Goal: Task Accomplishment & Management: Use online tool/utility

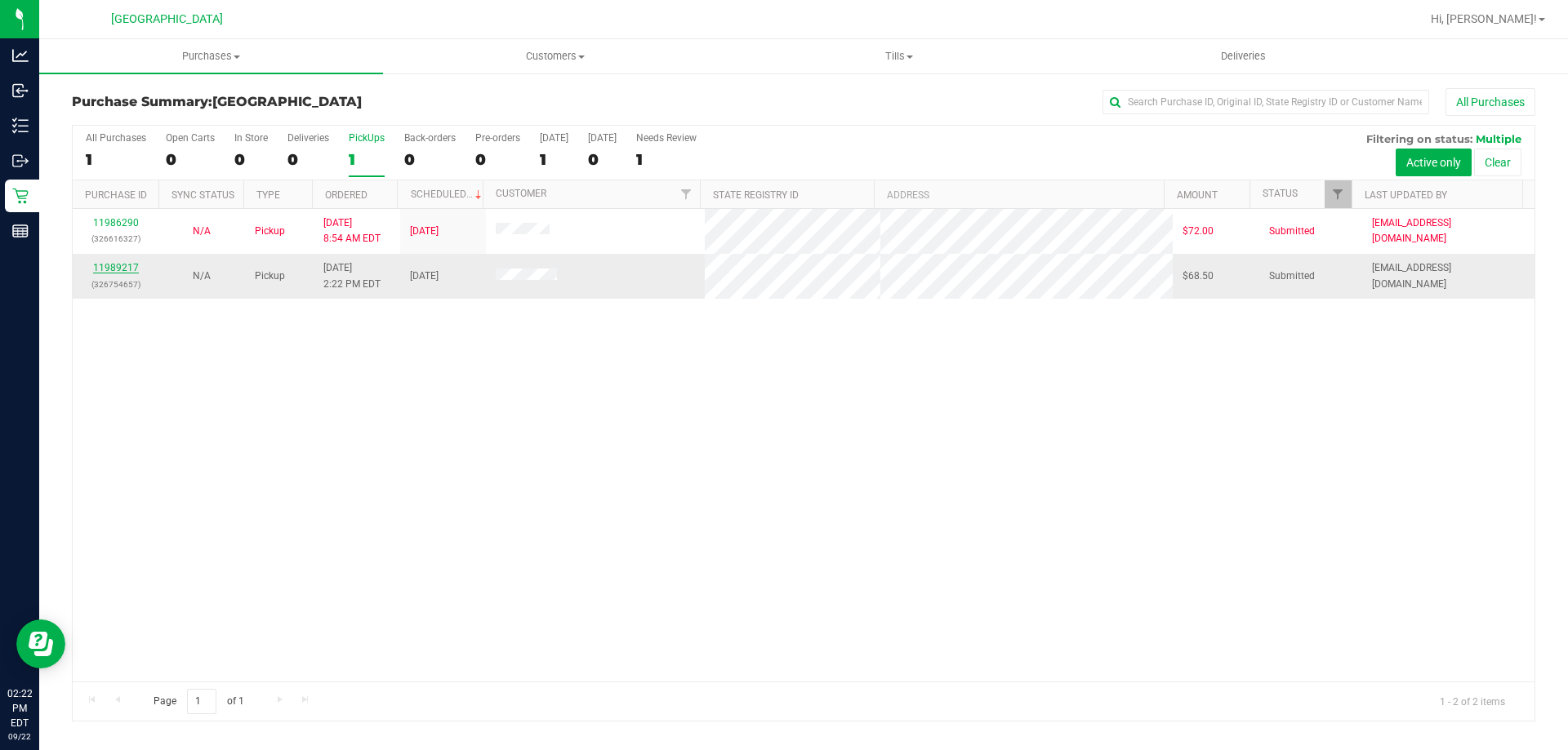
click at [109, 268] on link "11989217" at bounding box center [116, 267] width 46 height 11
click at [114, 271] on link "11989257" at bounding box center [116, 267] width 46 height 11
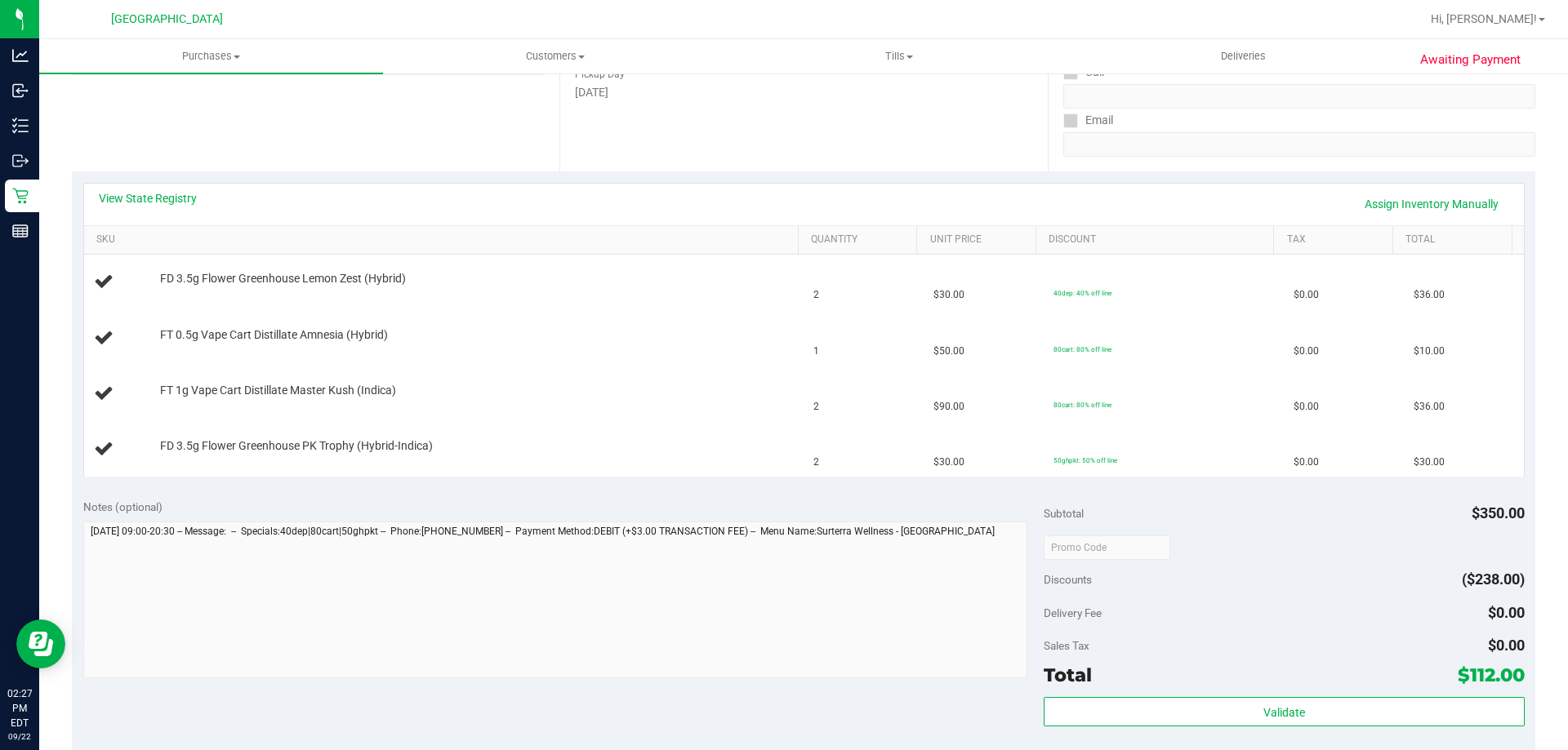
scroll to position [270, 0]
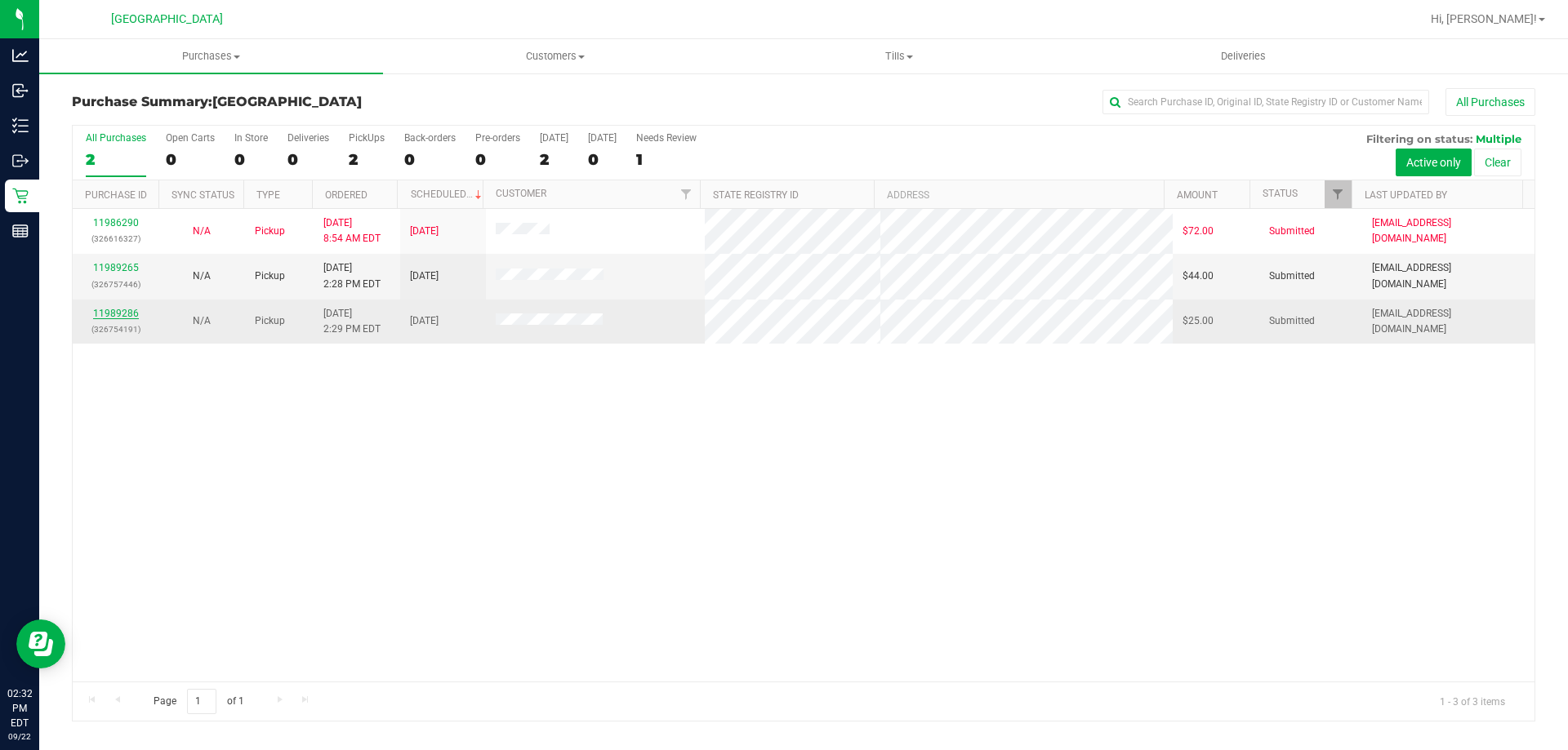
click at [129, 317] on link "11989286" at bounding box center [116, 313] width 46 height 11
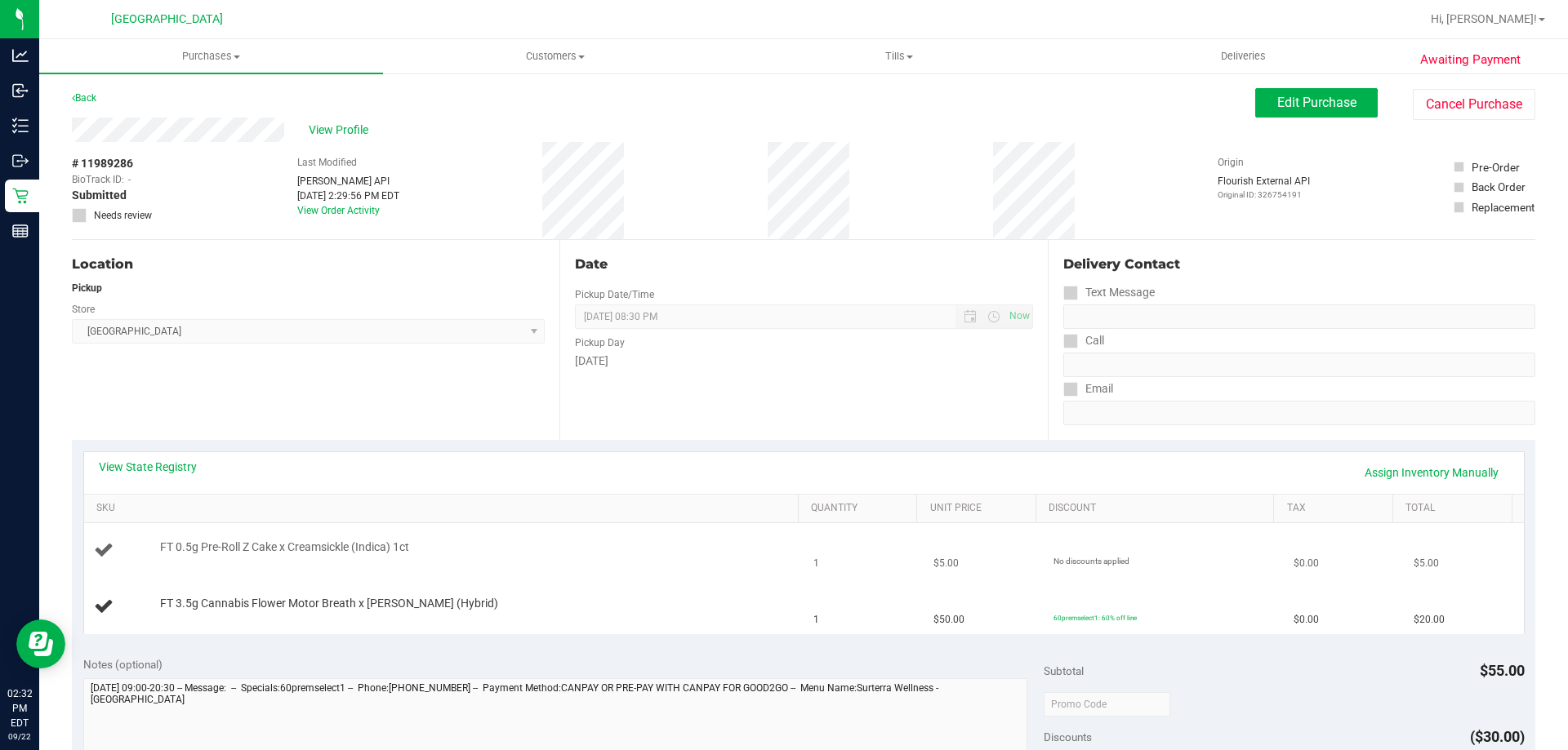
click at [307, 542] on span "FT 0.5g Pre-Roll Z Cake x Creamsickle (Indica) 1ct" at bounding box center [284, 547] width 250 height 15
click at [745, 520] on th "SKU" at bounding box center [441, 509] width 714 height 30
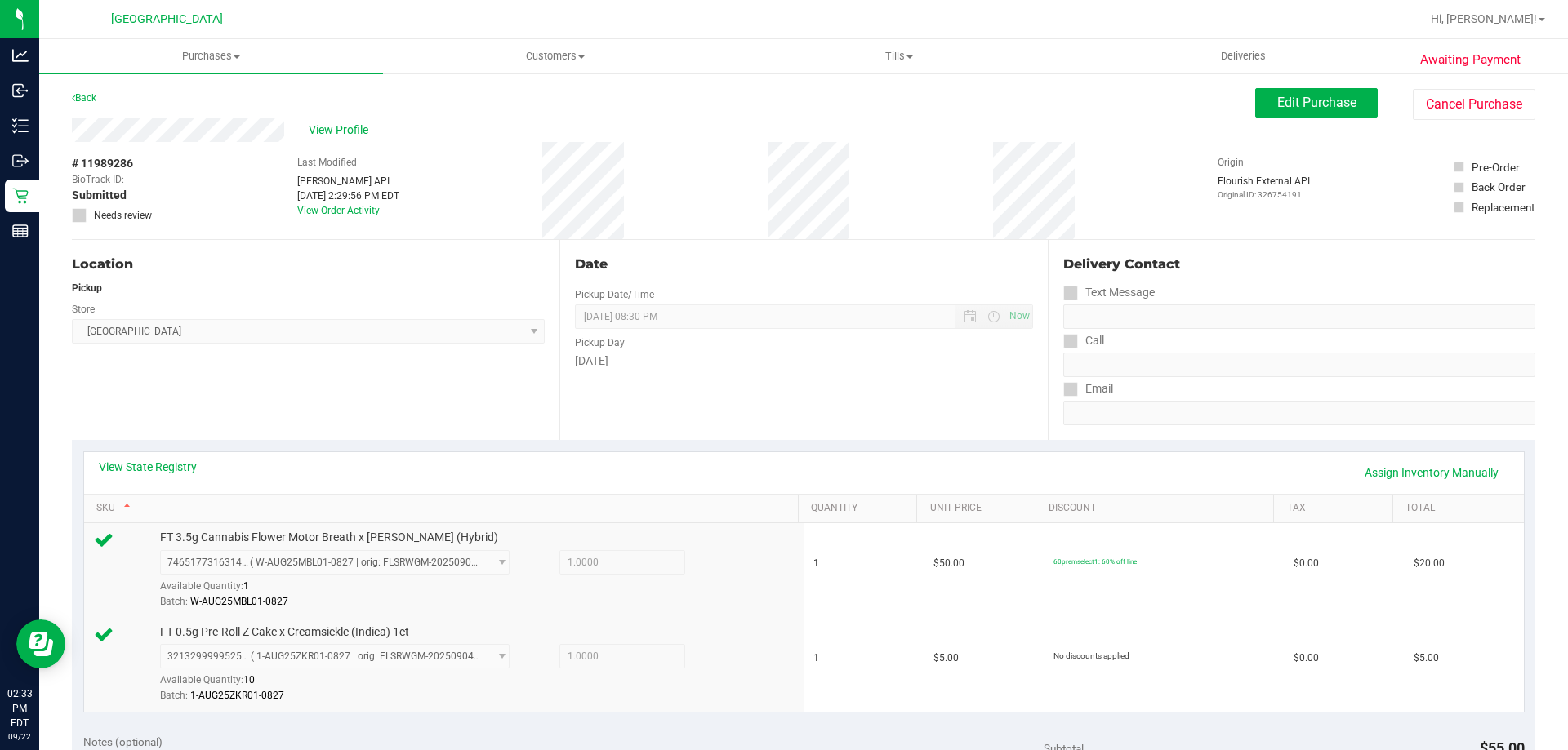
scroll to position [327, 0]
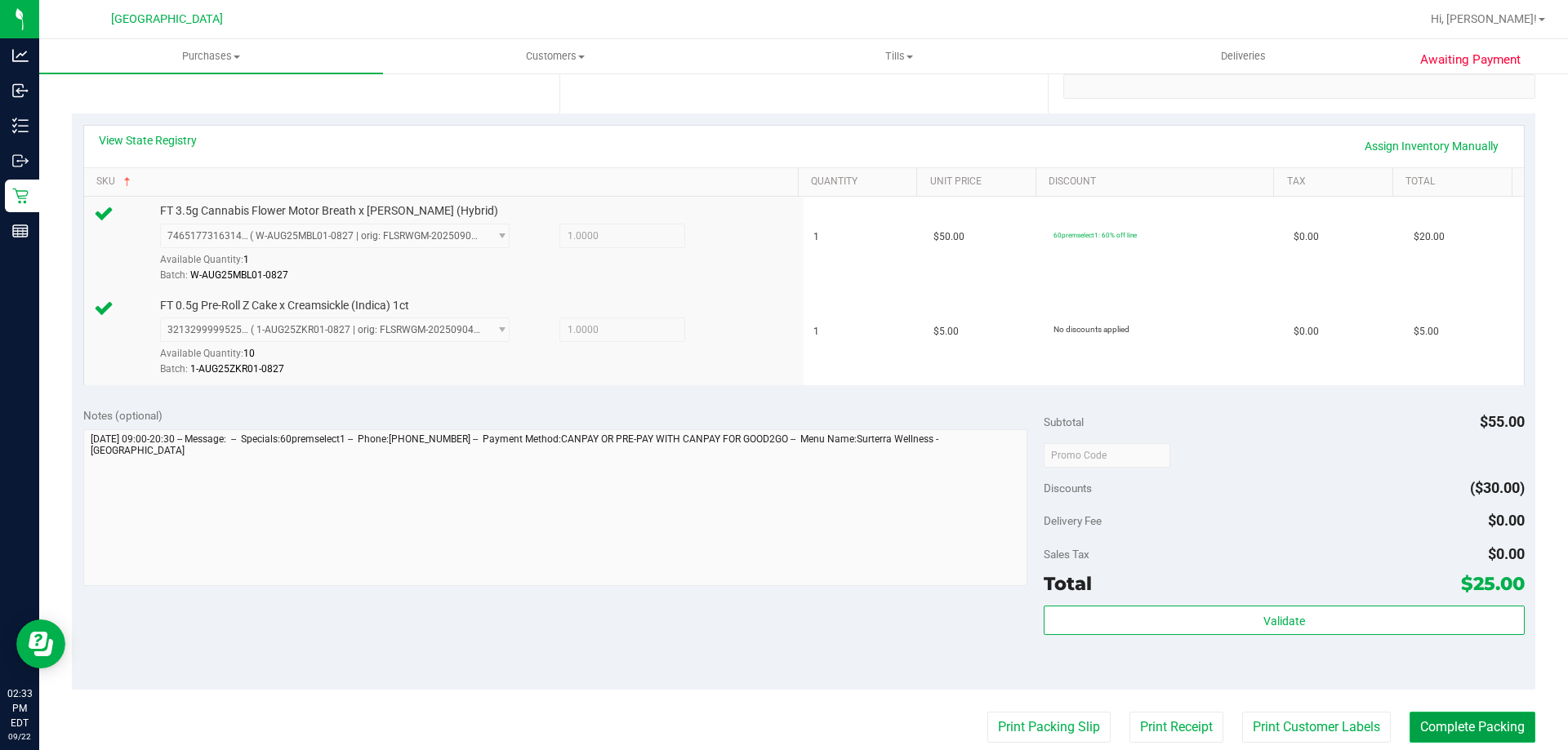
click at [1436, 716] on button "Complete Packing" at bounding box center [1473, 727] width 126 height 31
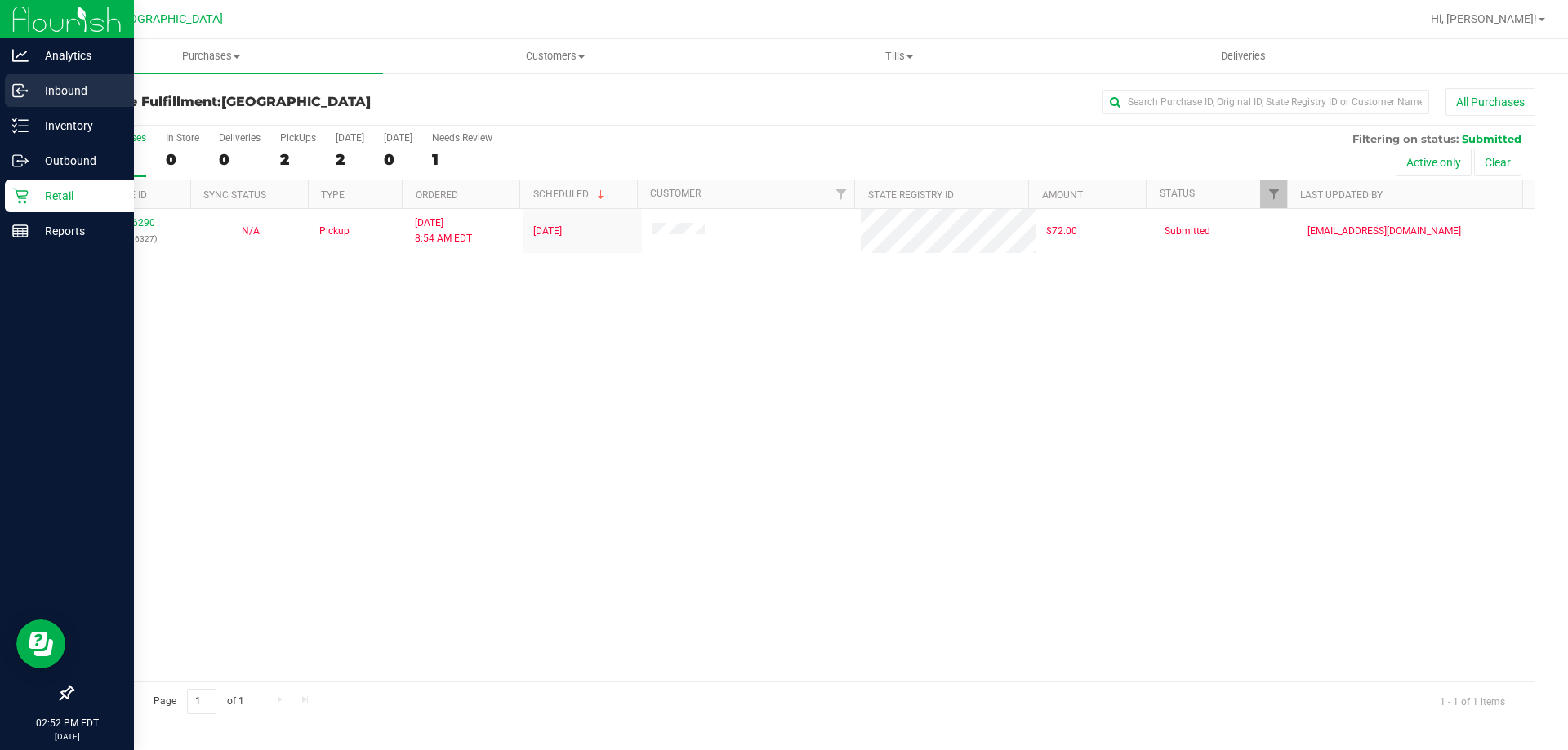
click at [51, 83] on p "Inbound" at bounding box center [78, 90] width 98 height 20
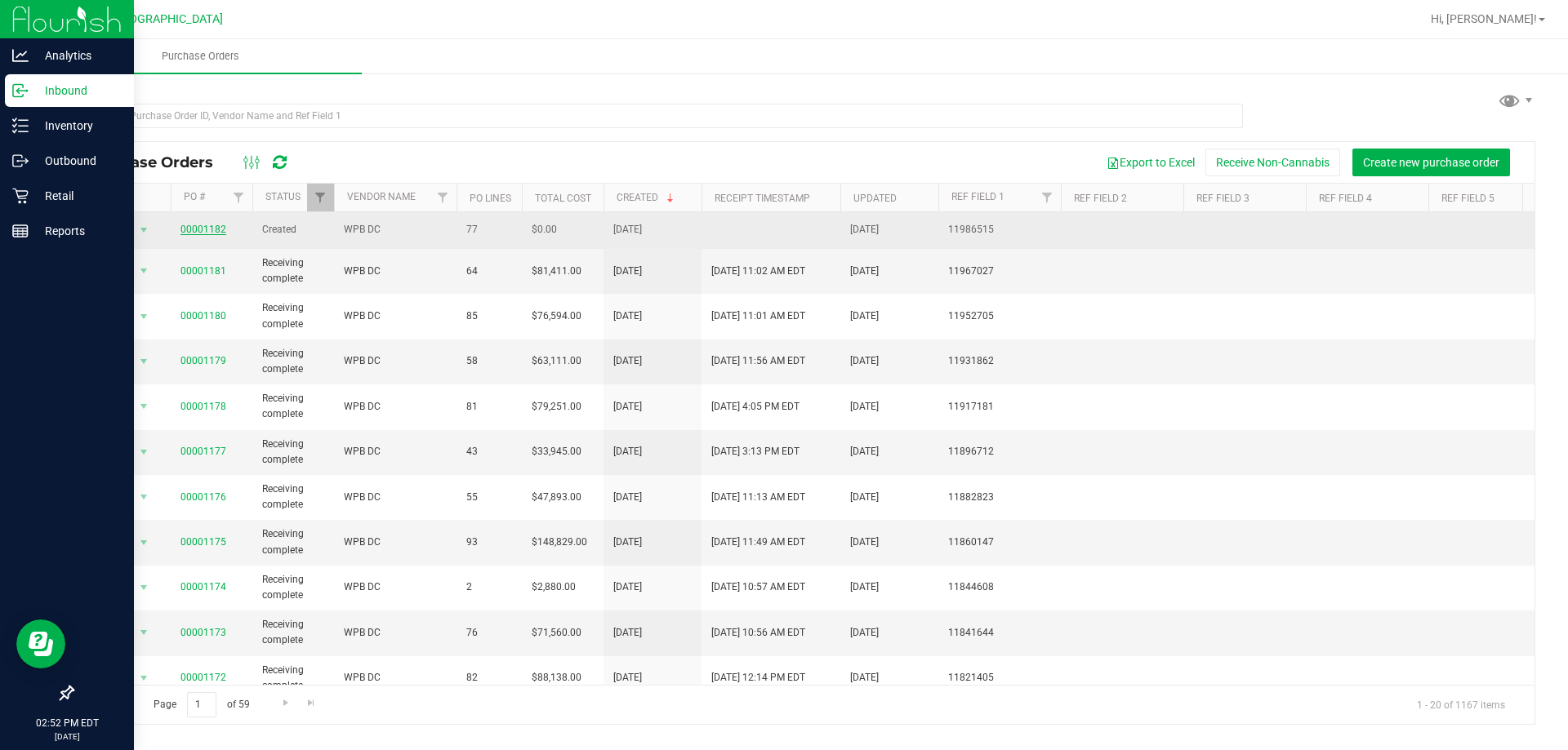
click at [210, 226] on link "00001182" at bounding box center [204, 229] width 46 height 11
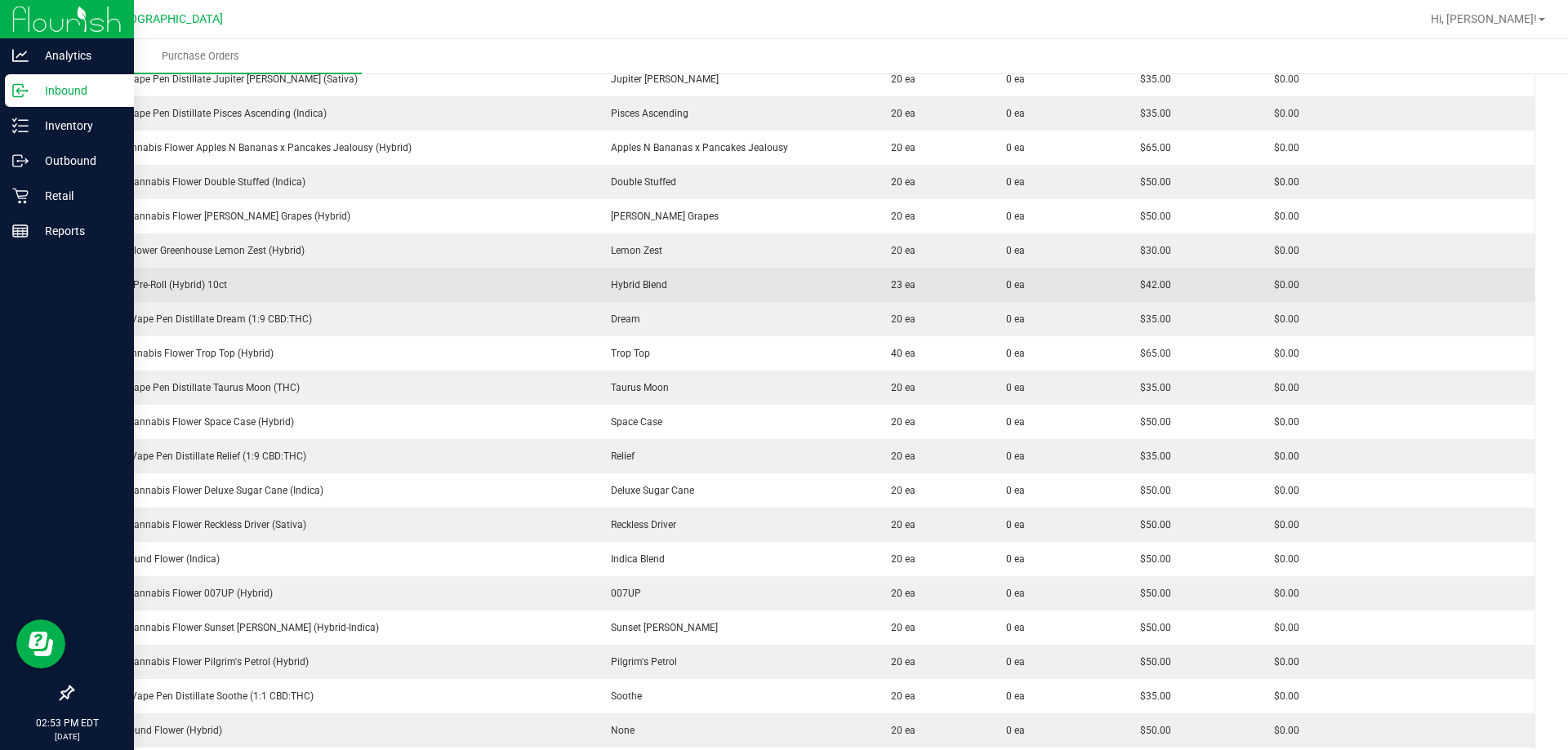
scroll to position [735, 0]
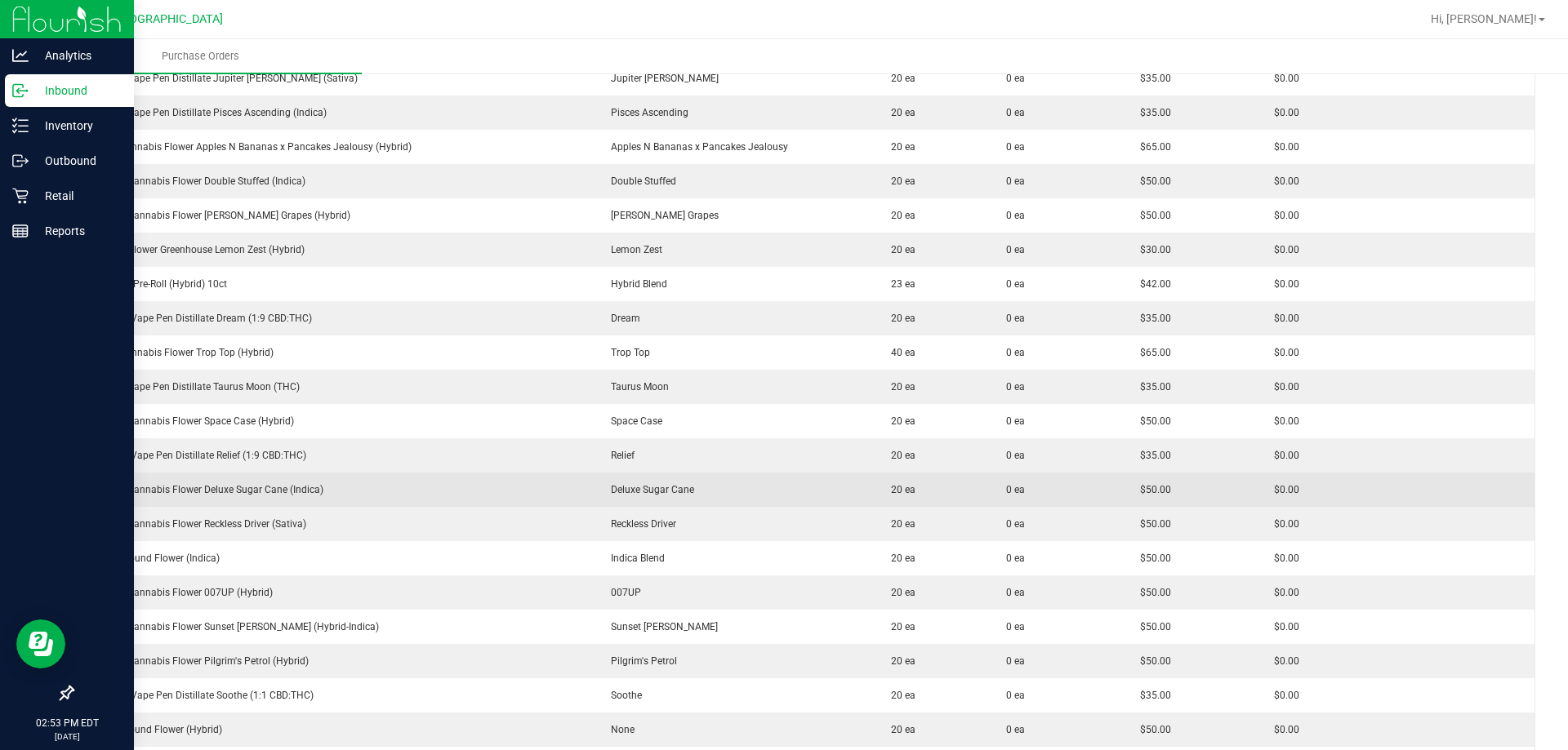
click at [413, 493] on div "FT 3.5g Cannabis Flower Deluxe Sugar Cane (Indica)" at bounding box center [333, 490] width 500 height 14
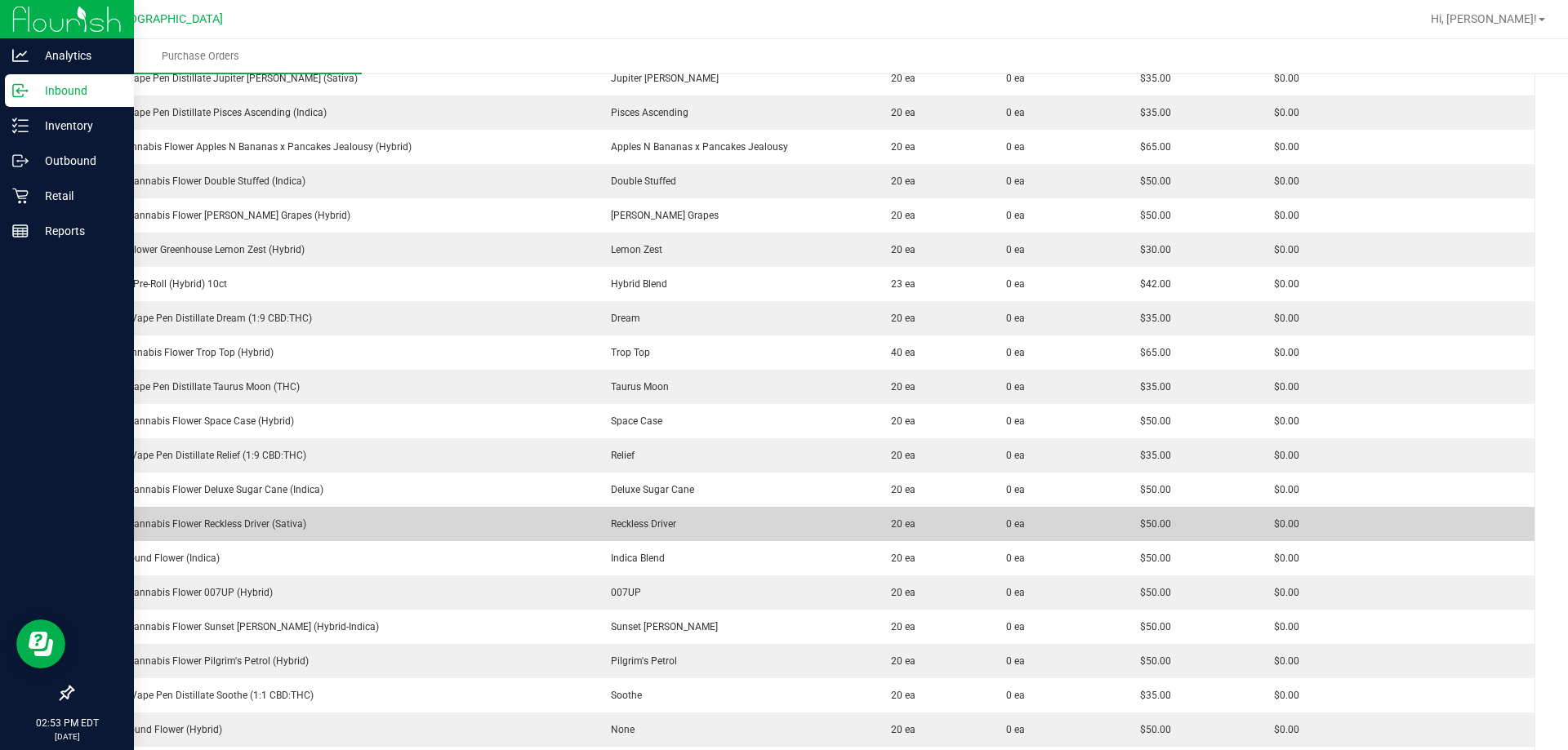
click at [418, 517] on div "FT 3.5g Cannabis Flower Reckless Driver (Sativa)" at bounding box center [333, 524] width 500 height 14
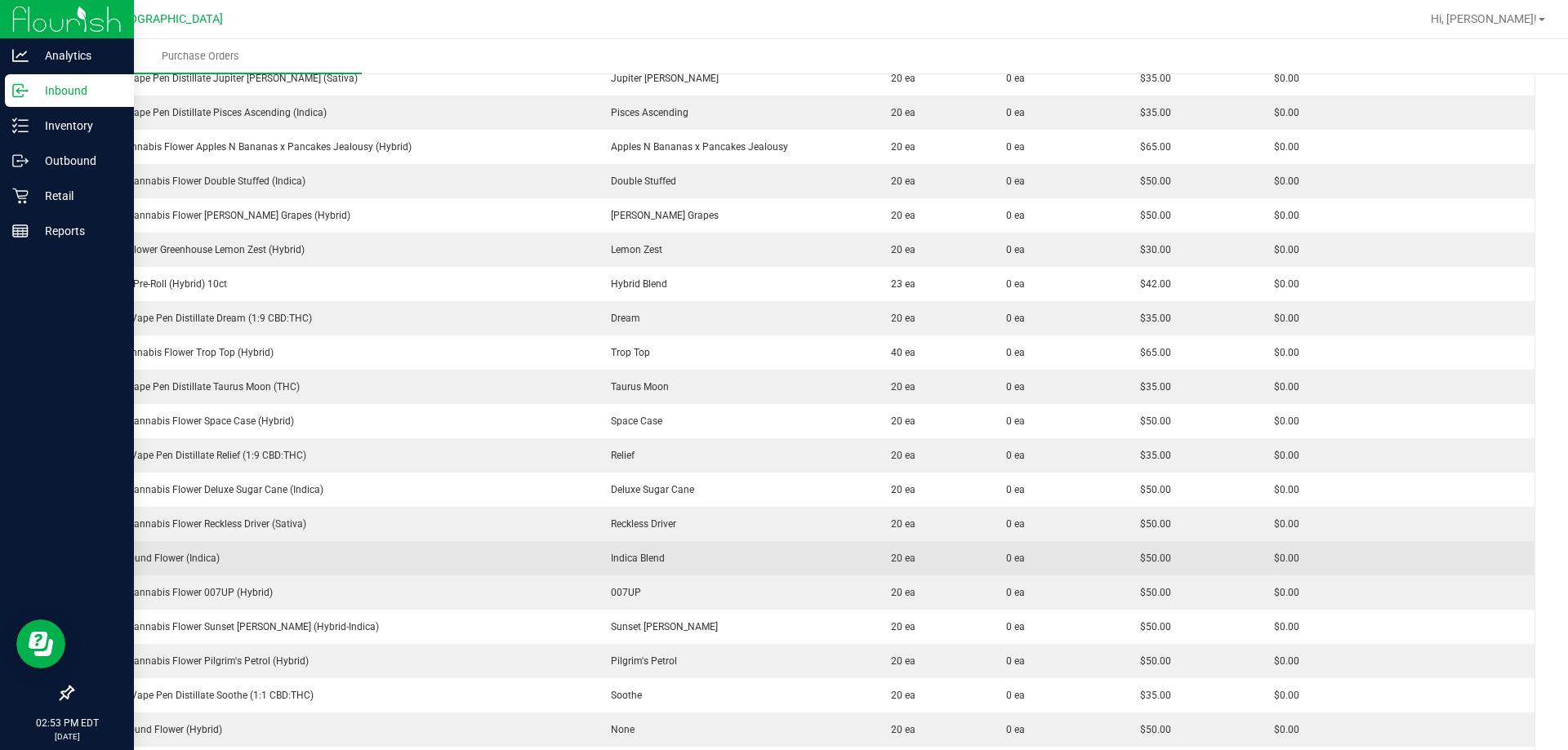
drag, startPoint x: 433, startPoint y: 553, endPoint x: 402, endPoint y: 565, distance: 33.2
click at [422, 558] on div "FT 7g Ground Flower (Indica)" at bounding box center [333, 558] width 500 height 14
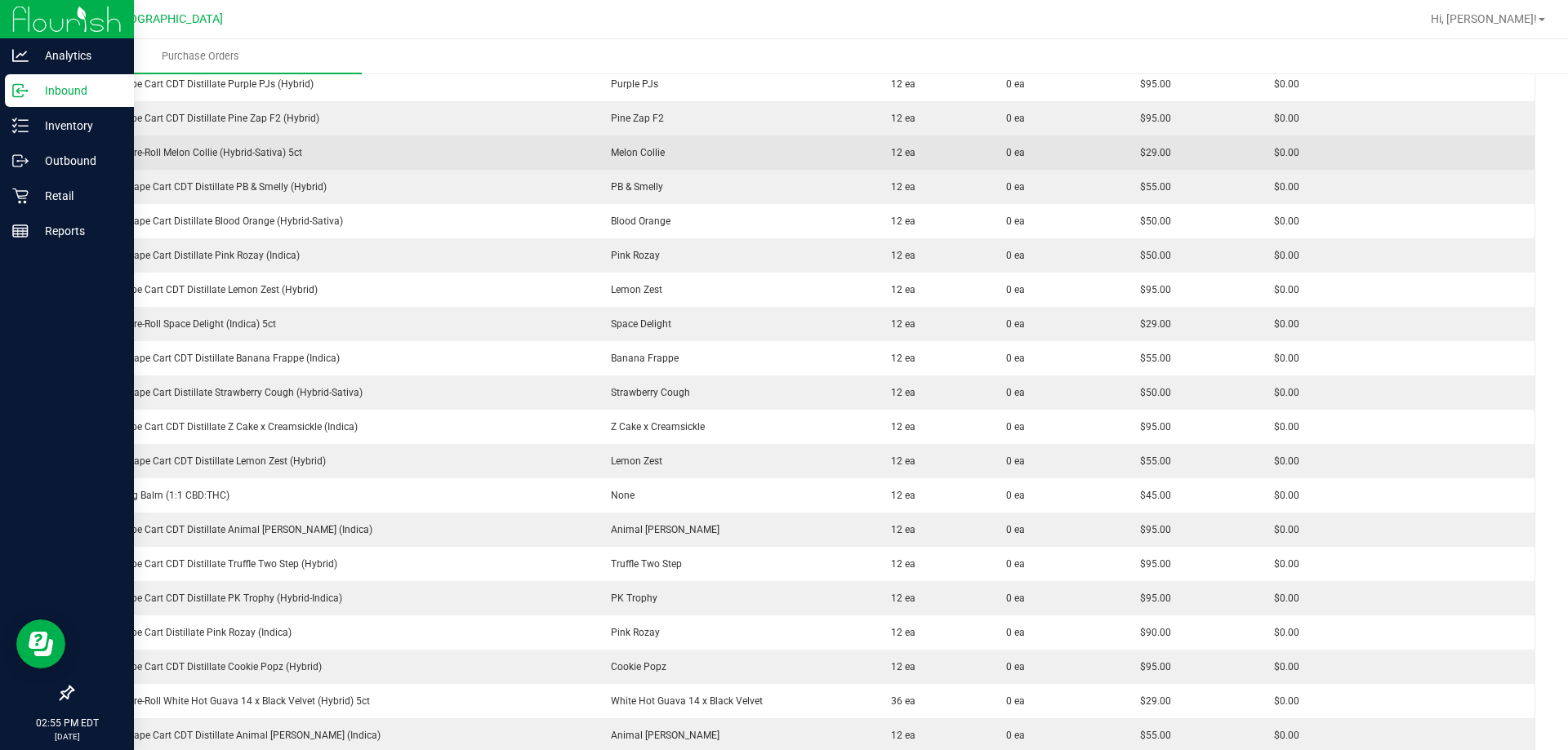
scroll to position [2041, 0]
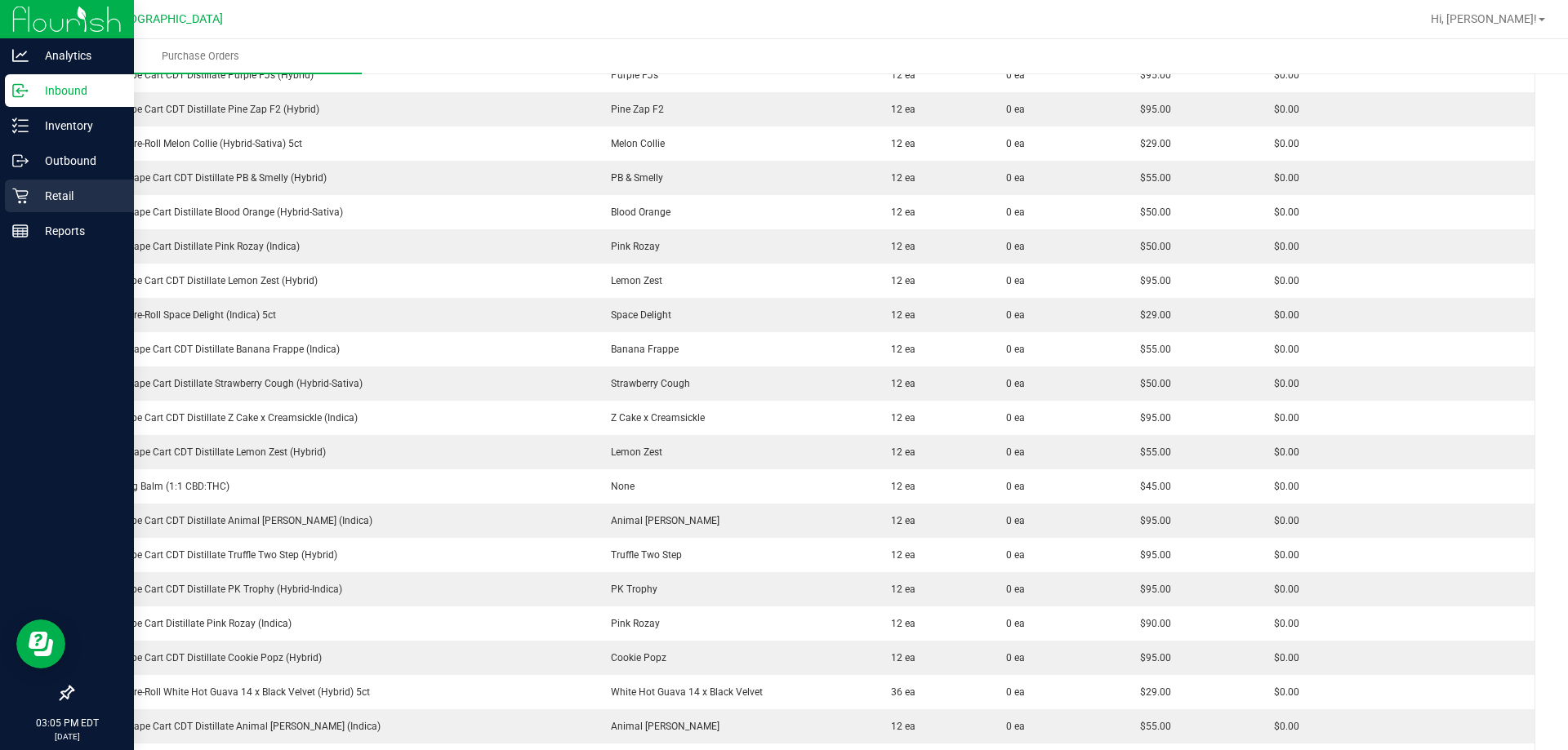
click at [39, 180] on div "Retail" at bounding box center [70, 196] width 129 height 32
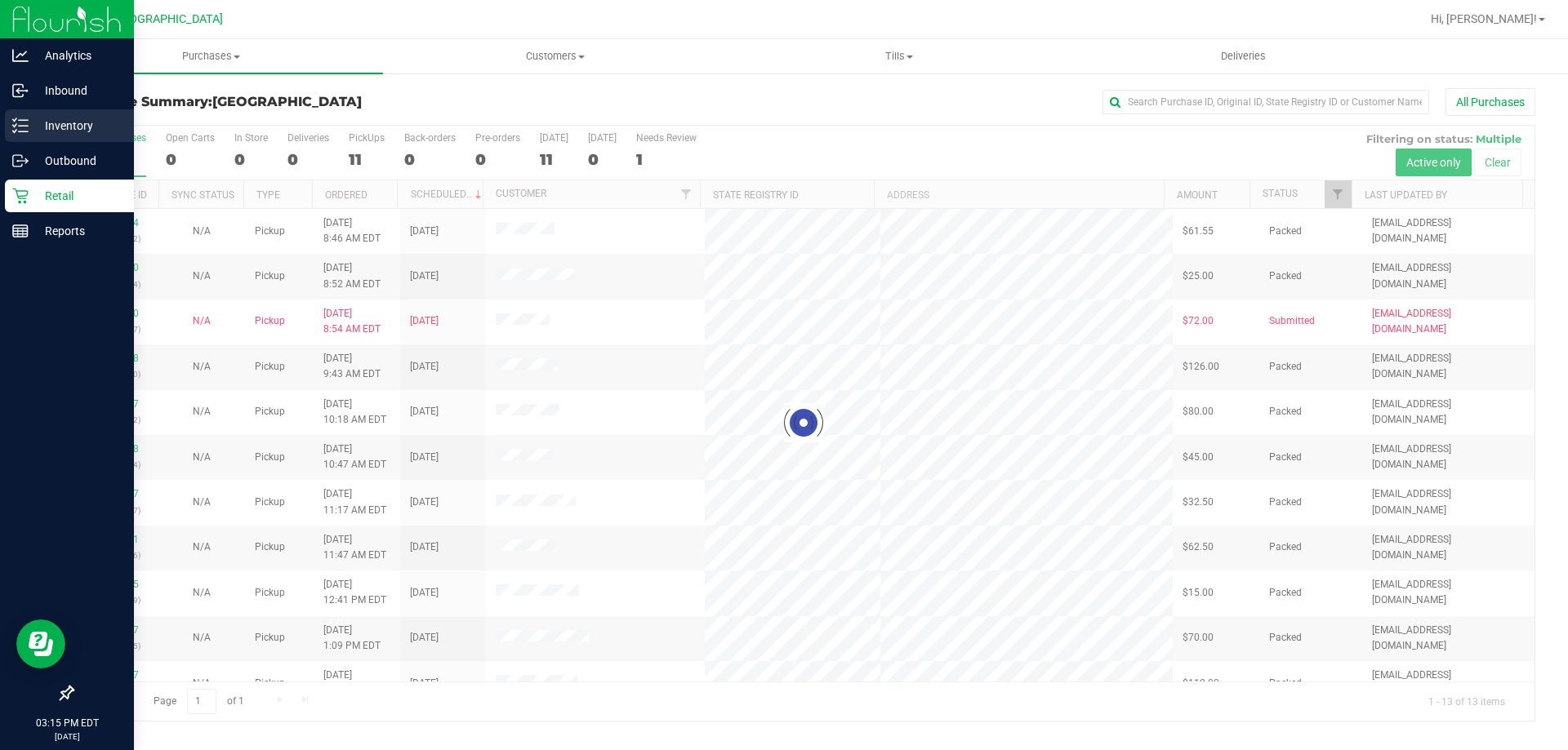
click at [27, 123] on icon at bounding box center [20, 125] width 16 height 16
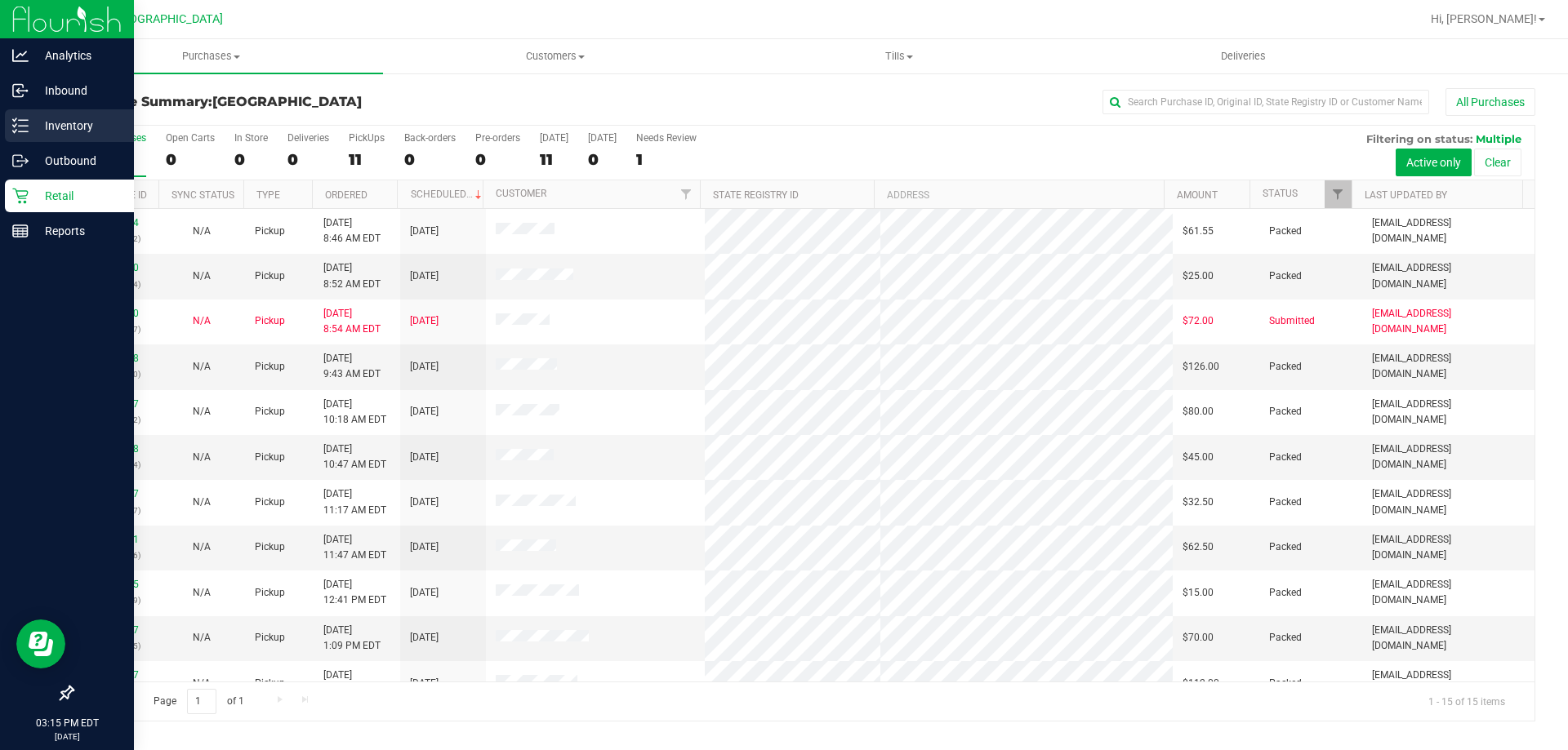
click at [53, 118] on p "Inventory" at bounding box center [78, 125] width 98 height 20
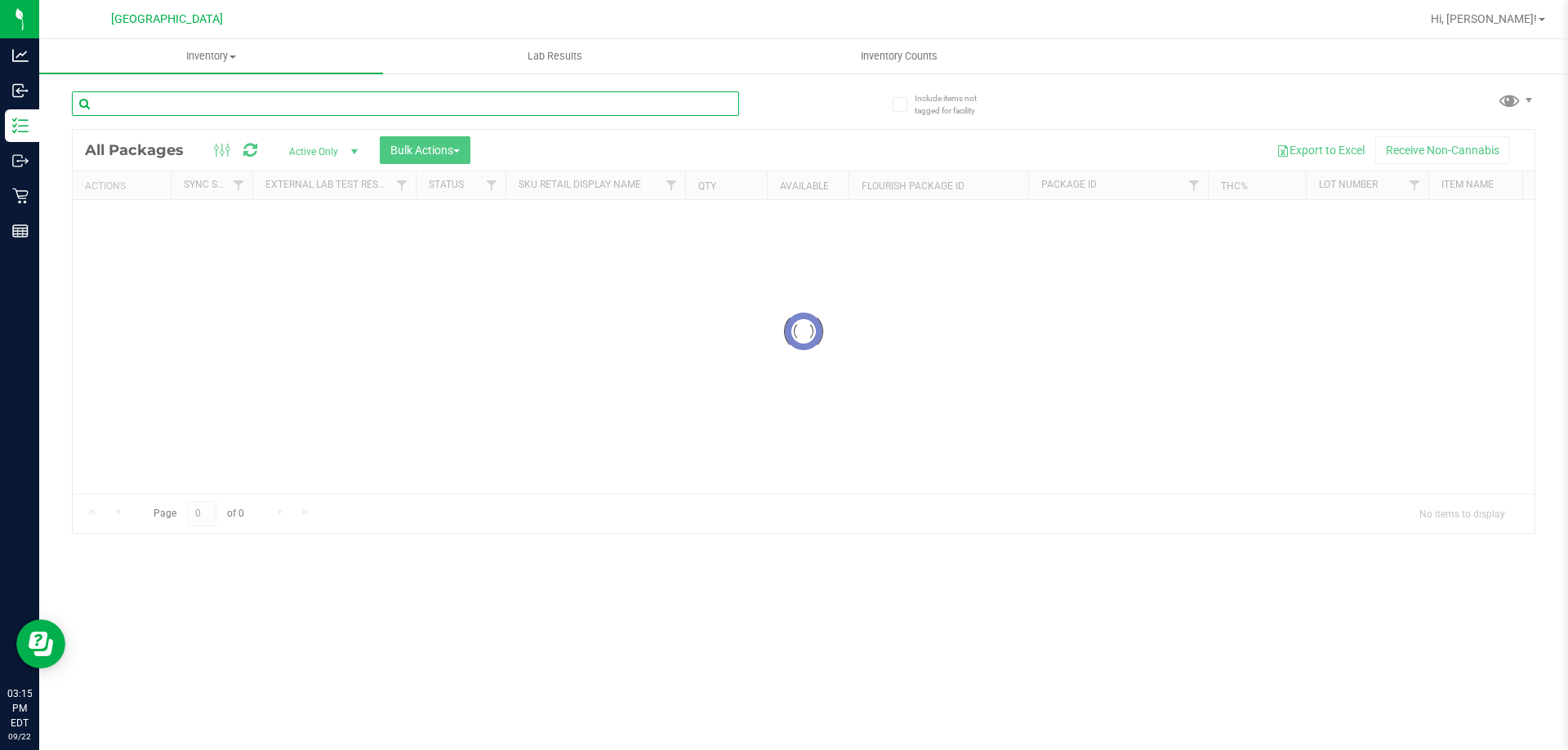
click at [217, 112] on input "text" at bounding box center [405, 103] width 668 height 25
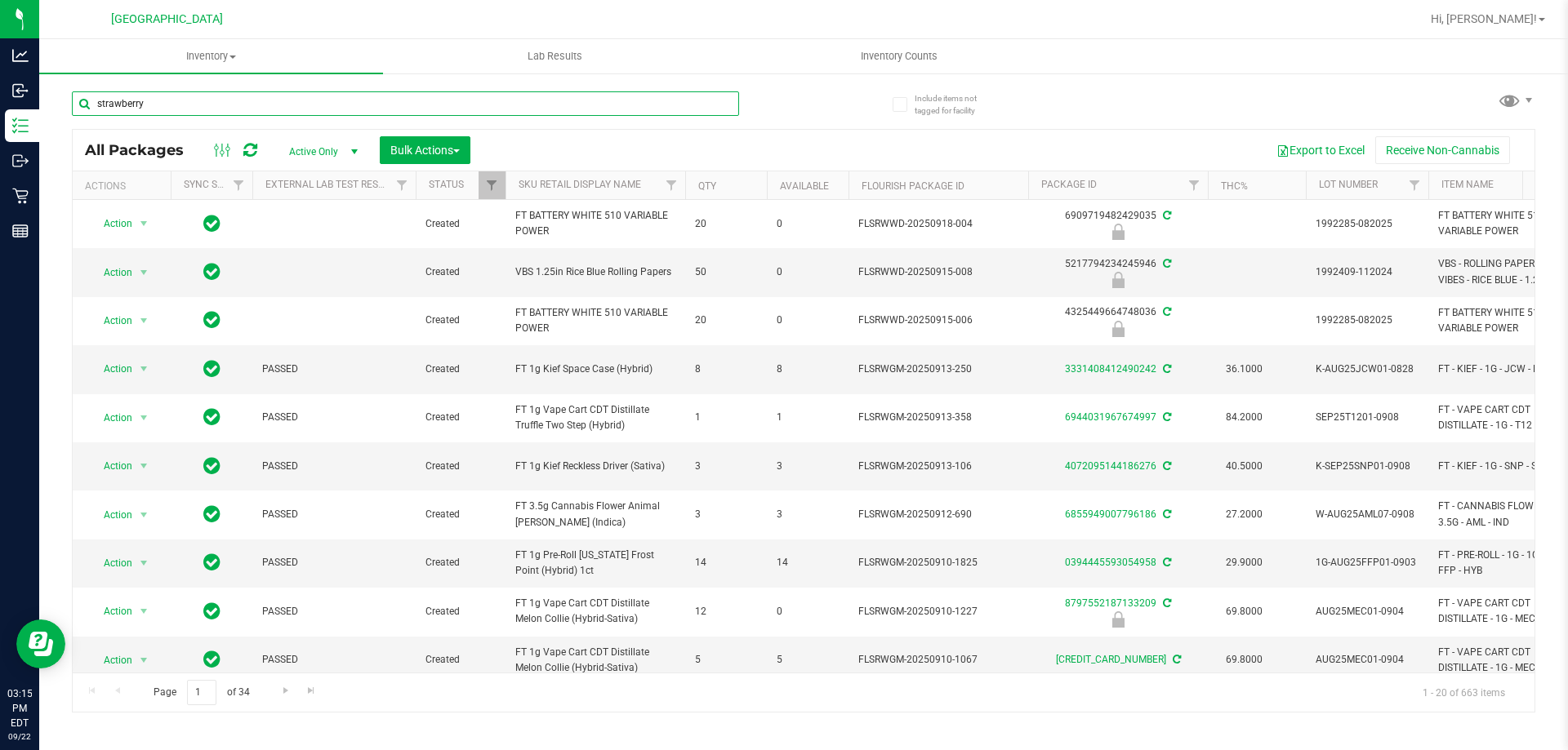
type input "strawberry"
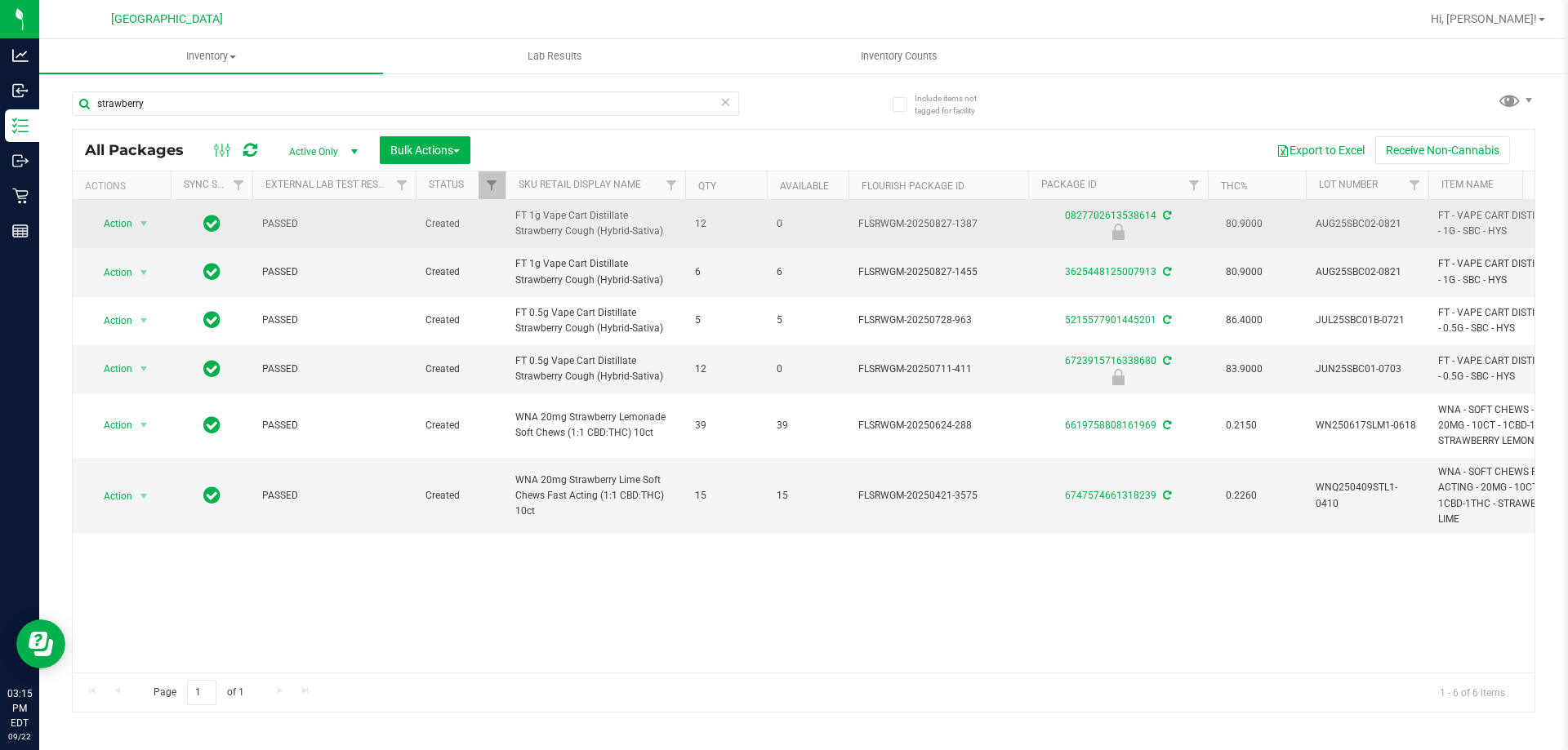
drag, startPoint x: 508, startPoint y: 210, endPoint x: 624, endPoint y: 242, distance: 120.3
click at [624, 242] on td "FT 1g Vape Cart Distillate Strawberry Cough (Hybrid-Sativa)" at bounding box center [595, 224] width 180 height 49
click at [625, 242] on td "FT 1g Vape Cart Distillate Strawberry Cough (Hybrid-Sativa)" at bounding box center [595, 224] width 180 height 49
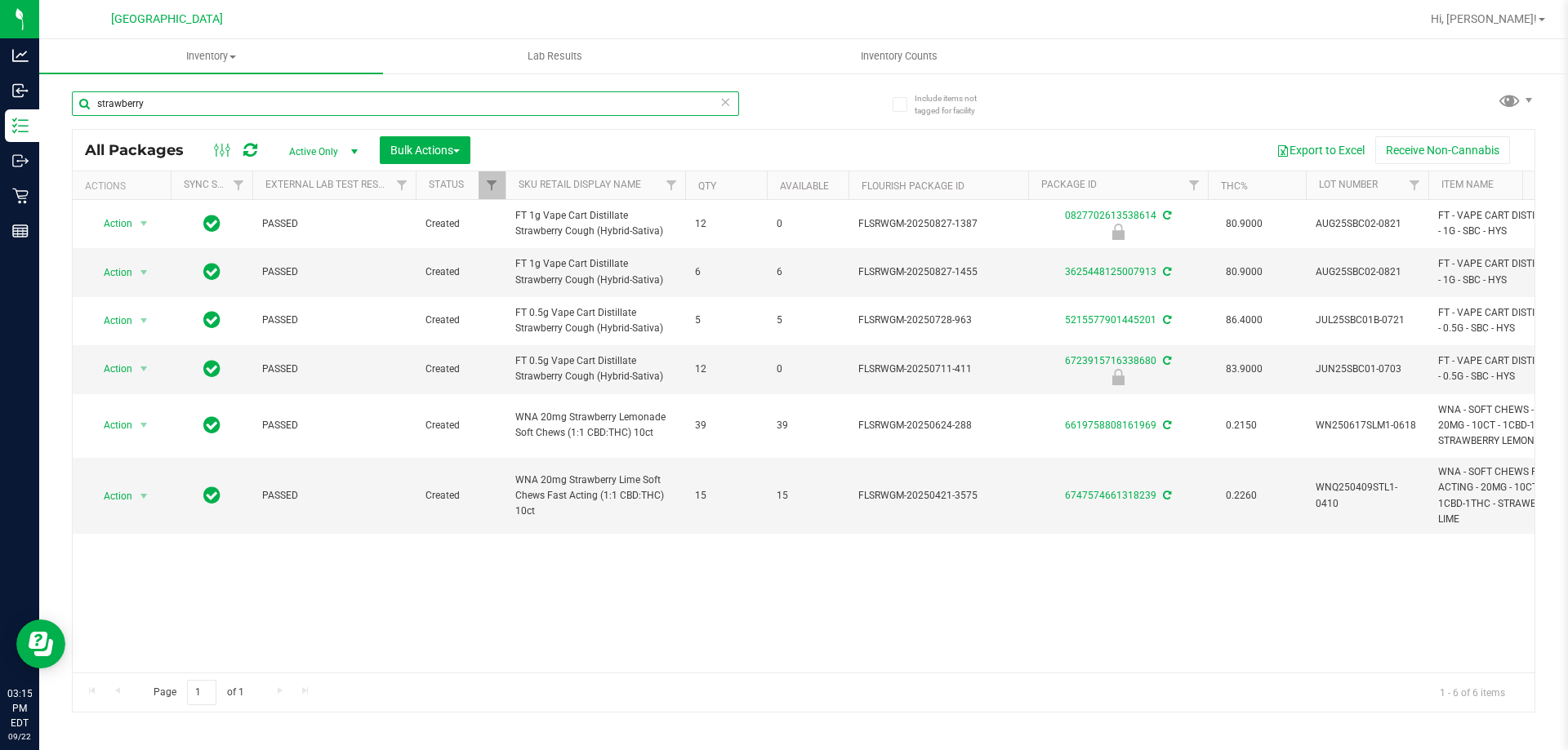
click at [178, 103] on input "strawberry" at bounding box center [405, 103] width 668 height 25
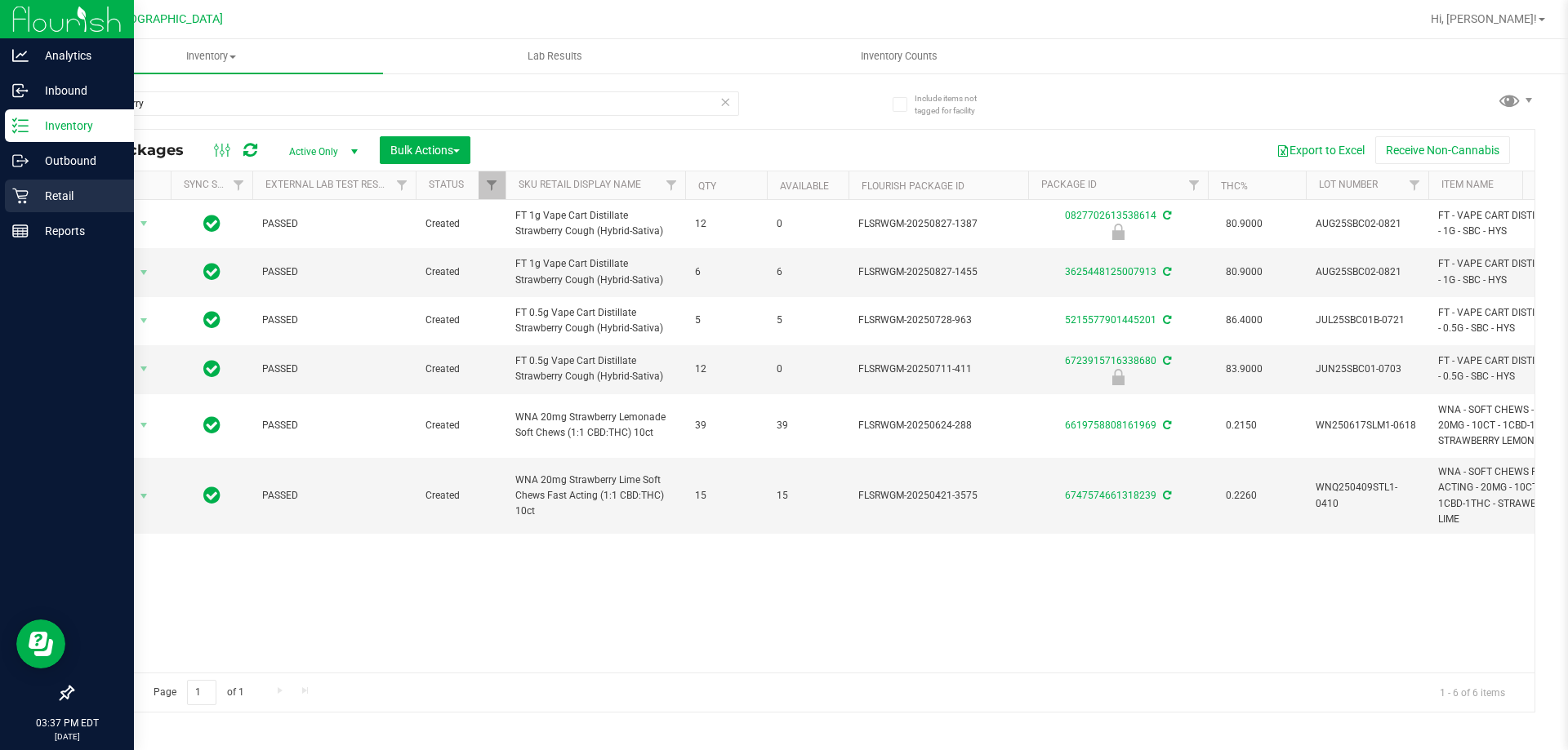
click at [44, 203] on p "Retail" at bounding box center [78, 196] width 98 height 20
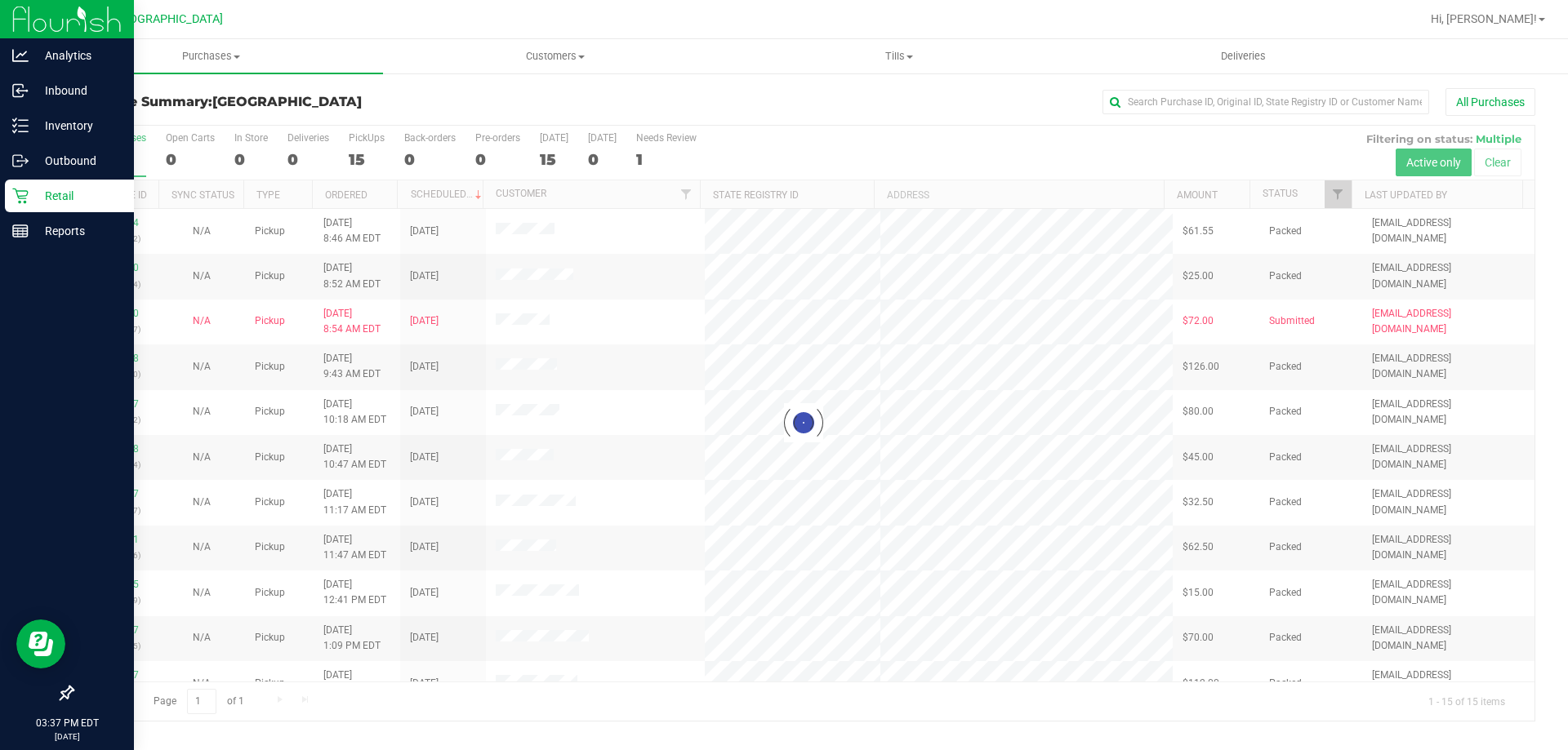
drag, startPoint x: 70, startPoint y: 104, endPoint x: 374, endPoint y: 93, distance: 304.2
click at [374, 93] on div "Purchase Summary: North Palm Beach WC All Purchases Loading... All Purchases 15…" at bounding box center [803, 404] width 1529 height 667
click at [374, 93] on div "Purchase Summary: North Palm Beach WC All Purchases" at bounding box center [803, 106] width 1464 height 36
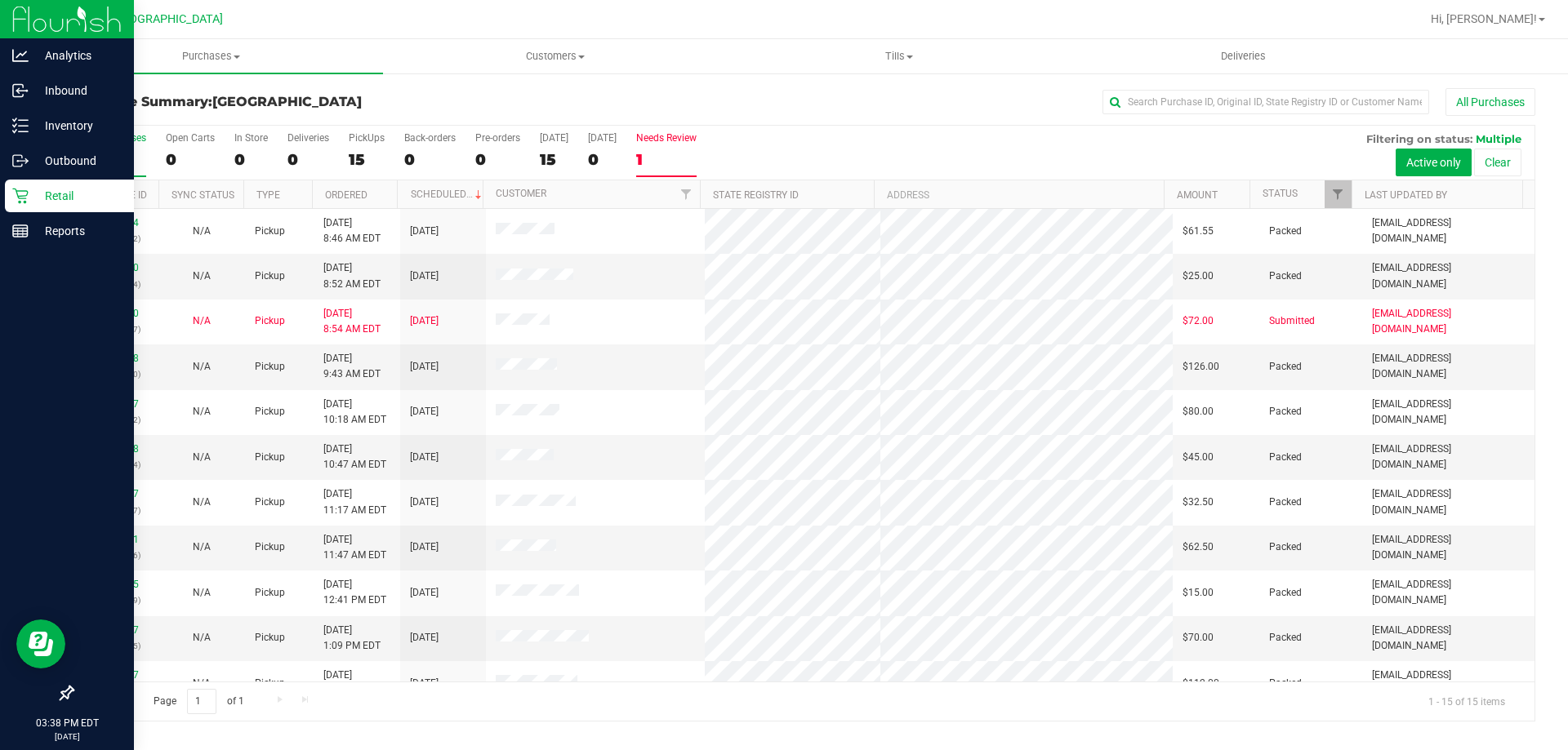
drag, startPoint x: 469, startPoint y: 135, endPoint x: 710, endPoint y: 140, distance: 241.1
click at [710, 139] on div "All Purchases 15 Open Carts 0 In Store 0 Deliveries 0 PickUps 15 Back-orders 0 …" at bounding box center [803, 132] width 1462 height 13
click at [730, 94] on div "All Purchases" at bounding box center [1048, 102] width 976 height 28
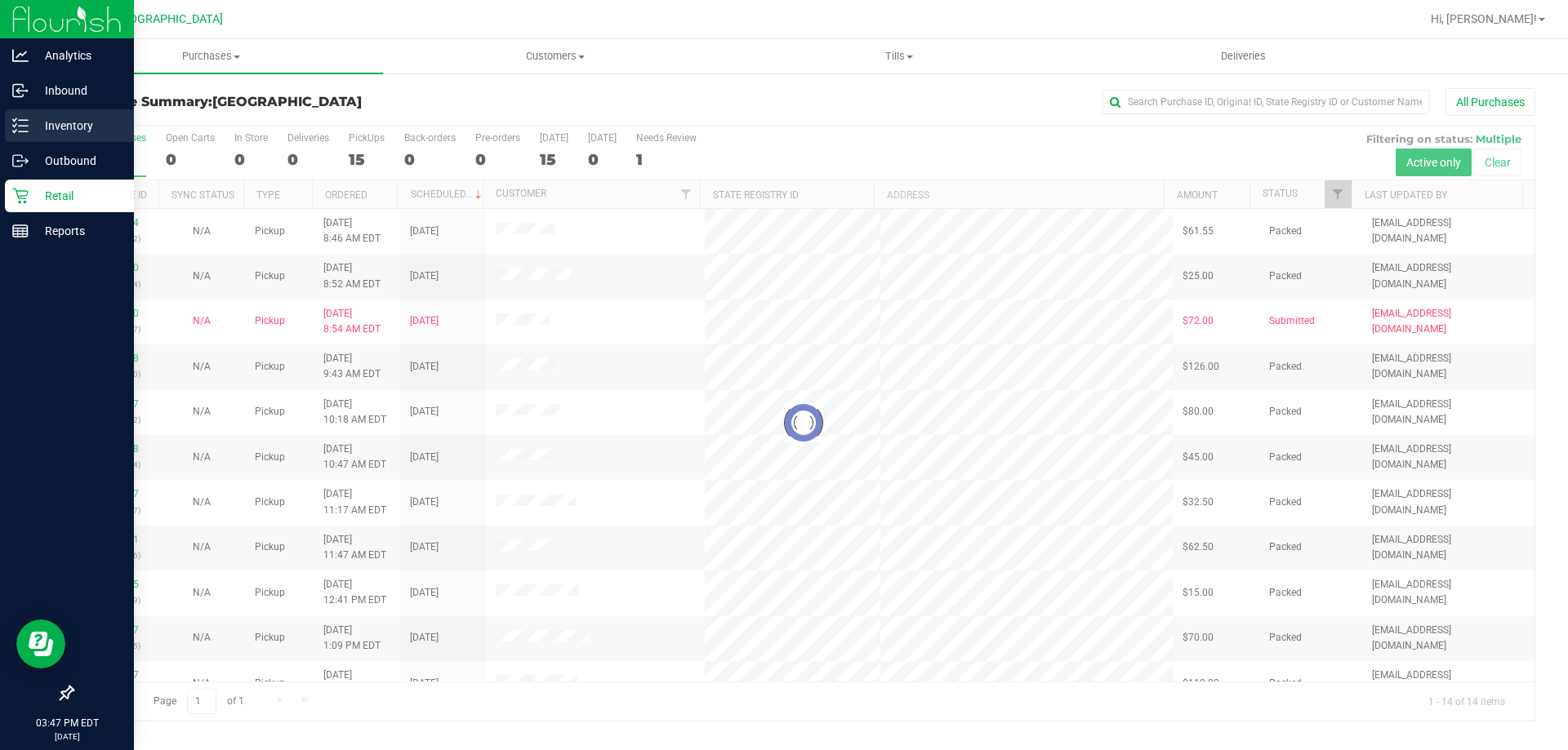
click at [22, 123] on icon at bounding box center [20, 125] width 16 height 16
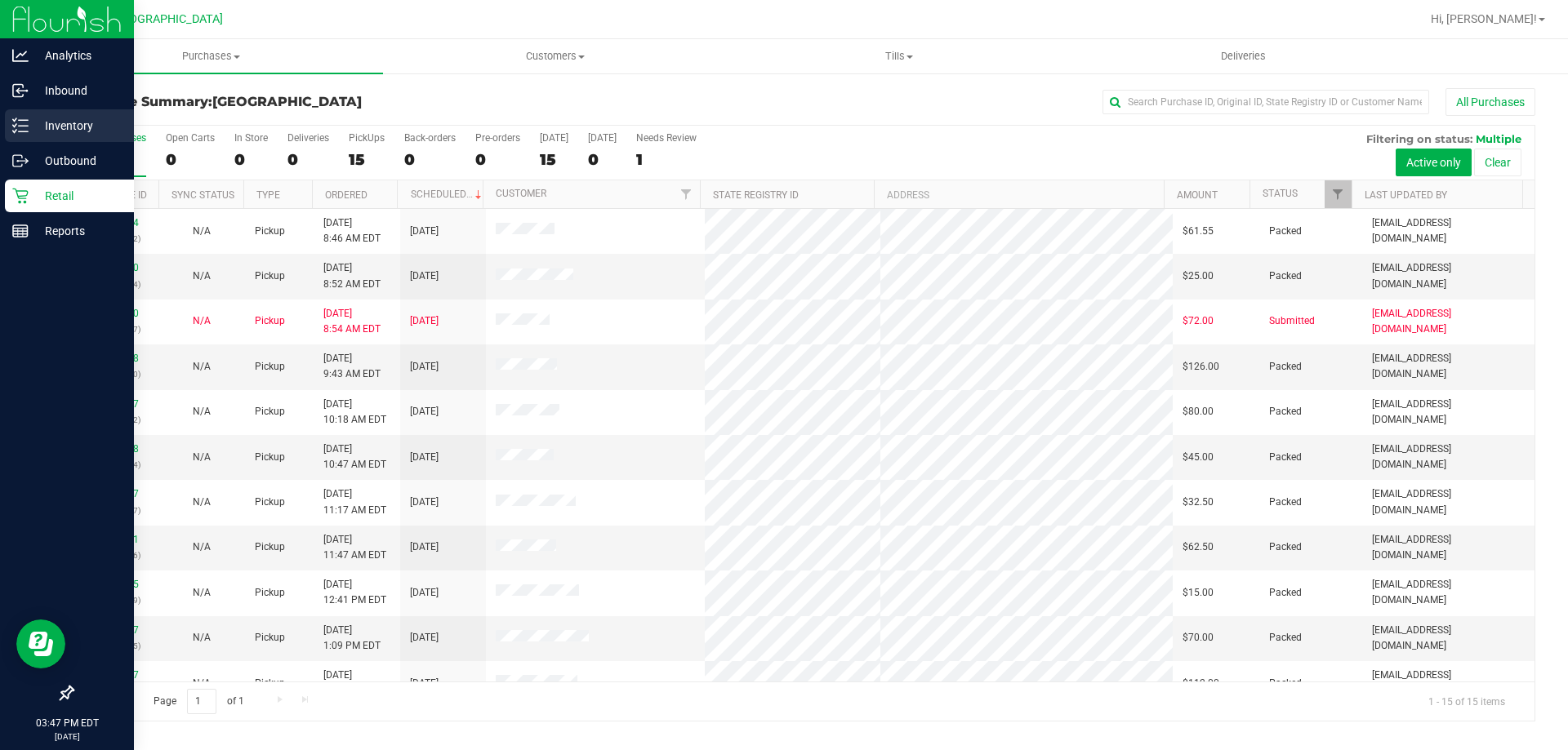
click at [22, 124] on icon at bounding box center [20, 125] width 16 height 16
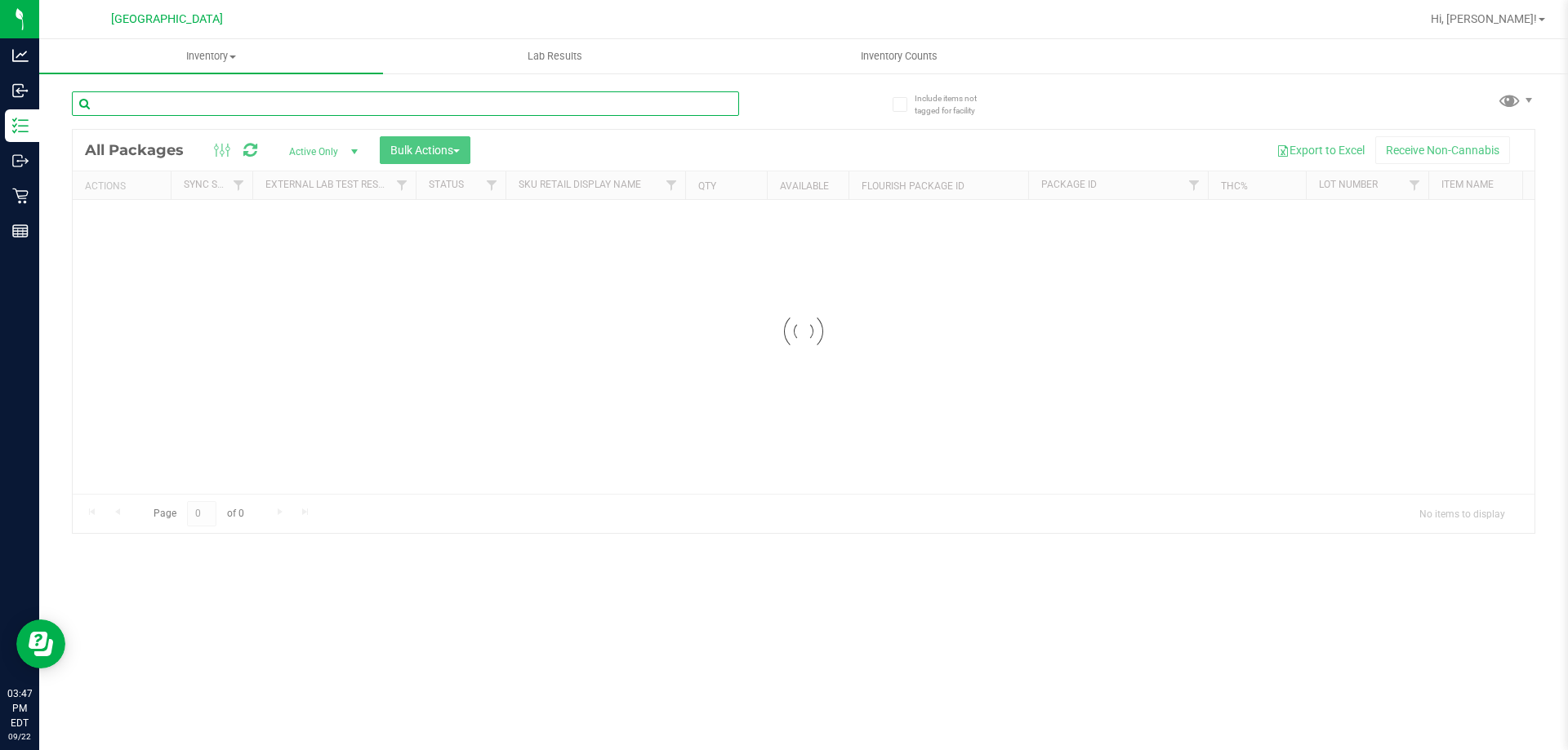
click at [250, 105] on input "text" at bounding box center [405, 103] width 668 height 25
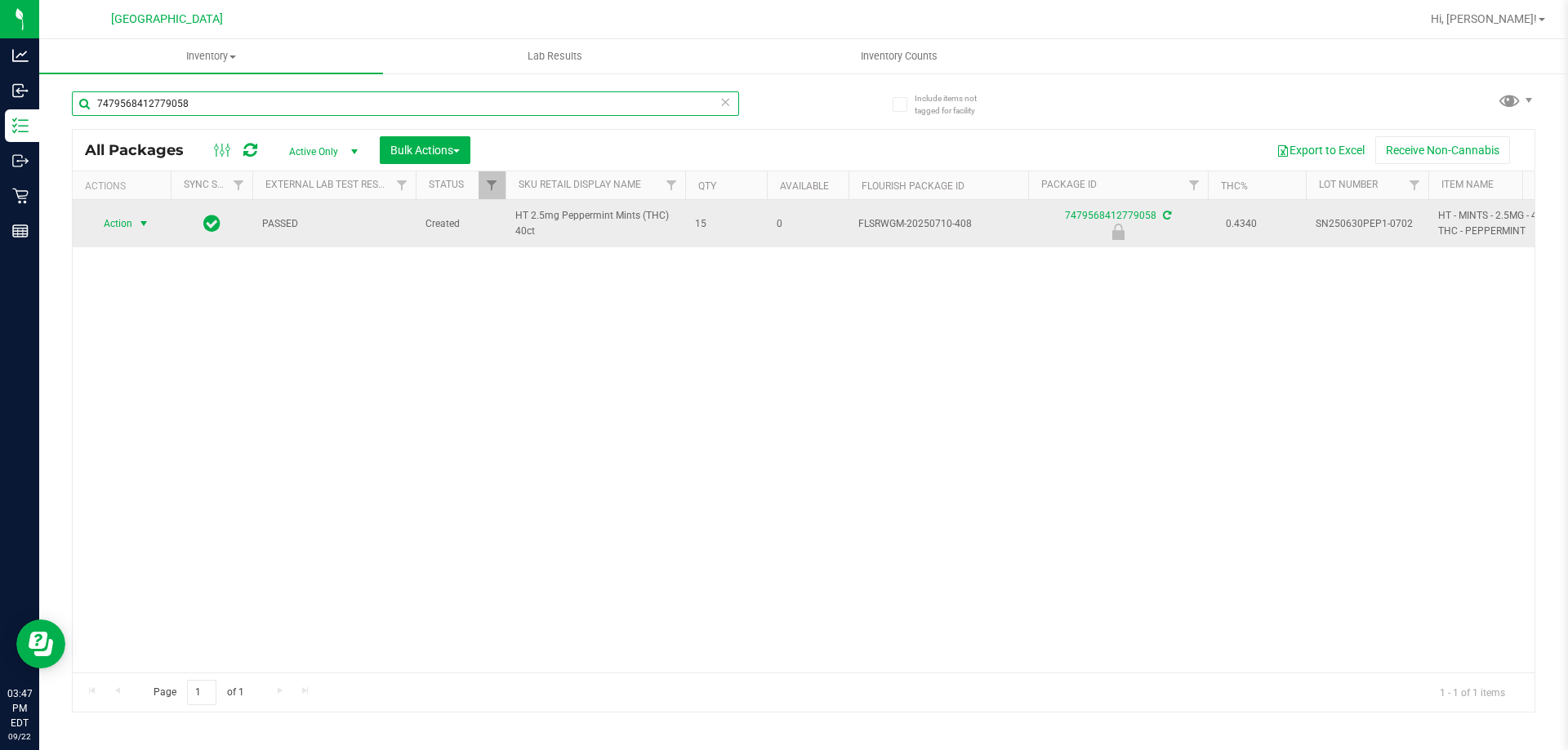
type input "7479568412779058"
click at [138, 219] on span "select" at bounding box center [143, 223] width 13 height 13
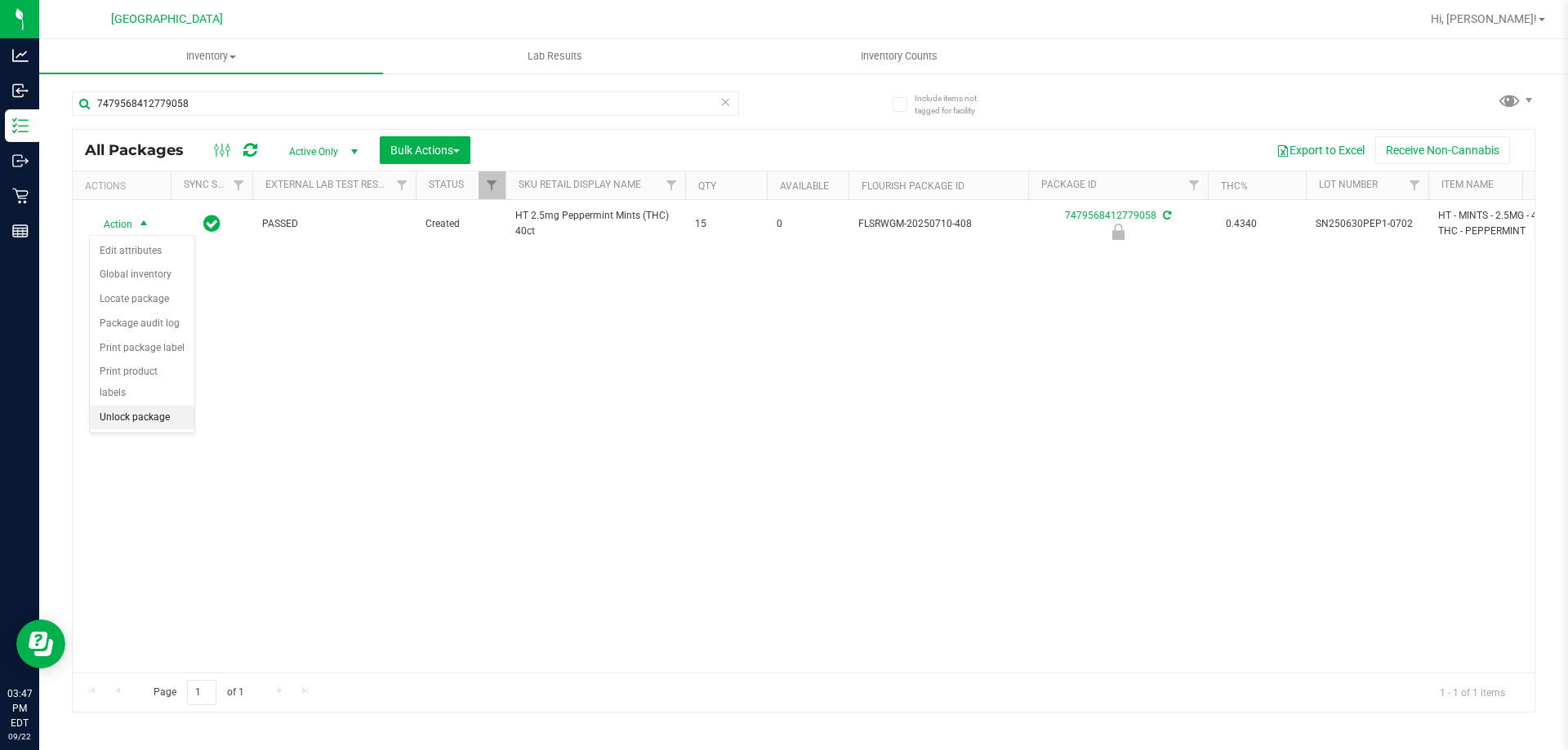
click at [148, 406] on li "Unlock package" at bounding box center [142, 418] width 105 height 25
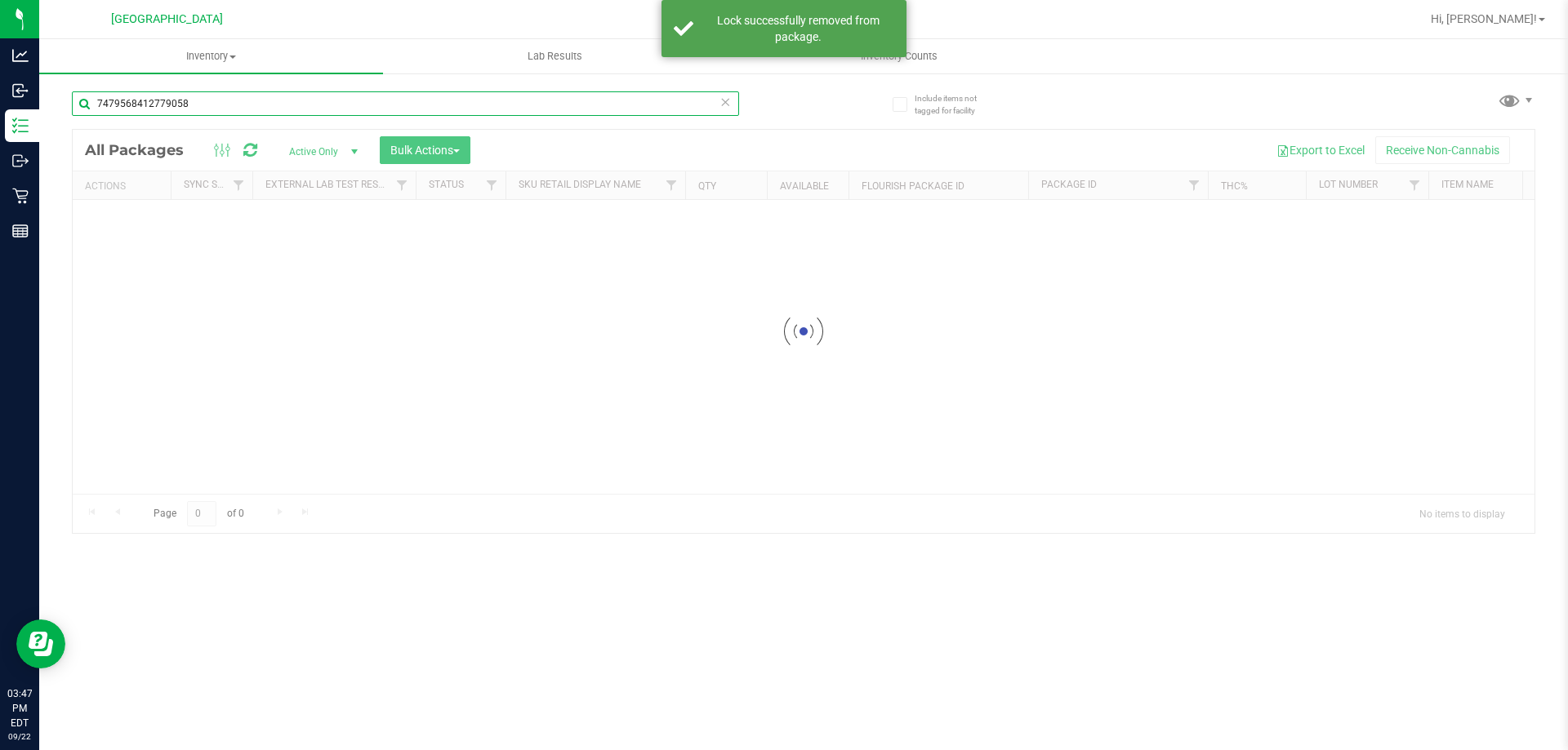
click at [232, 108] on div "Inventory All packages All inventory Waste log Create inventory Lab Results Inv…" at bounding box center [803, 394] width 1529 height 711
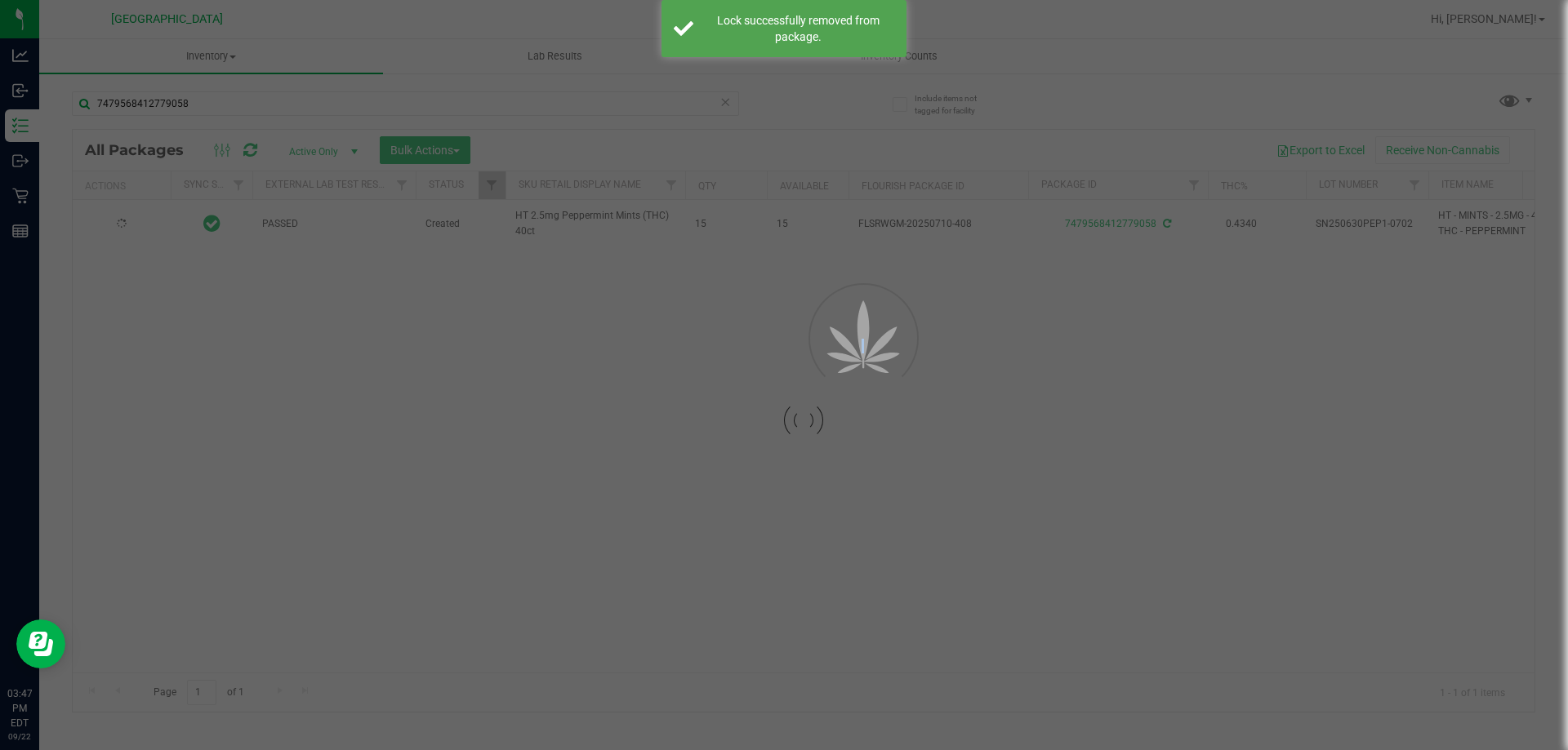
click at [232, 108] on div at bounding box center [784, 375] width 1568 height 750
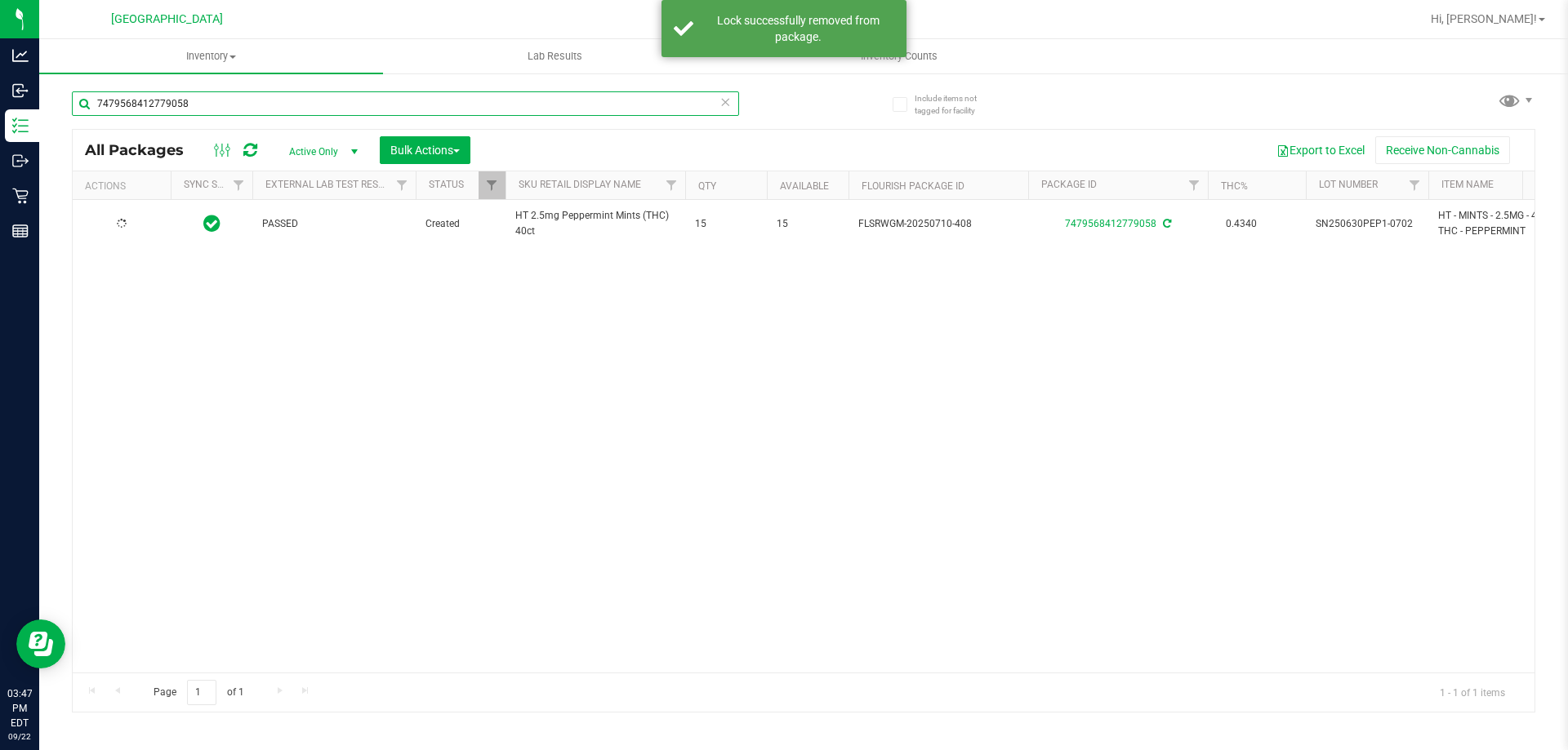
click at [232, 108] on input "7479568412779058" at bounding box center [405, 103] width 668 height 25
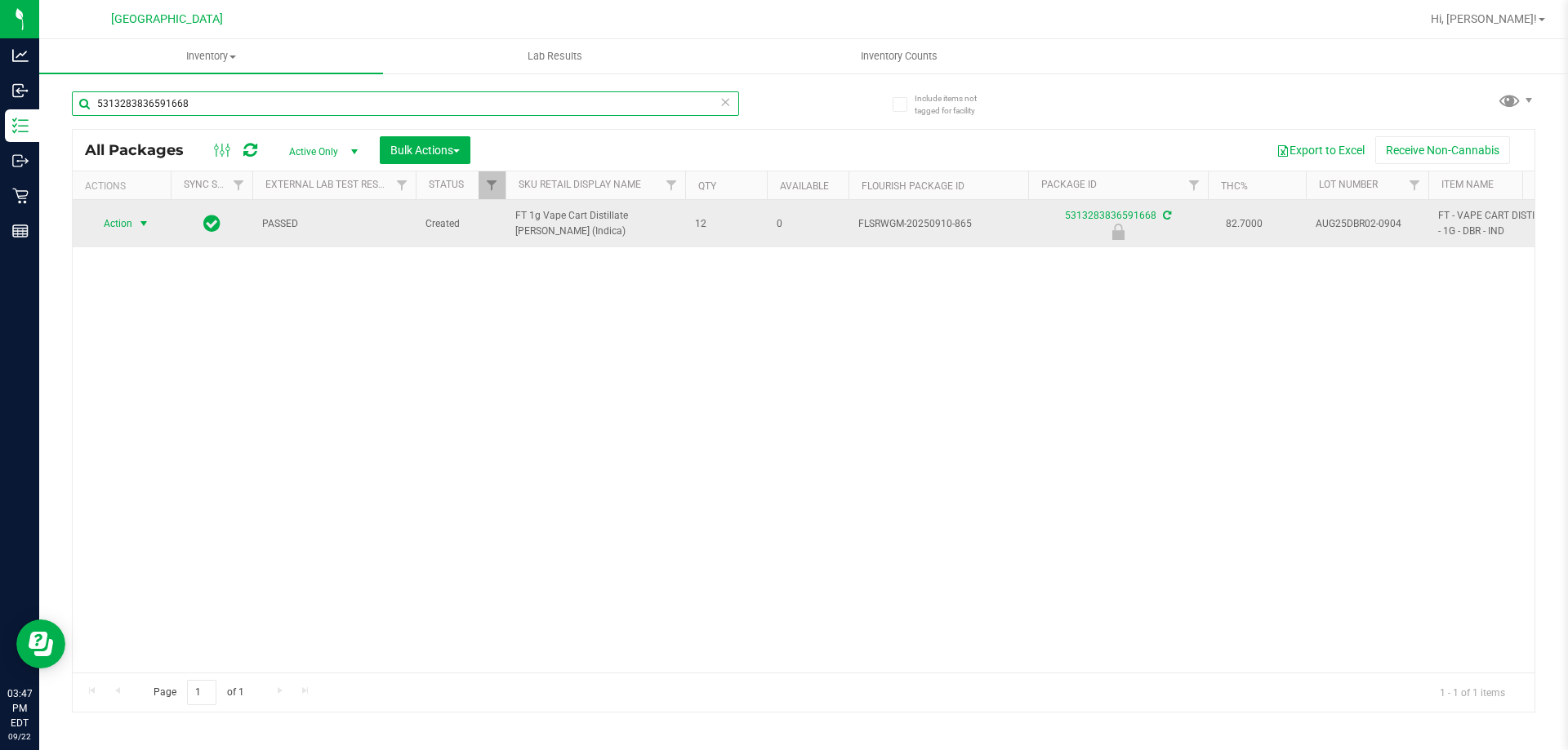
type input "5313283836591668"
click at [129, 219] on span "Action" at bounding box center [112, 223] width 44 height 23
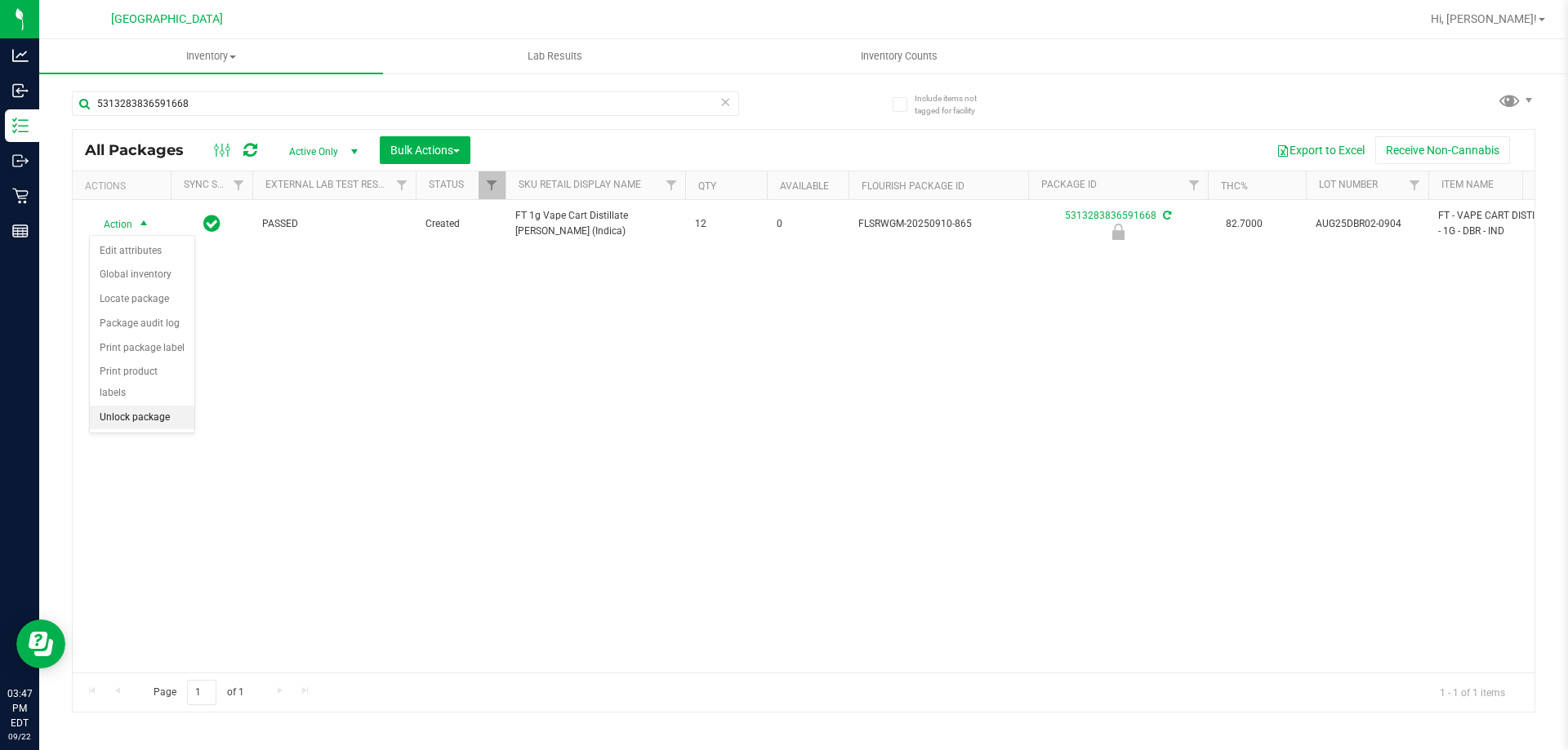
click at [146, 406] on li "Unlock package" at bounding box center [142, 418] width 105 height 25
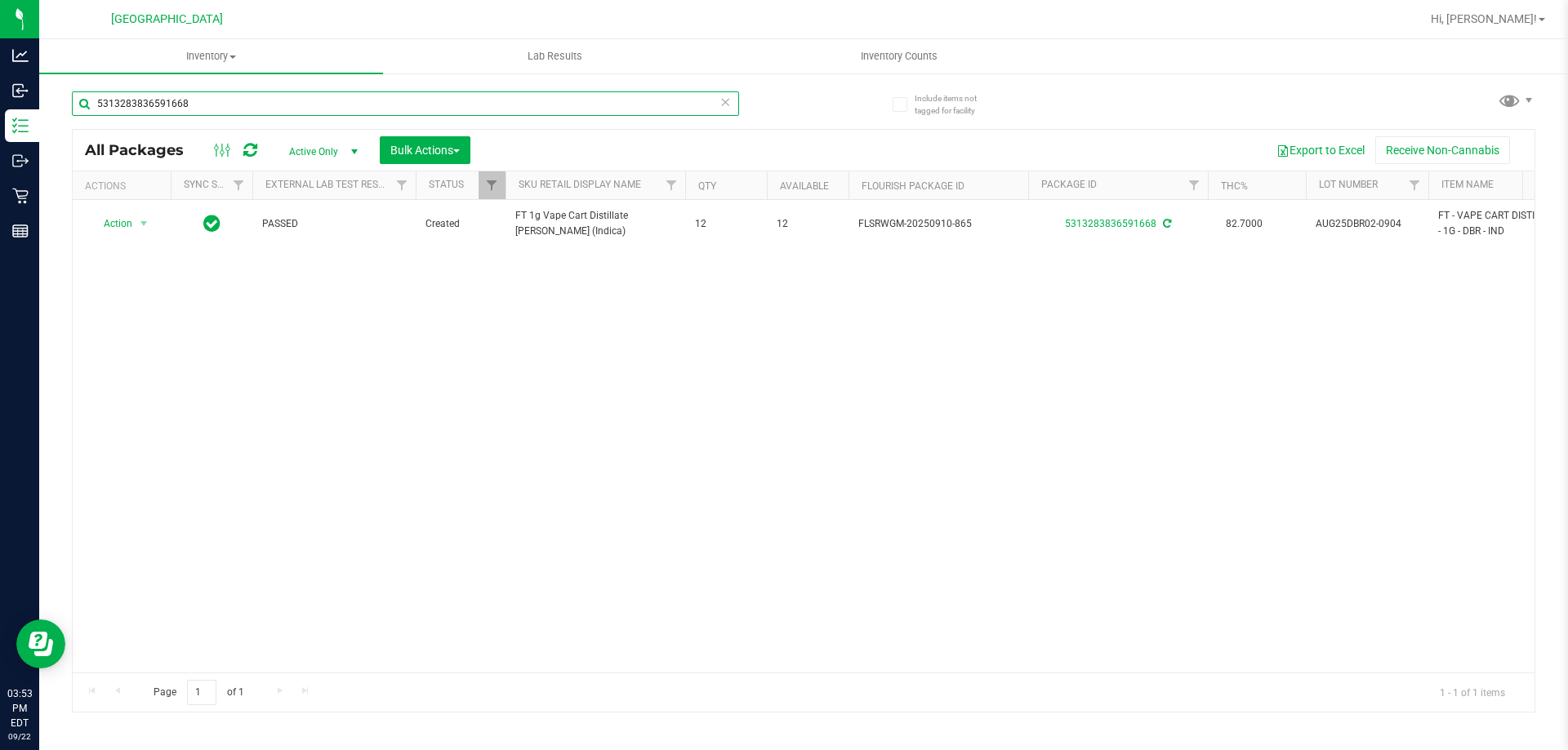
click at [213, 105] on input "5313283836591668" at bounding box center [405, 103] width 668 height 25
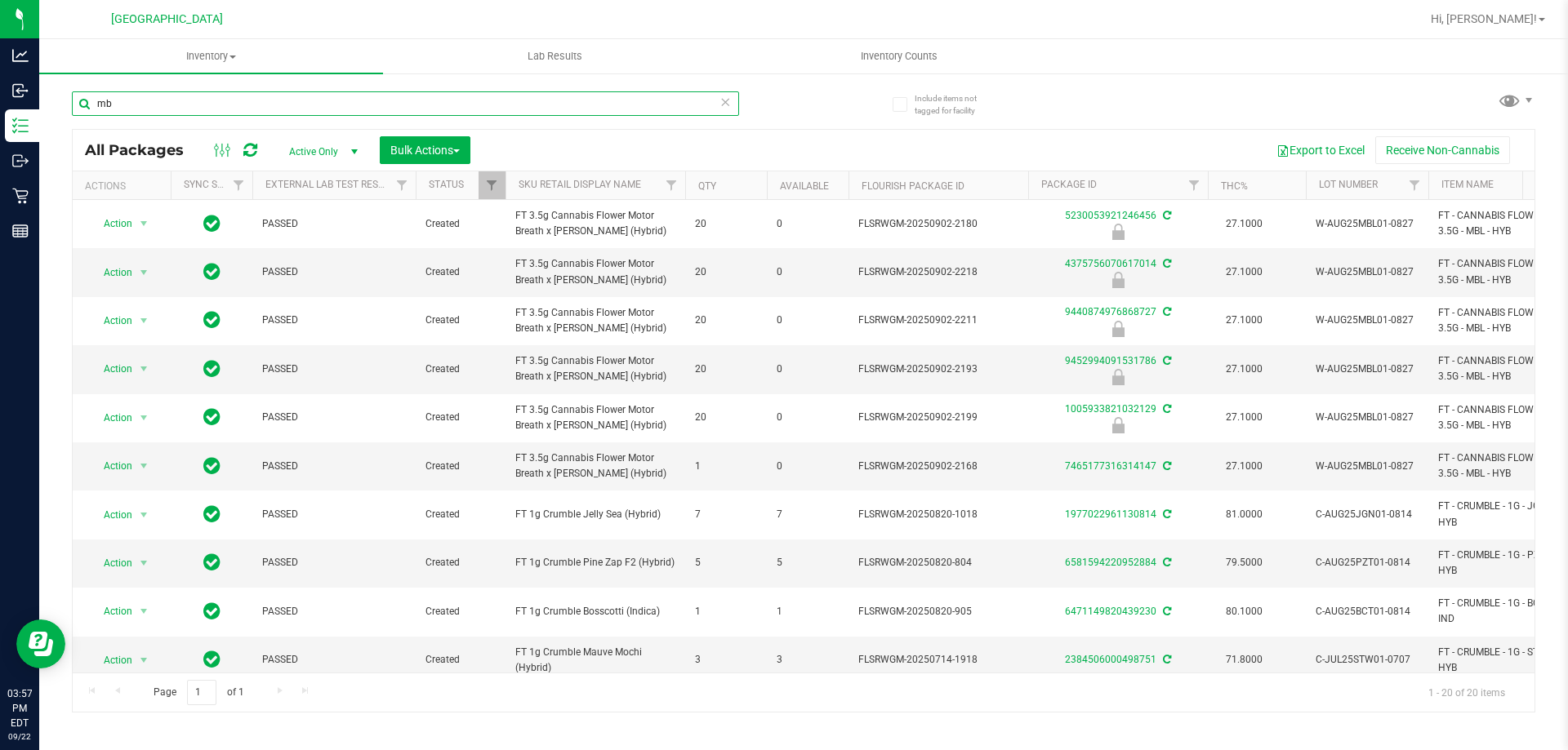
type input "m"
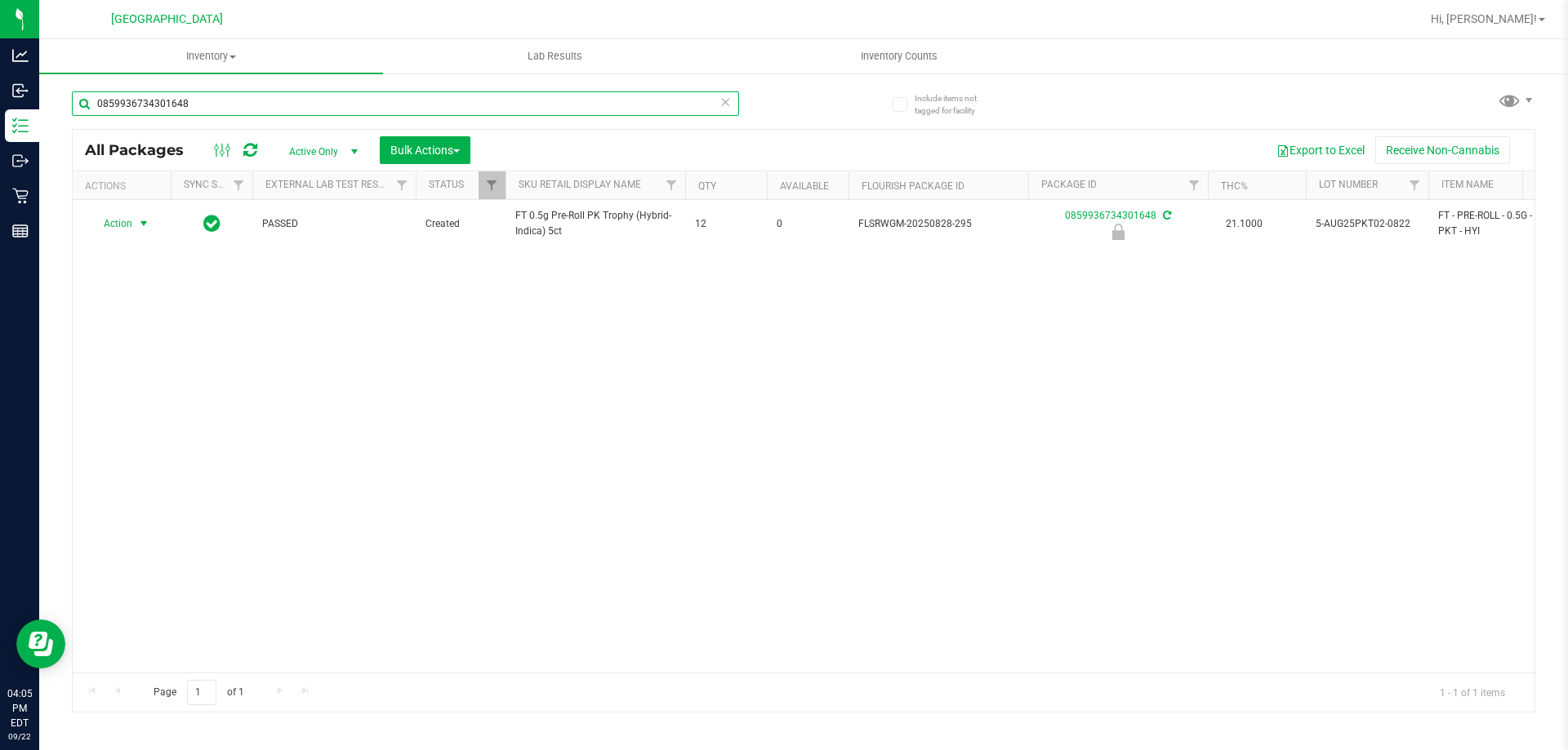
type input "0859936734301648"
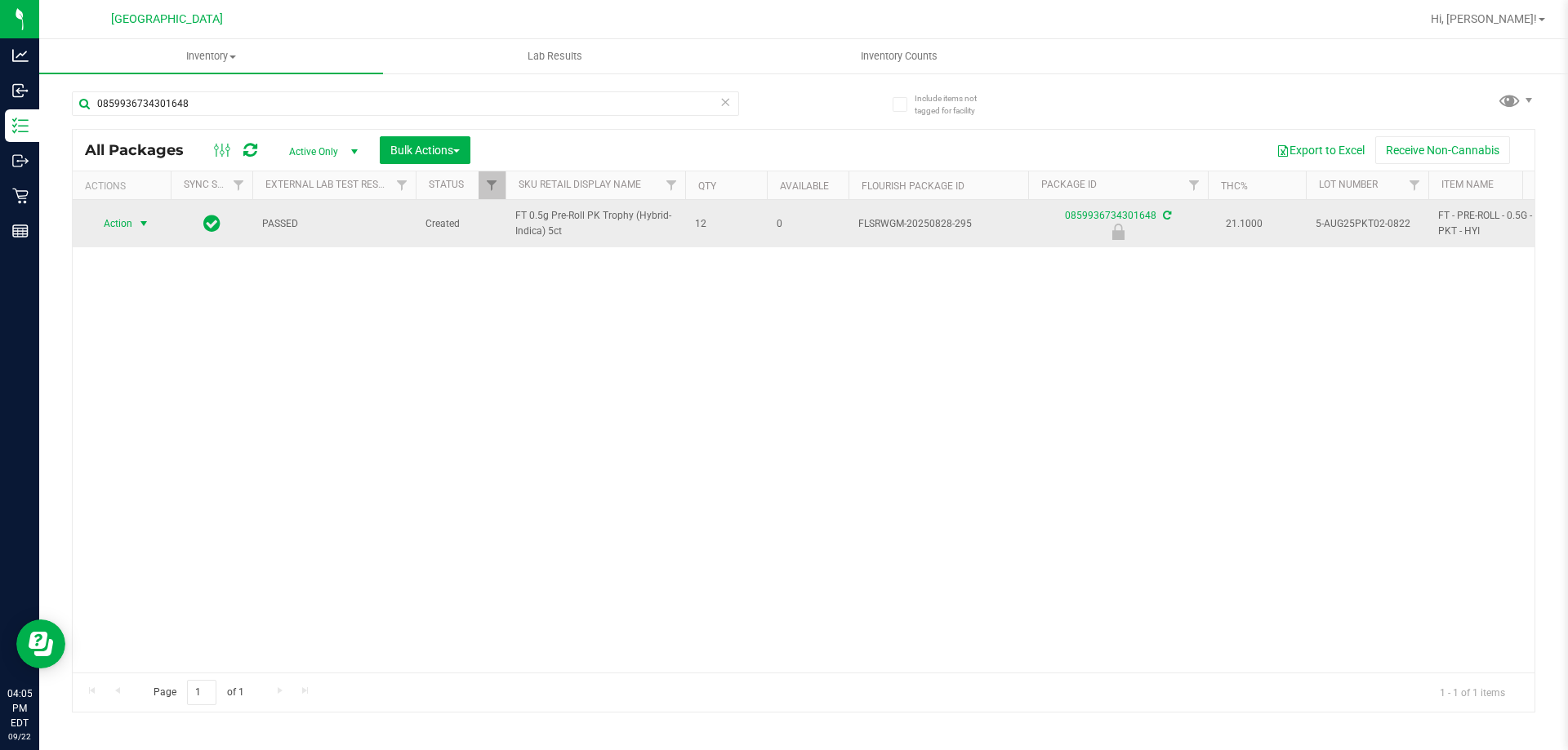
click at [138, 224] on span "select" at bounding box center [143, 223] width 13 height 13
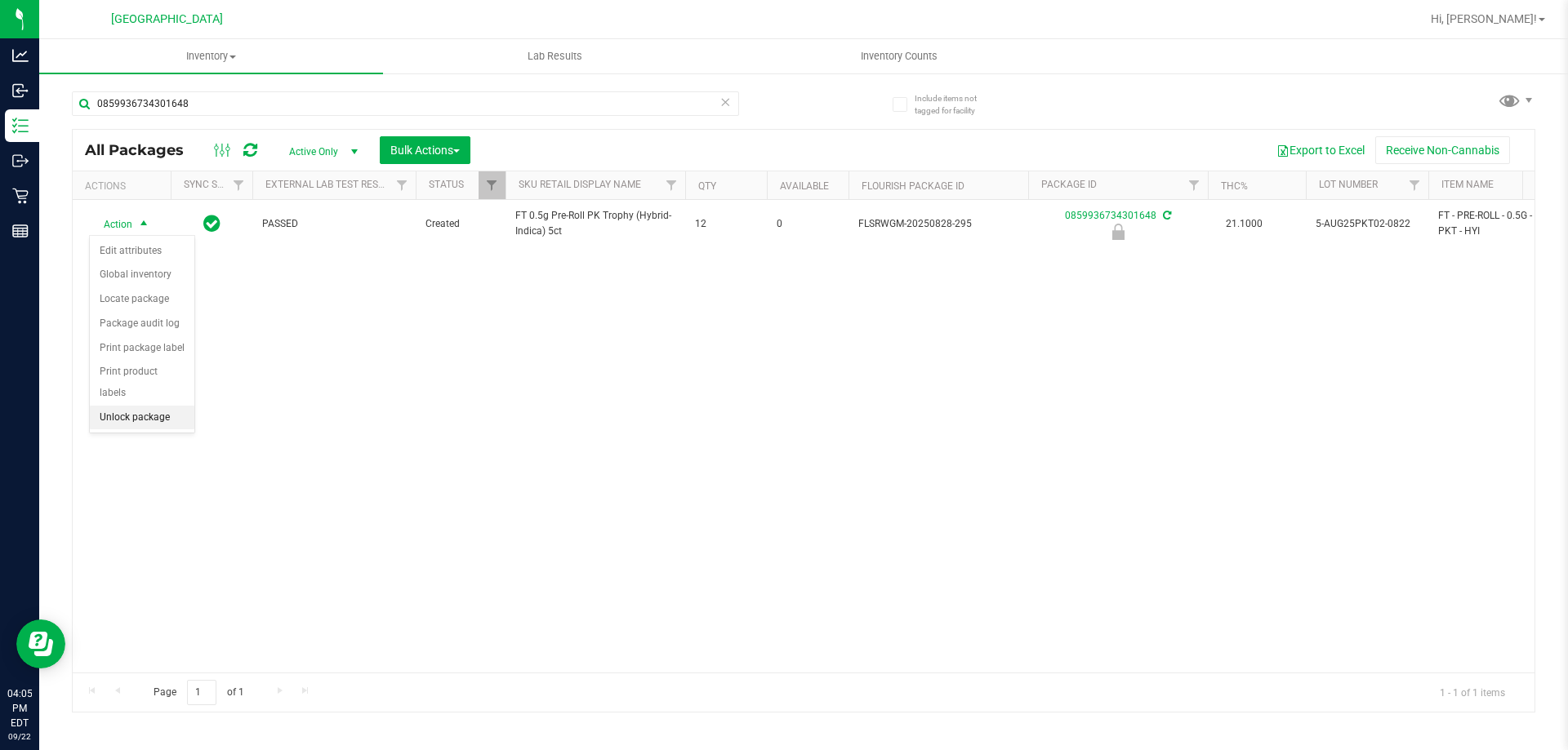
click at [141, 406] on li "Unlock package" at bounding box center [142, 418] width 105 height 25
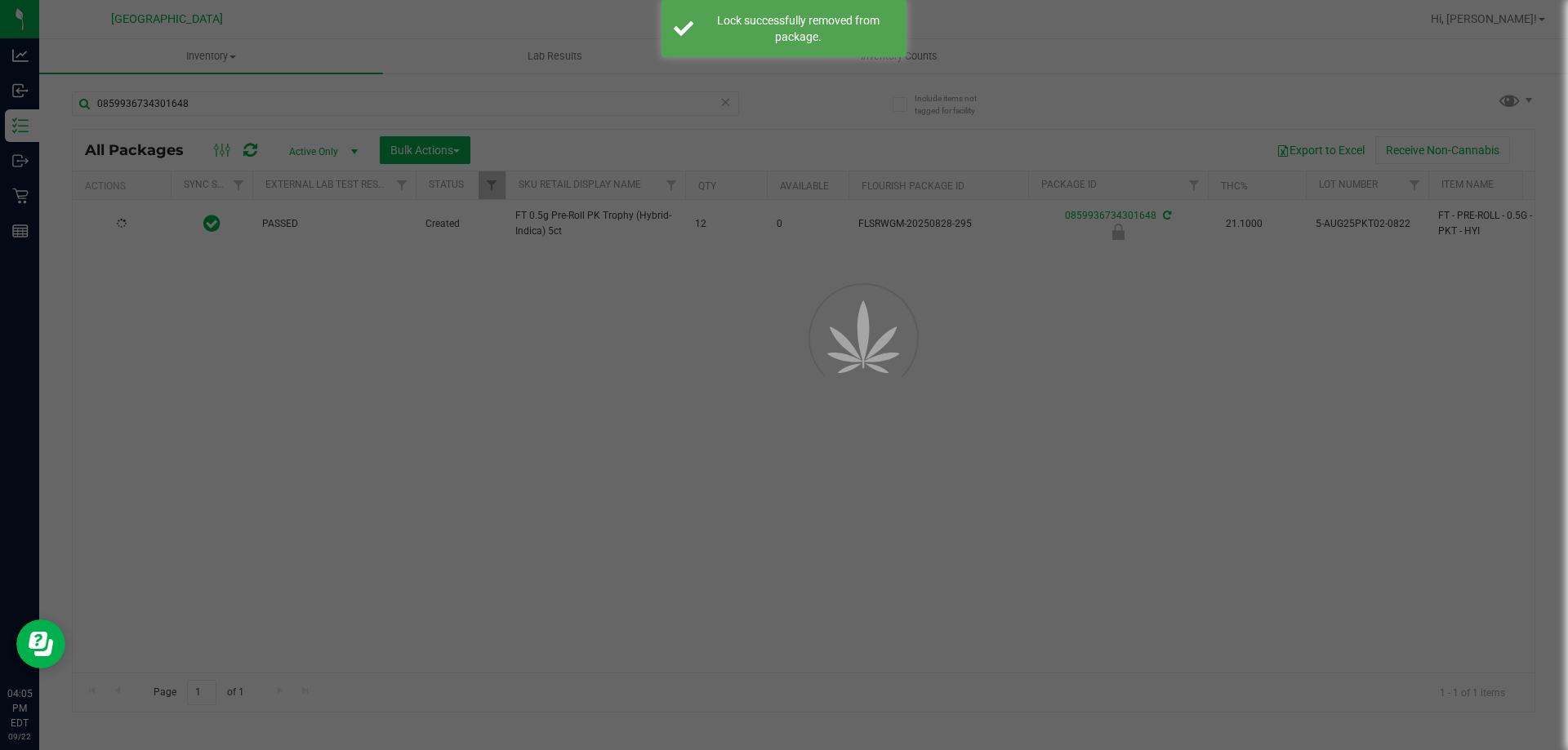
click at [559, 402] on div at bounding box center [784, 375] width 1568 height 750
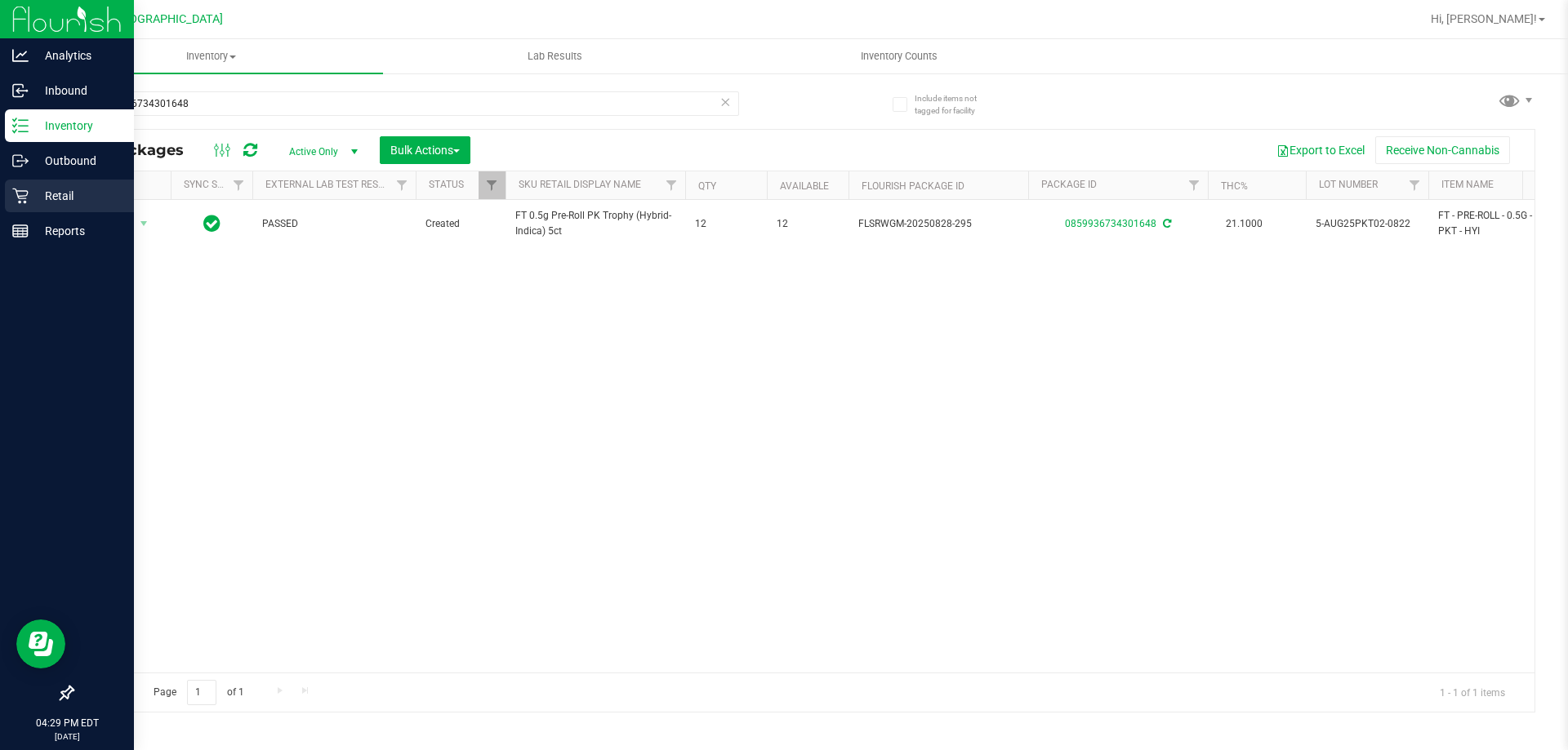
click at [32, 203] on p "Retail" at bounding box center [78, 196] width 98 height 20
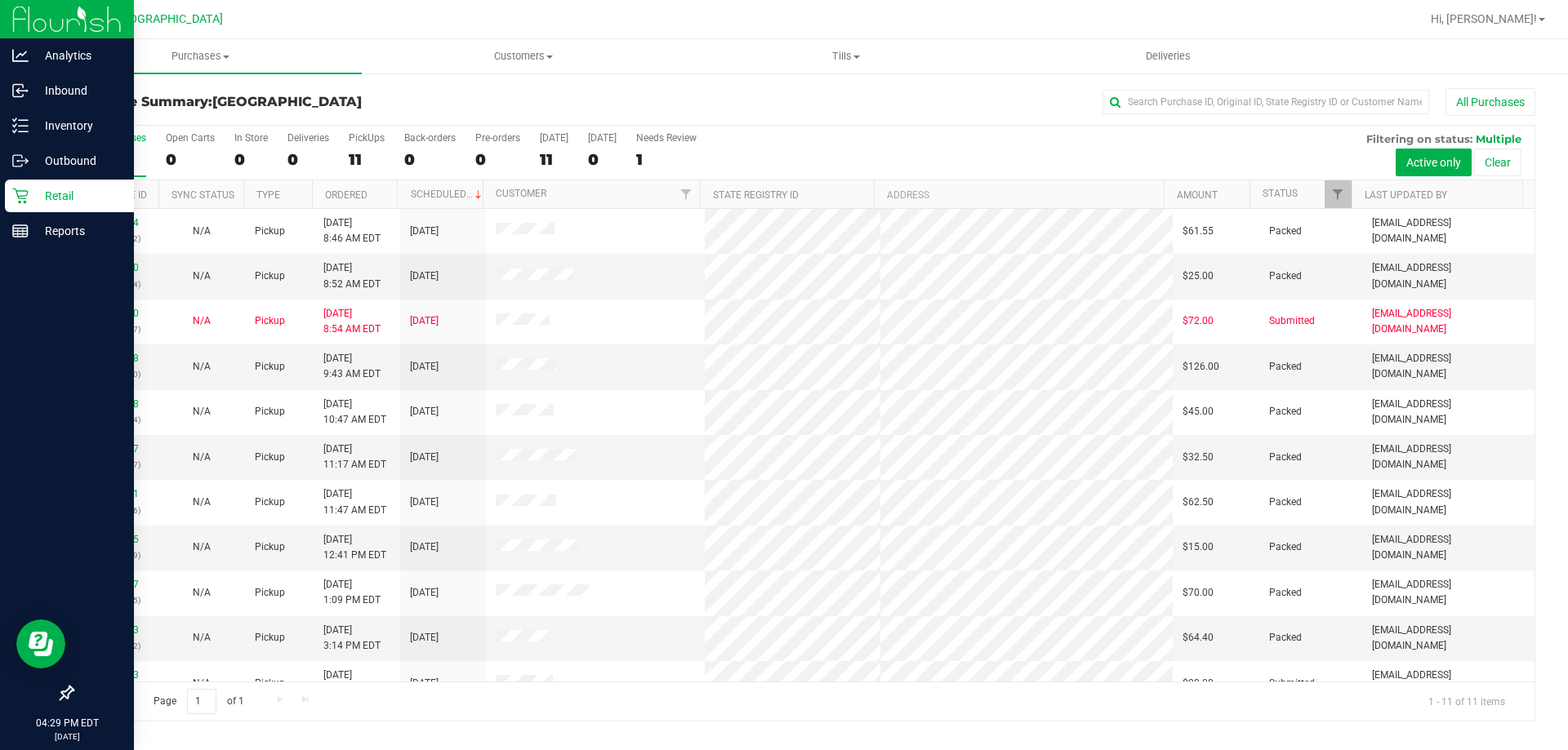
scroll to position [24, 0]
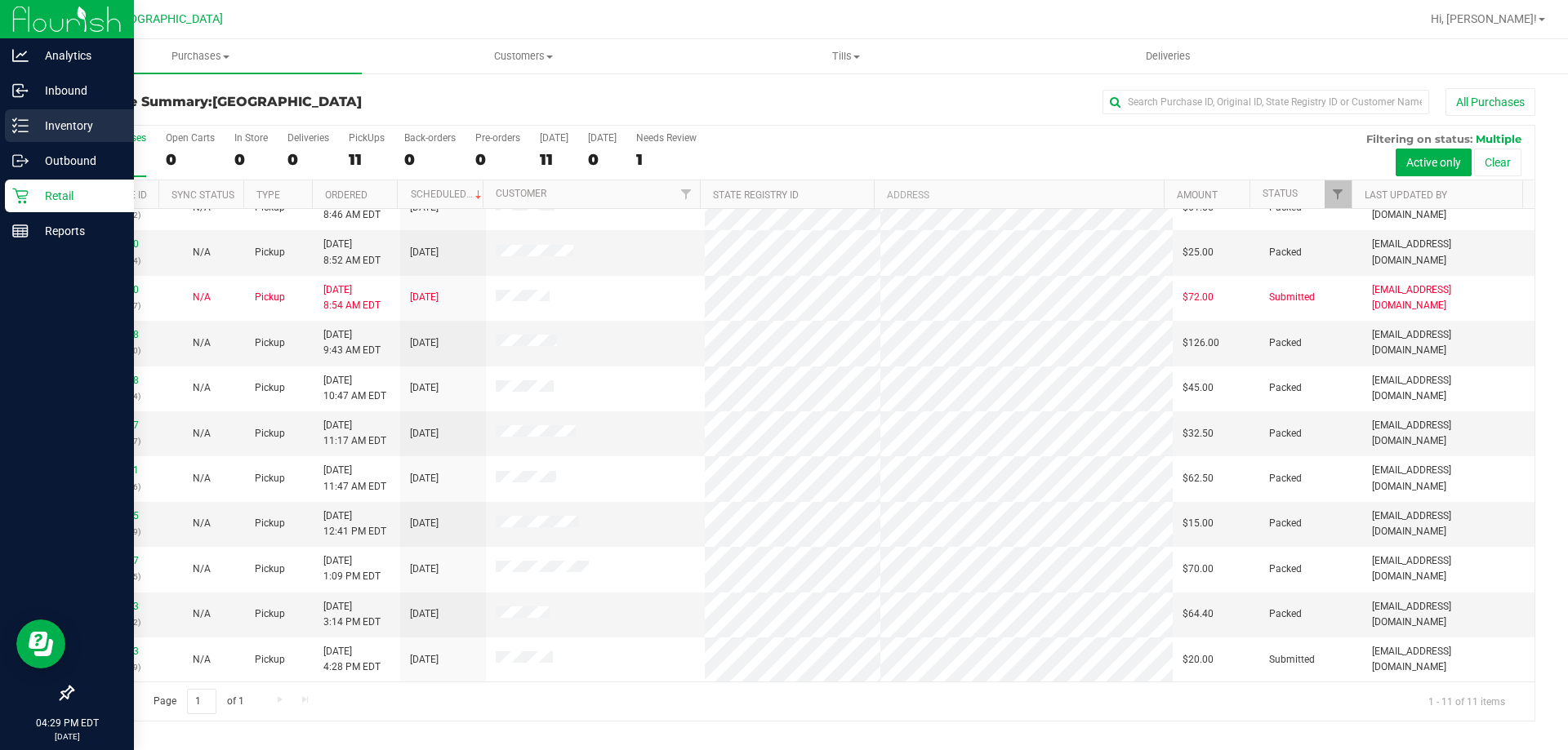
click at [46, 135] on div "Inventory" at bounding box center [70, 126] width 129 height 32
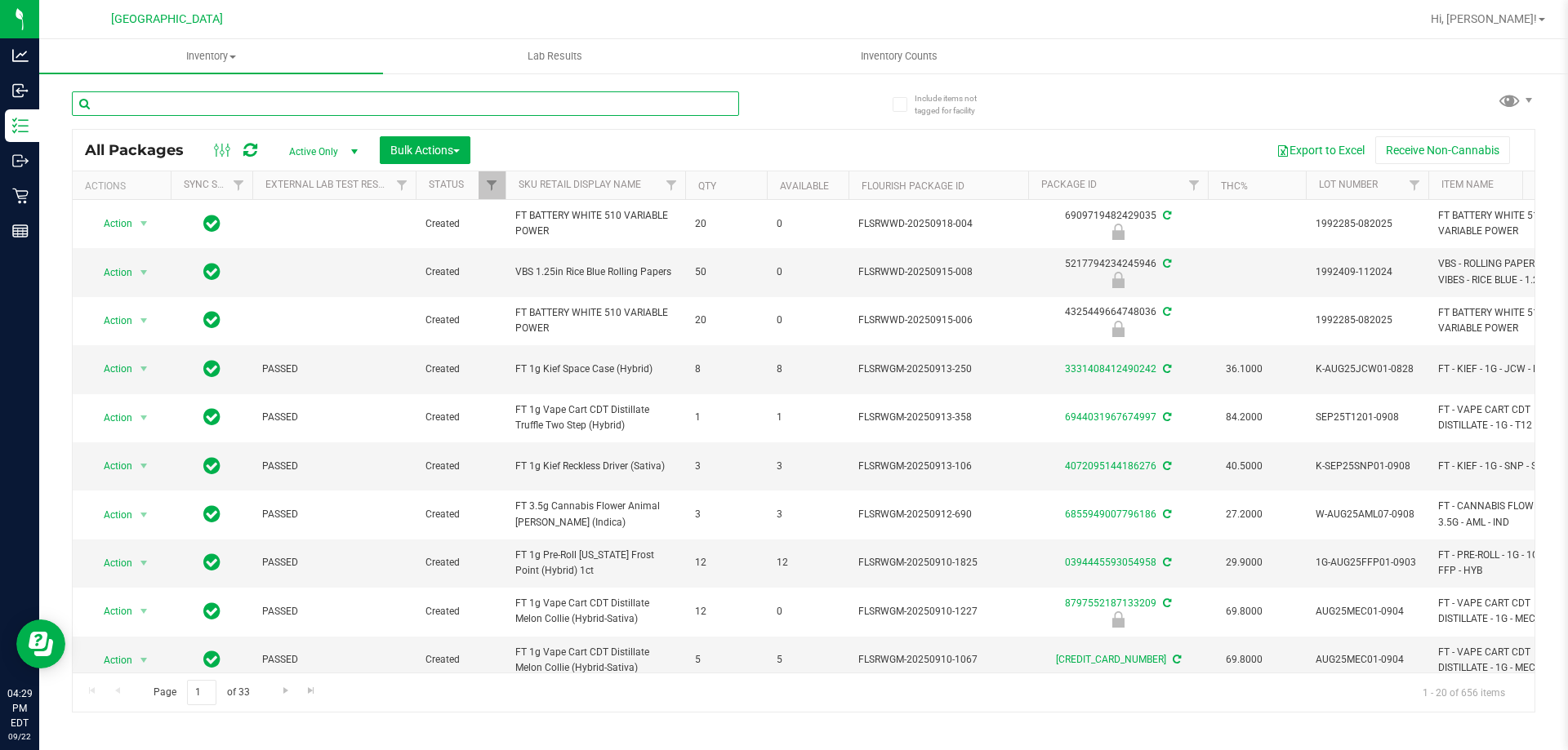
click at [215, 93] on input "text" at bounding box center [405, 103] width 668 height 25
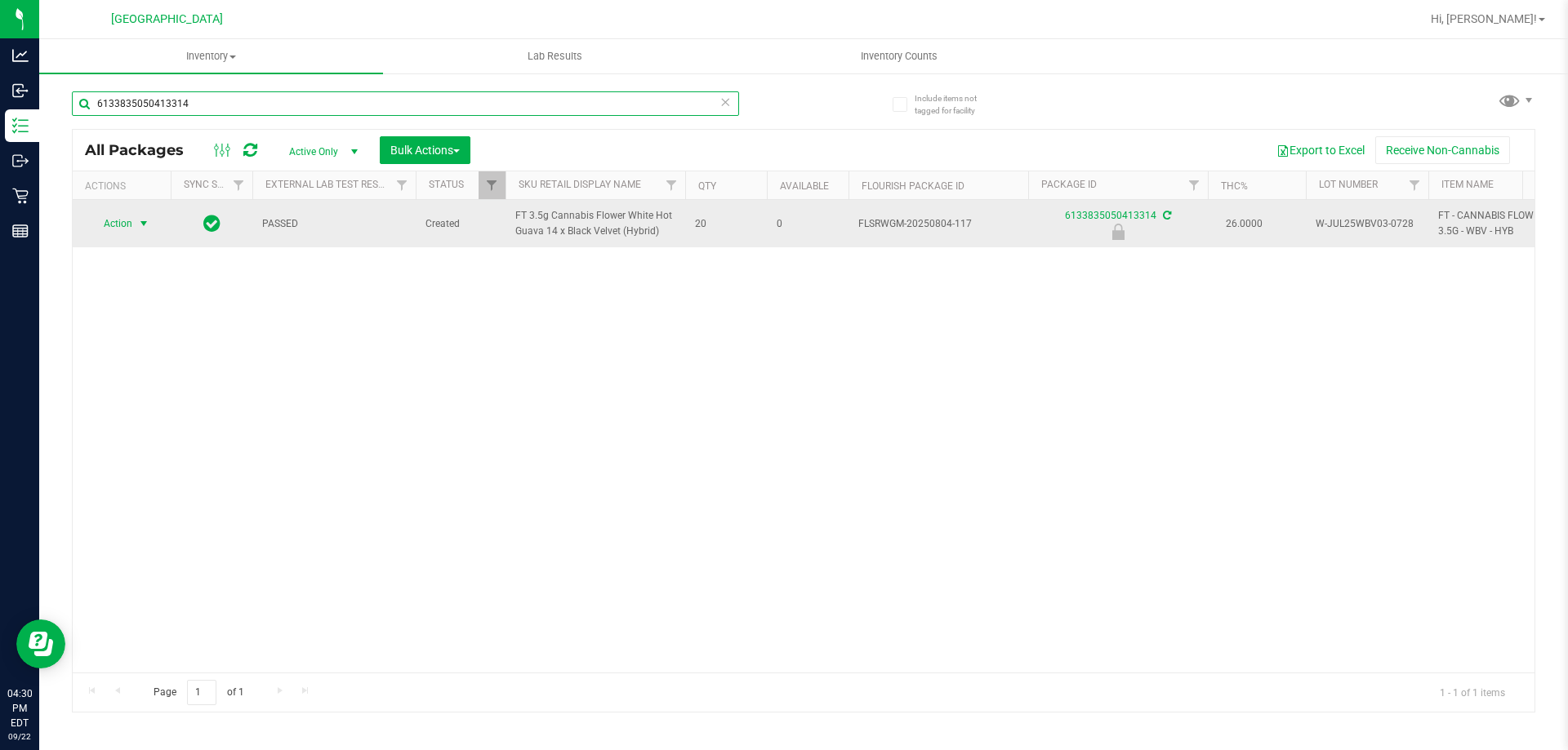
type input "6133835050413314"
click at [112, 221] on span "Action" at bounding box center [112, 223] width 44 height 23
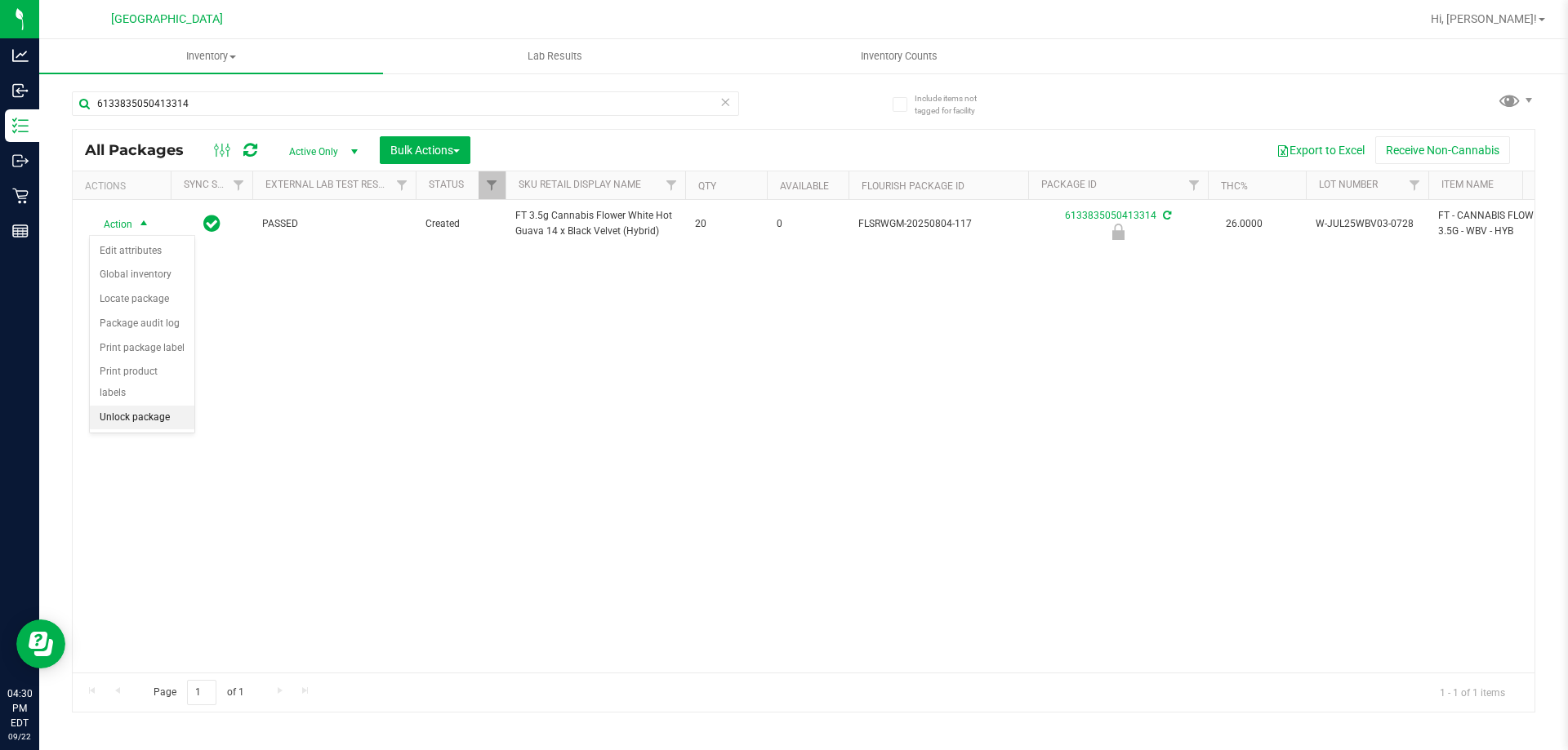
click at [138, 406] on li "Unlock package" at bounding box center [142, 418] width 105 height 25
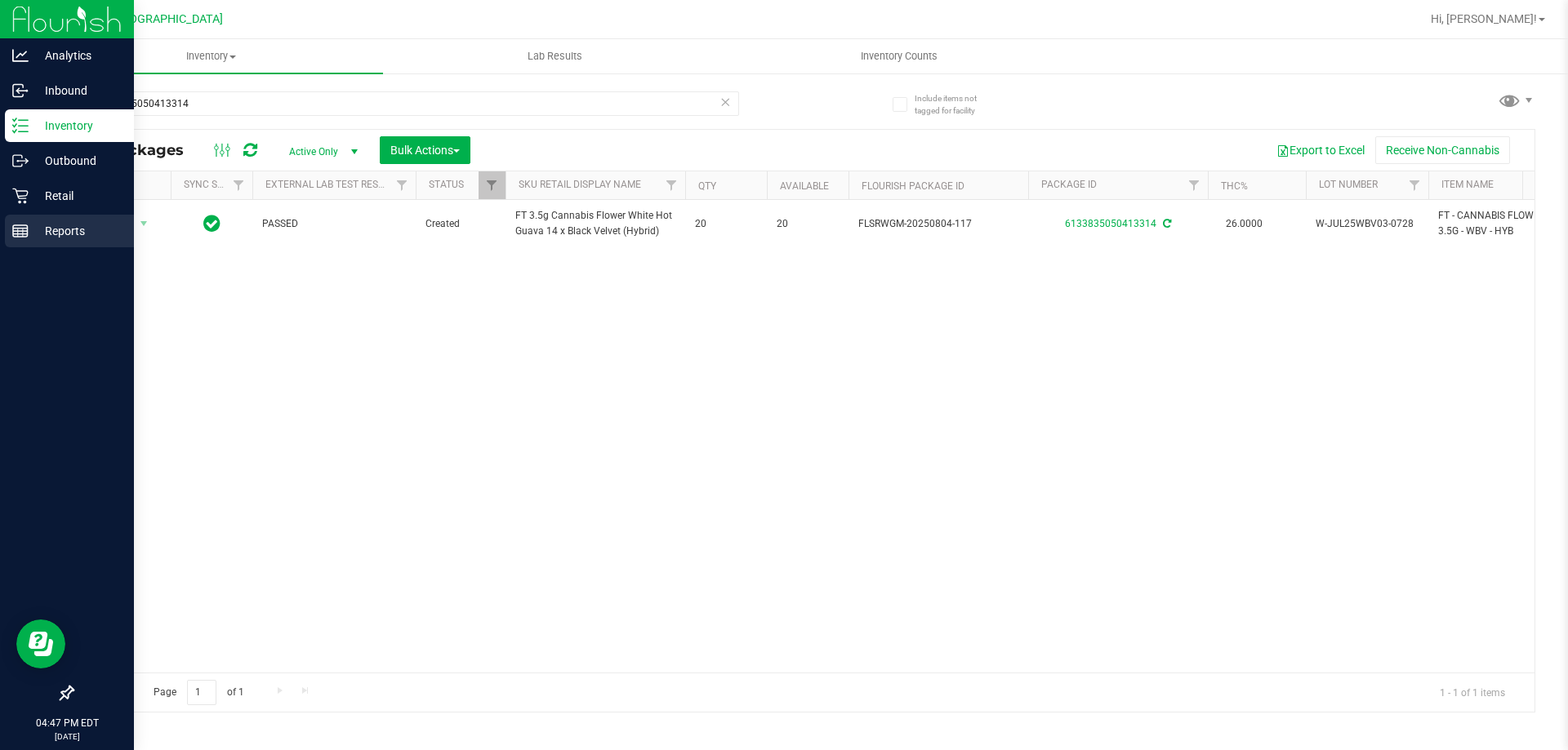
click at [44, 226] on p "Reports" at bounding box center [78, 231] width 98 height 20
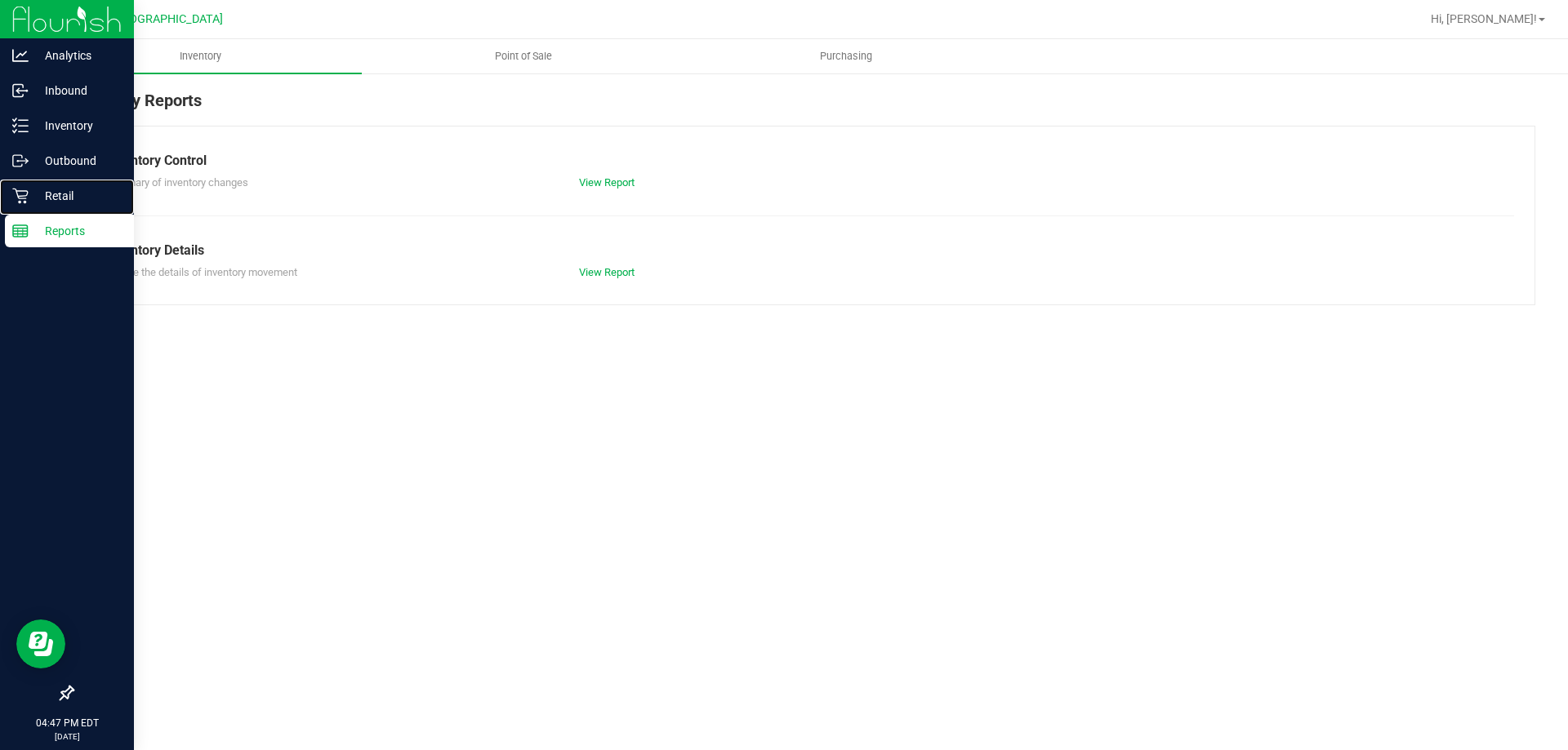
click at [62, 185] on div "Retail" at bounding box center [70, 196] width 129 height 32
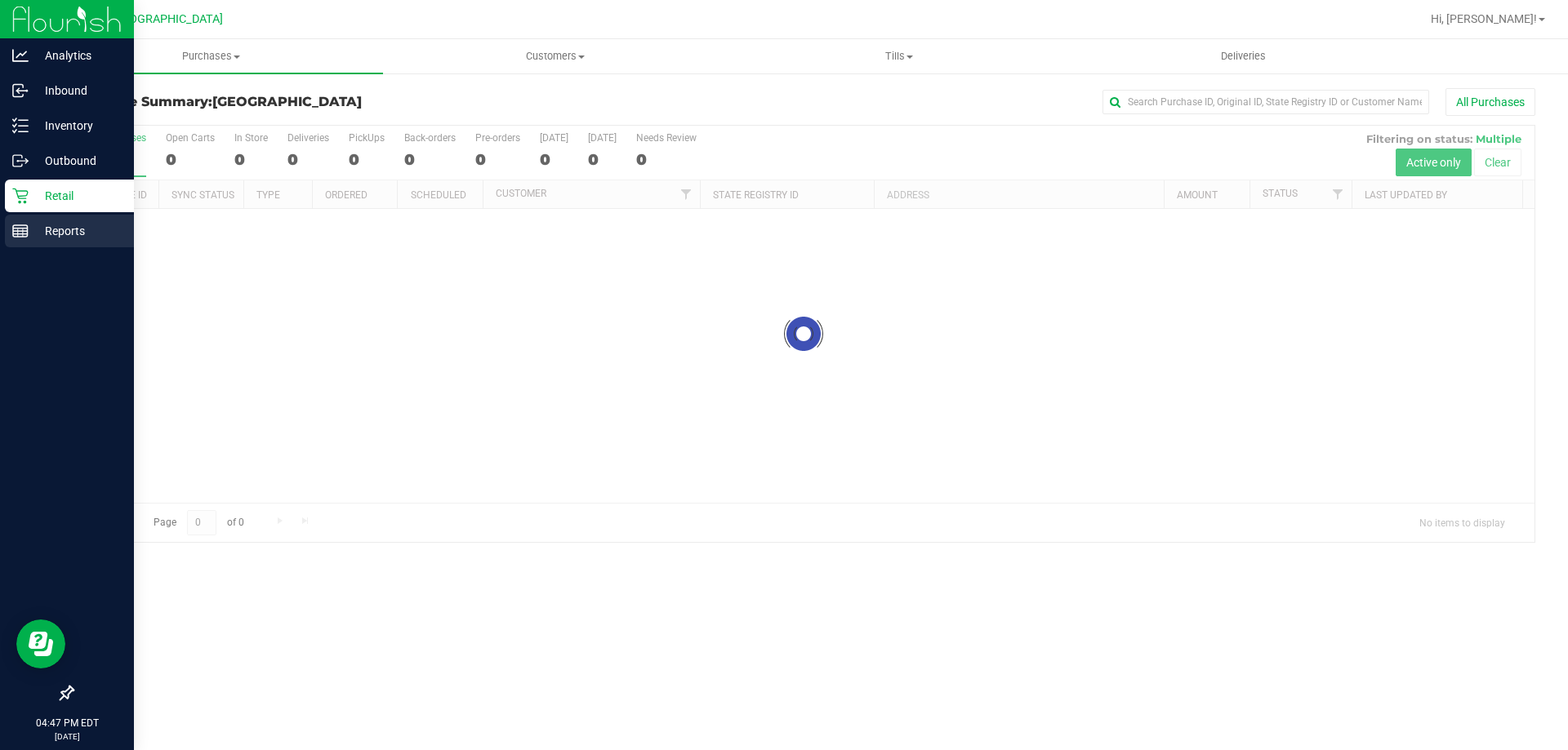
click at [27, 226] on rect at bounding box center [20, 231] width 14 height 11
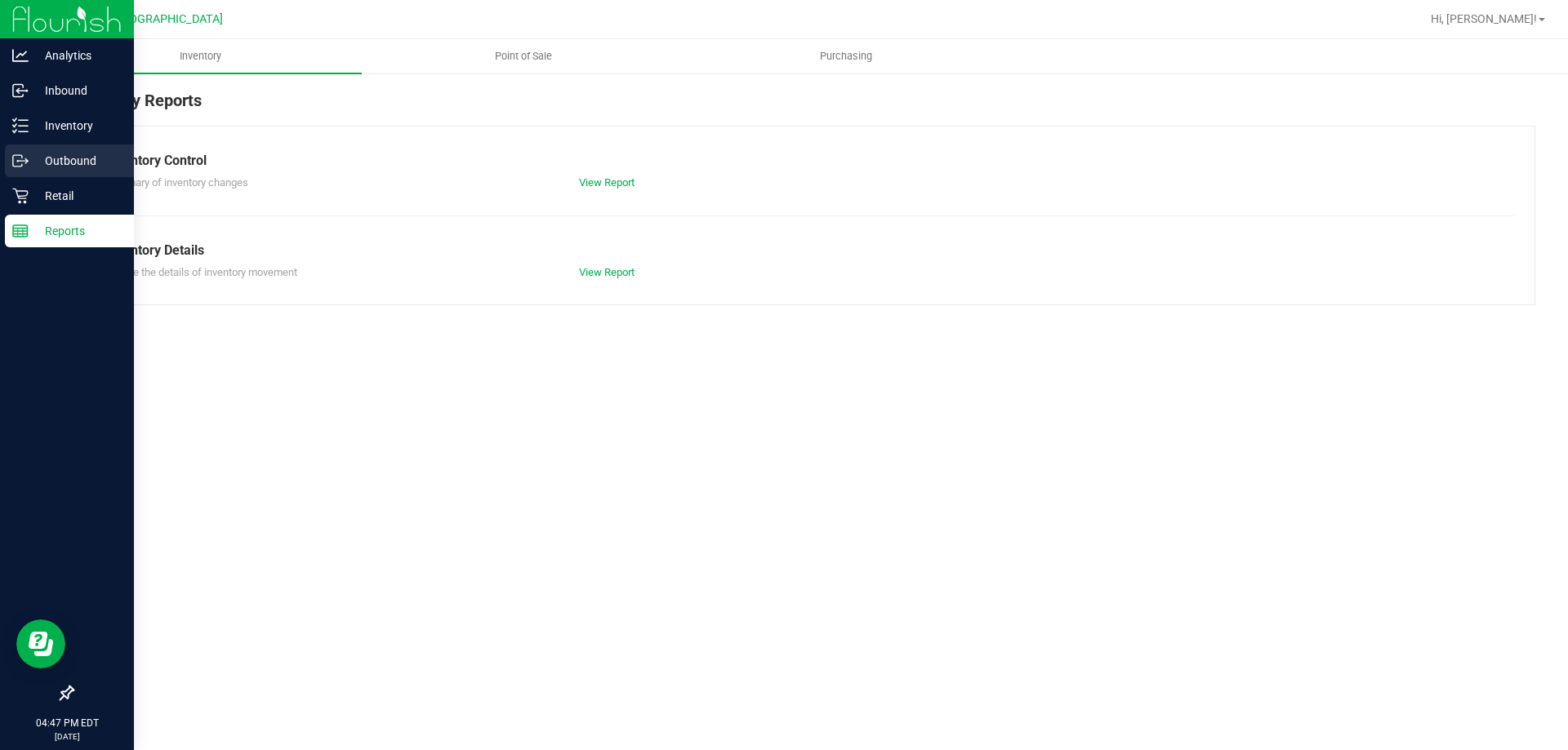
click at [72, 163] on p "Outbound" at bounding box center [78, 160] width 98 height 20
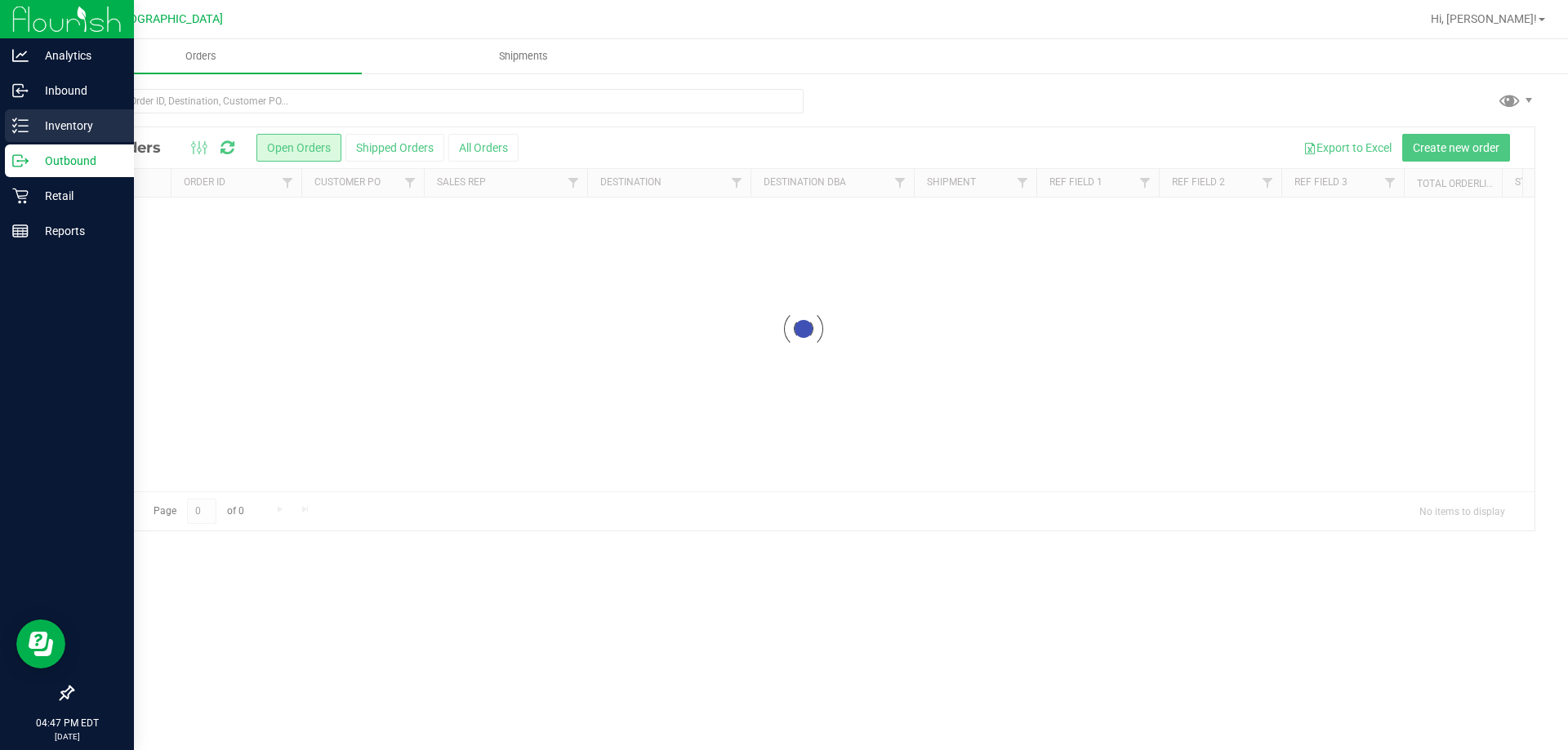
click at [68, 129] on p "Inventory" at bounding box center [78, 125] width 98 height 20
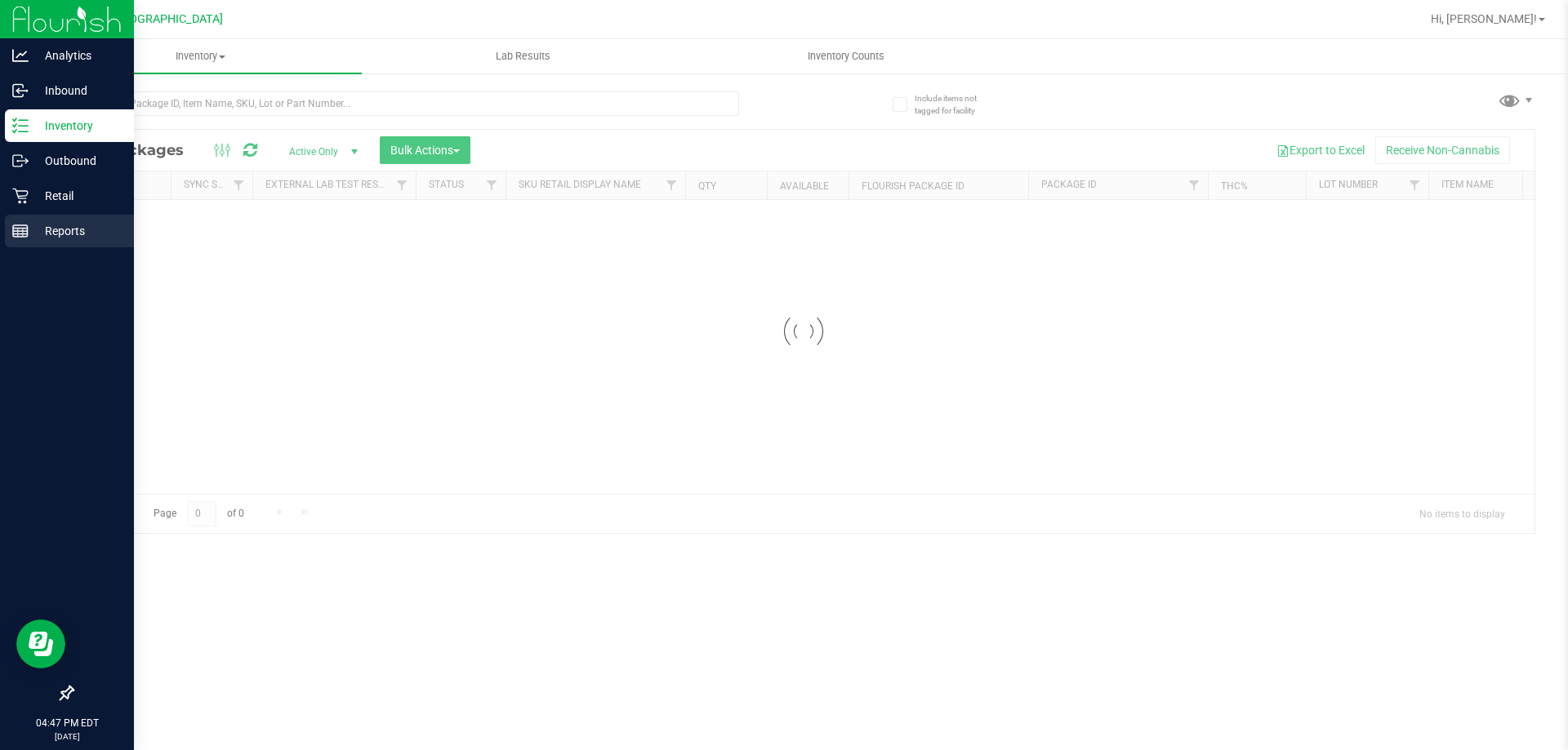
click at [68, 228] on p "Reports" at bounding box center [78, 231] width 98 height 20
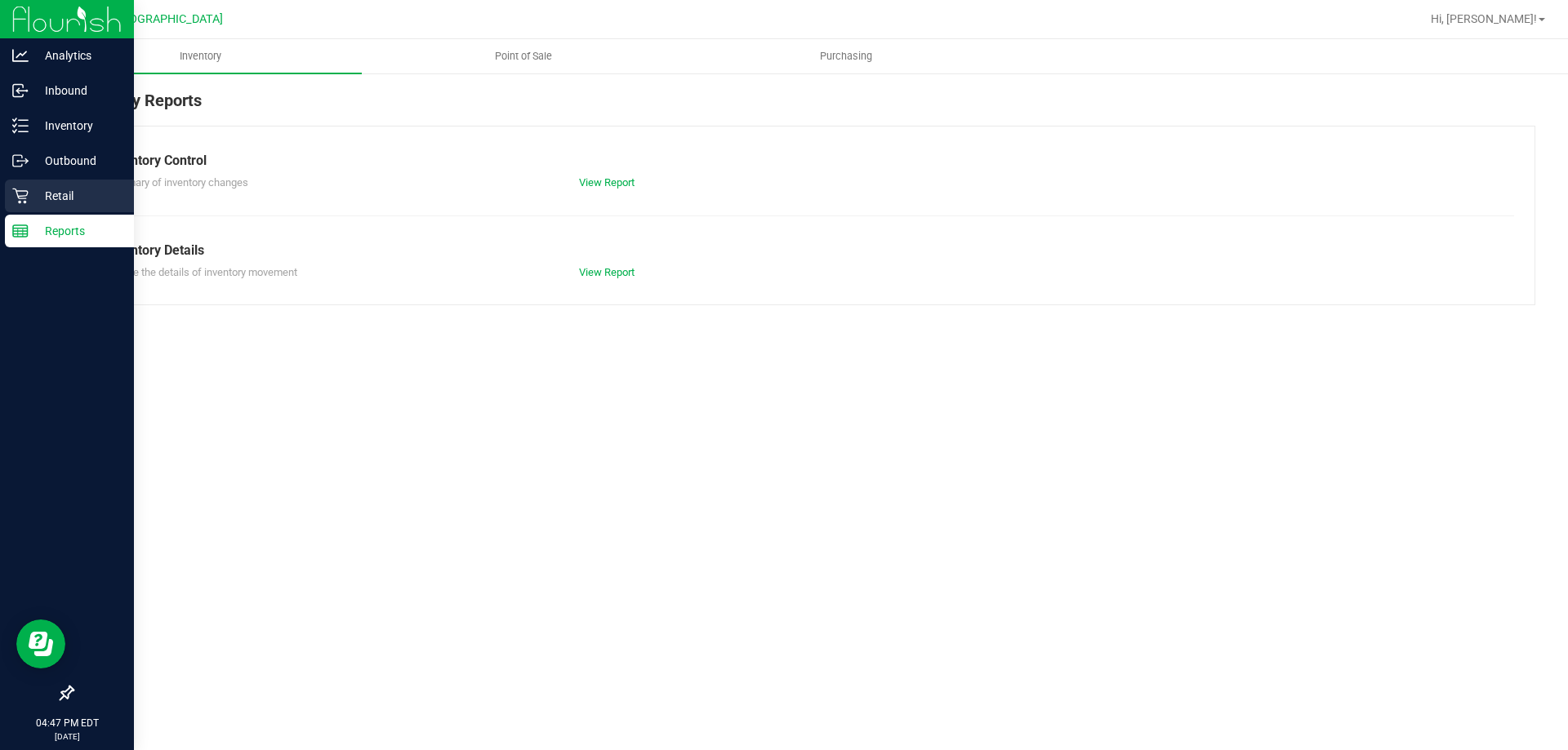
click at [44, 189] on p "Retail" at bounding box center [78, 196] width 98 height 20
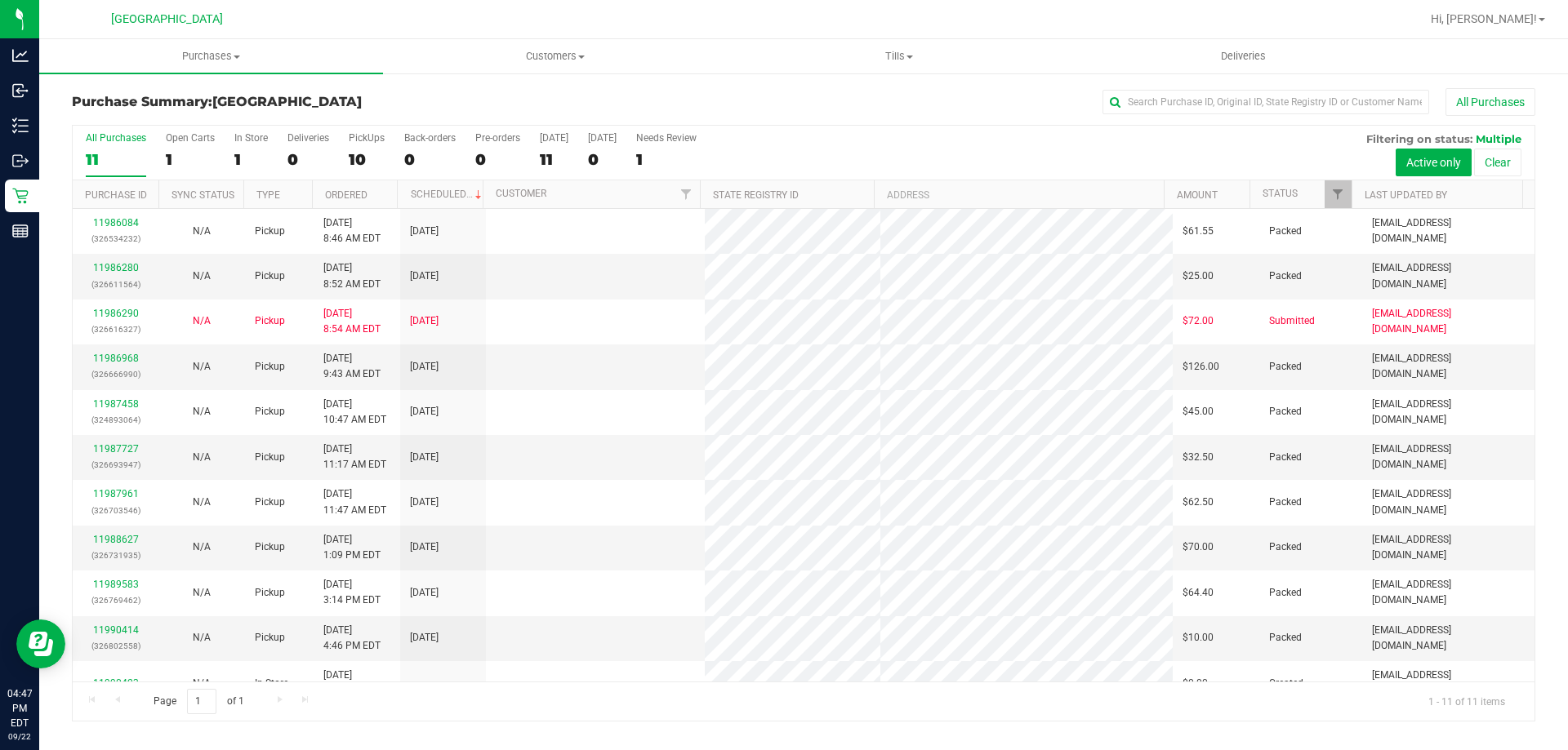
click at [360, 148] on label "PickUps 10" at bounding box center [367, 154] width 36 height 45
click at [0, 0] on input "PickUps 10" at bounding box center [0, 0] width 0 height 0
click at [1335, 192] on span "Filter" at bounding box center [1337, 194] width 13 height 13
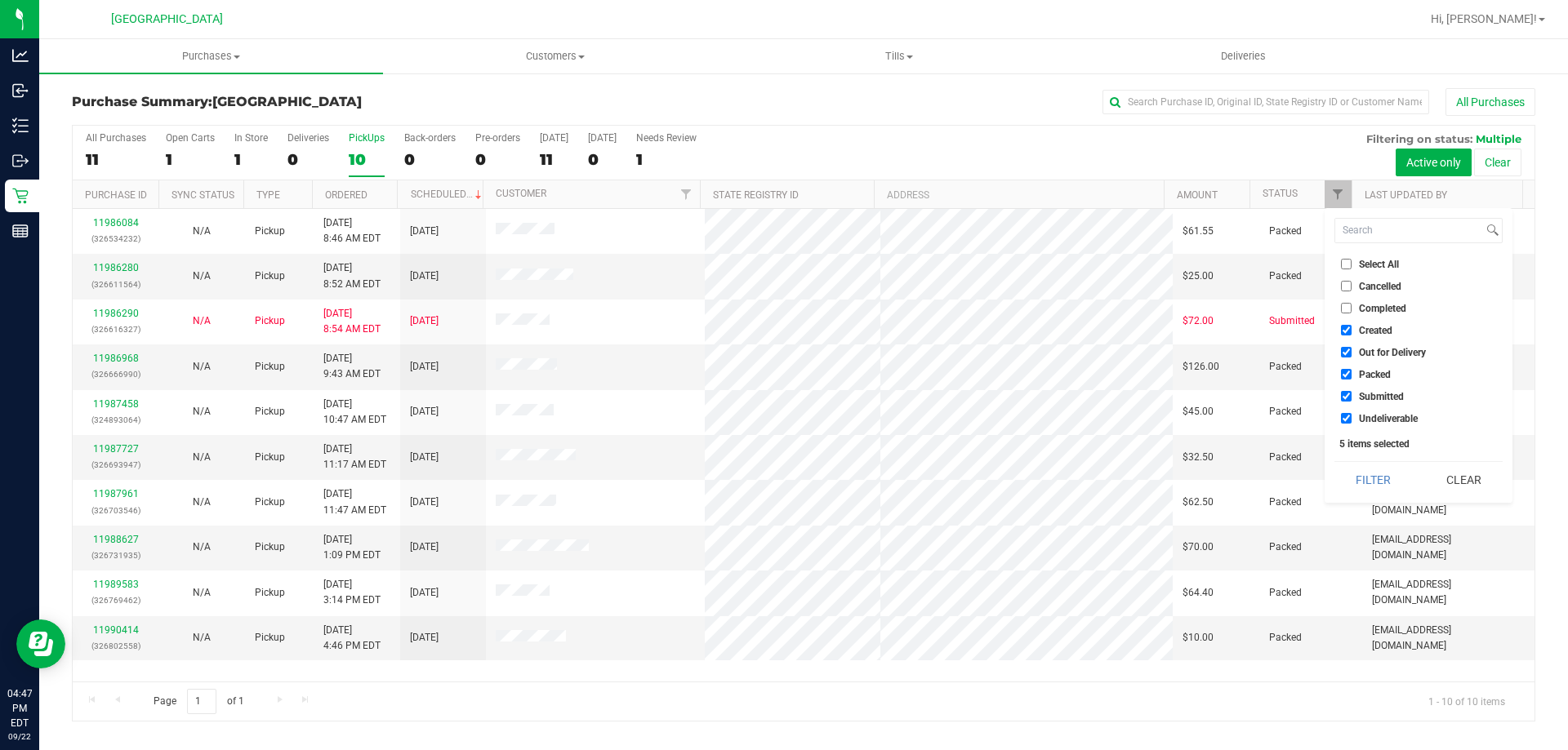
click at [1366, 329] on span "Created" at bounding box center [1376, 331] width 33 height 10
click at [1352, 329] on input "Created" at bounding box center [1347, 330] width 10 height 10
checkbox input "false"
click at [1366, 357] on span "Out for Delivery" at bounding box center [1393, 353] width 67 height 10
click at [1352, 357] on input "Out for Delivery" at bounding box center [1347, 352] width 10 height 10
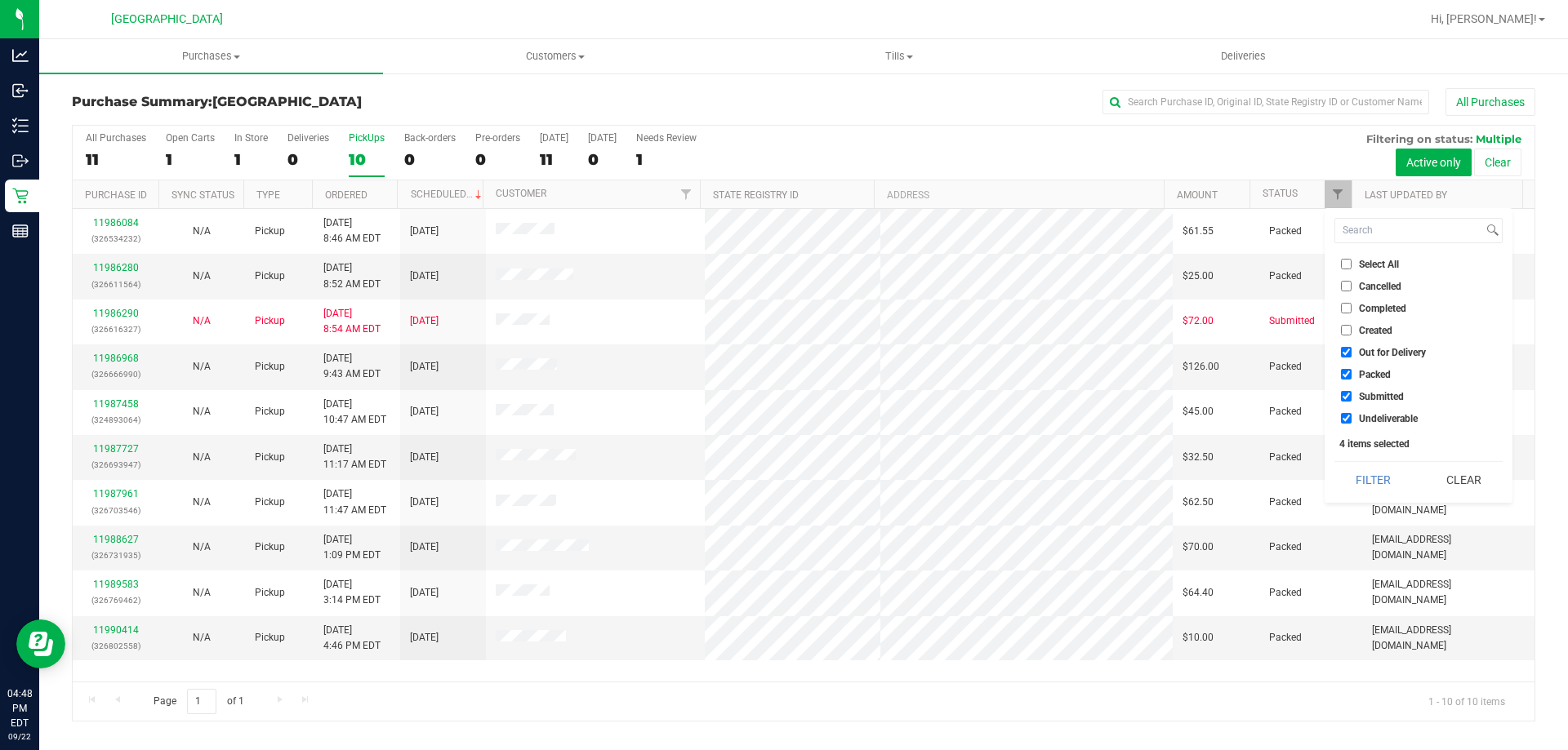
checkbox input "false"
click at [1368, 369] on span "Packed" at bounding box center [1375, 375] width 32 height 10
click at [1352, 369] on input "Packed" at bounding box center [1347, 375] width 10 height 10
checkbox input "false"
click at [1356, 475] on button "Filter" at bounding box center [1374, 480] width 78 height 36
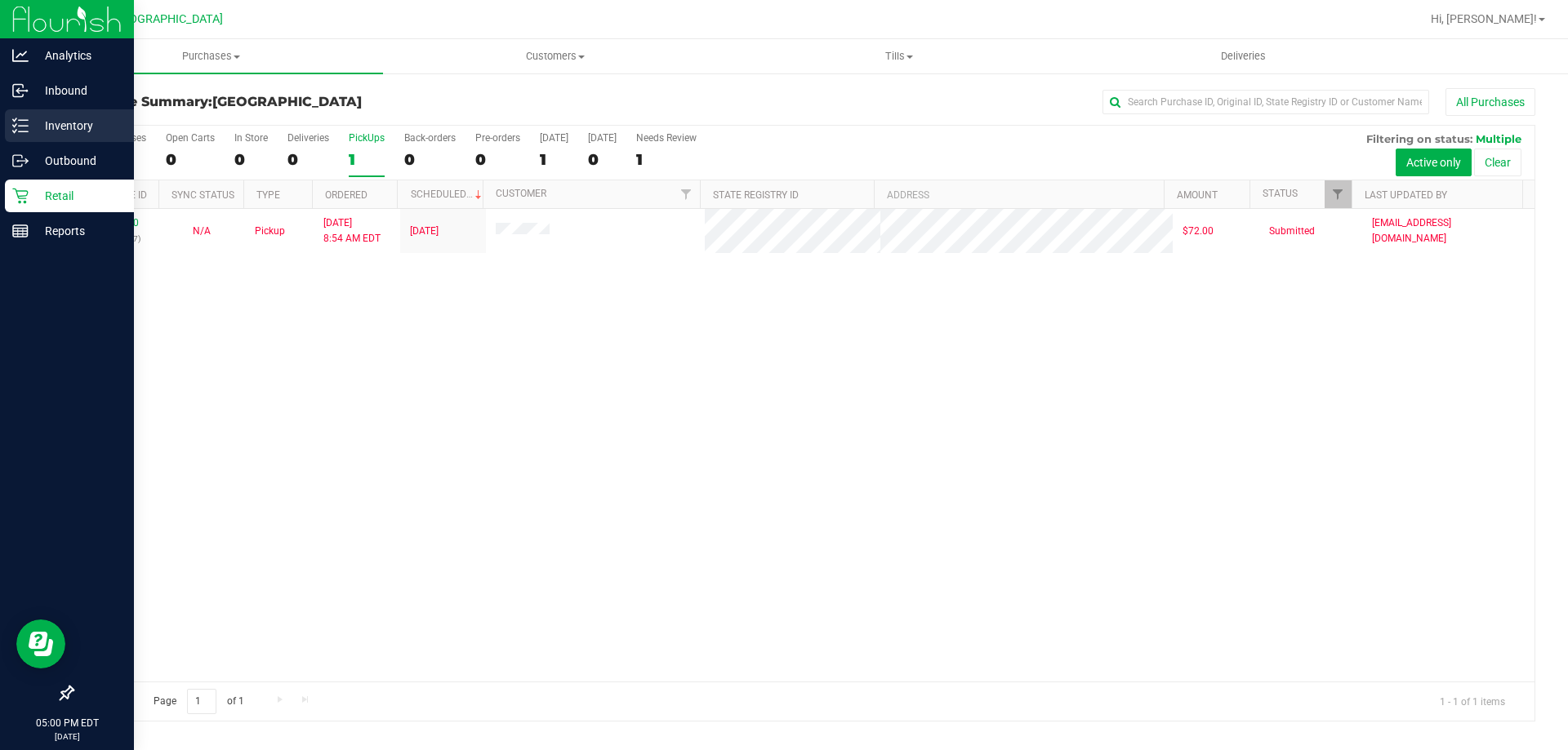
click at [32, 122] on p "Inventory" at bounding box center [78, 125] width 98 height 20
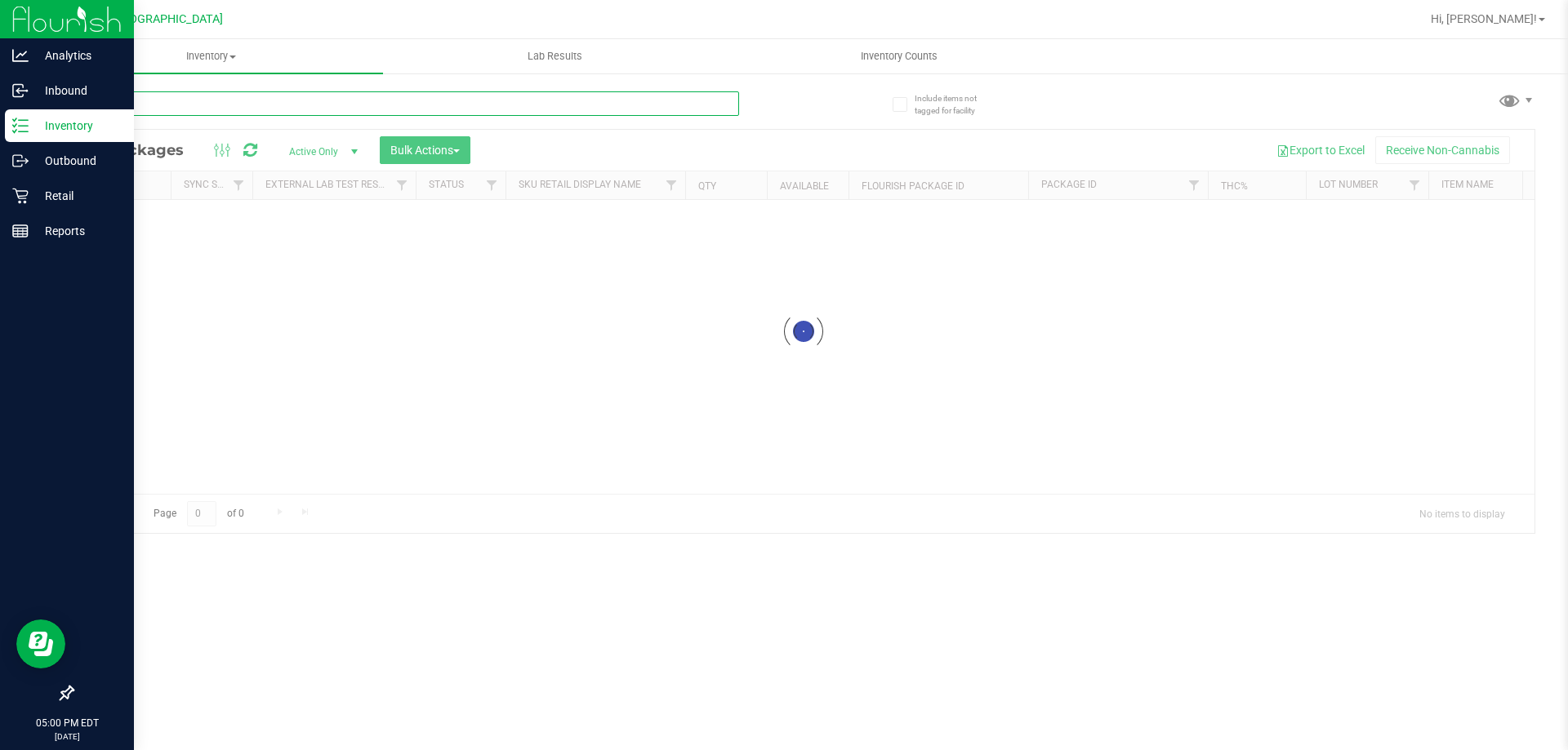
click at [200, 100] on input "text" at bounding box center [405, 103] width 668 height 25
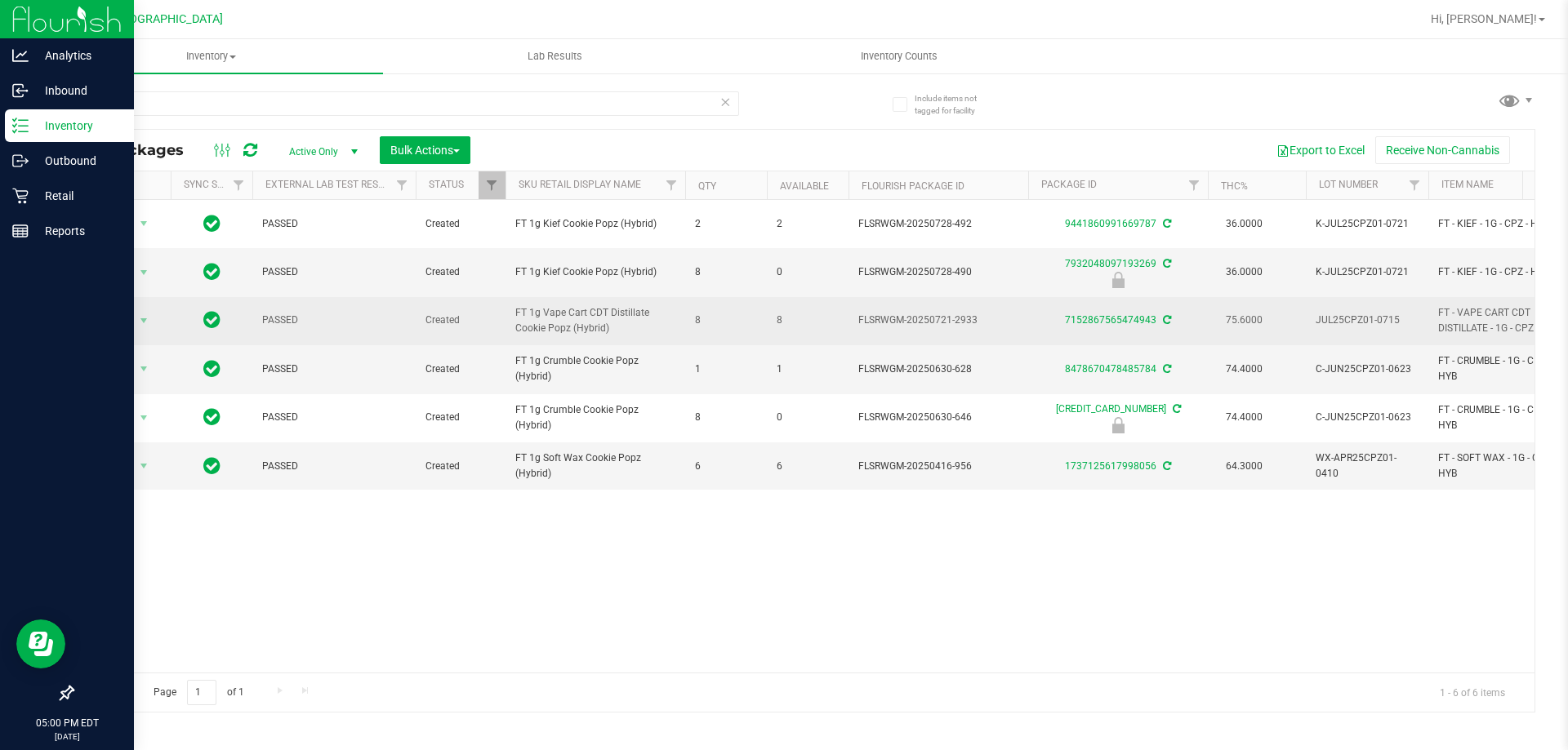
drag, startPoint x: 557, startPoint y: 321, endPoint x: 635, endPoint y: 341, distance: 80.5
click at [635, 341] on td "FT 1g Vape Cart CDT Distillate Cookie Popz (Hybrid)" at bounding box center [595, 321] width 180 height 49
drag, startPoint x: 501, startPoint y: 309, endPoint x: 610, endPoint y: 328, distance: 110.6
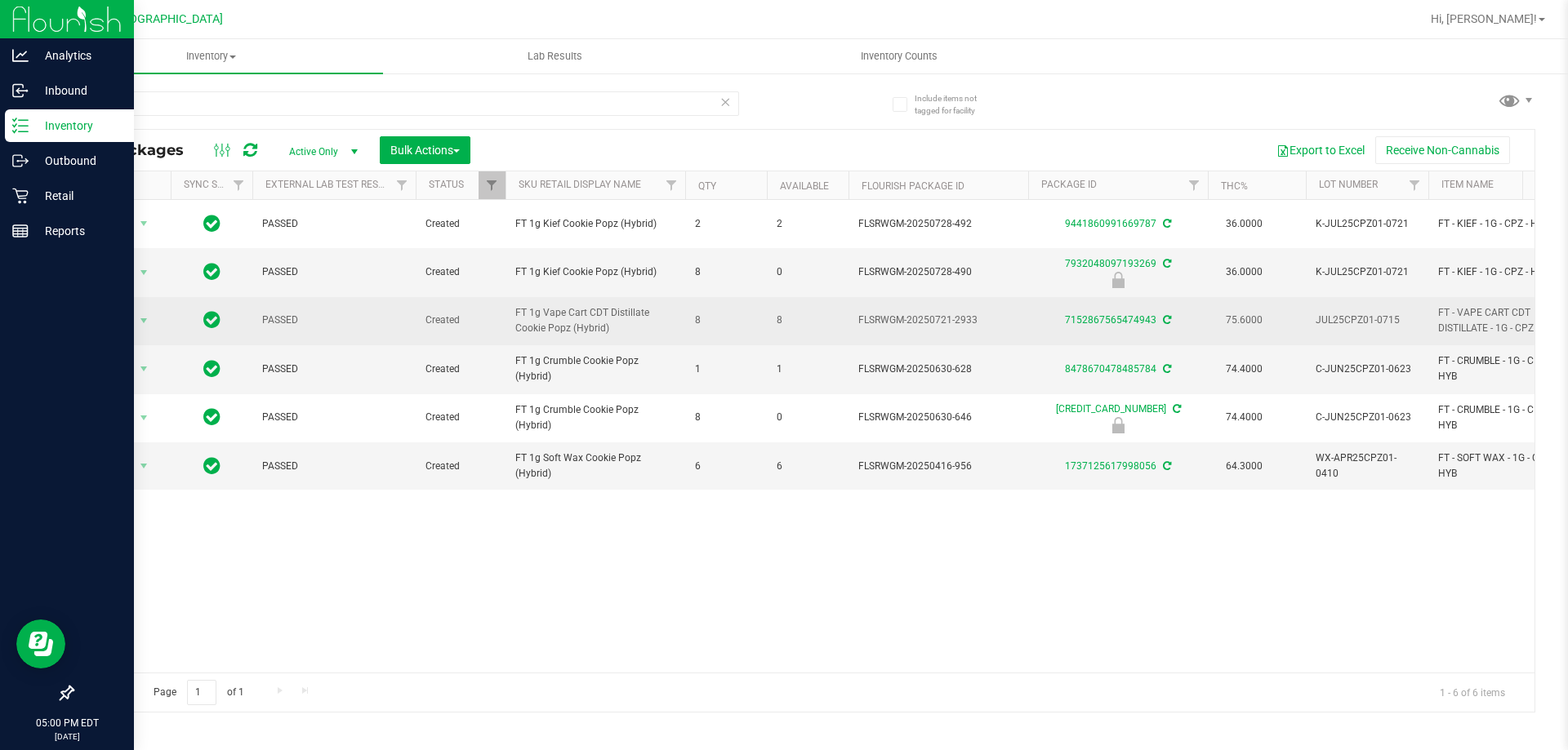
click at [610, 328] on span "FT 1g Vape Cart CDT Distillate Cookie Popz (Hybrid)" at bounding box center [595, 321] width 160 height 31
drag, startPoint x: 503, startPoint y: 306, endPoint x: 623, endPoint y: 337, distance: 123.9
click at [623, 337] on td "FT 1g Vape Cart CDT Distillate Cookie Popz (Hybrid)" at bounding box center [595, 321] width 180 height 49
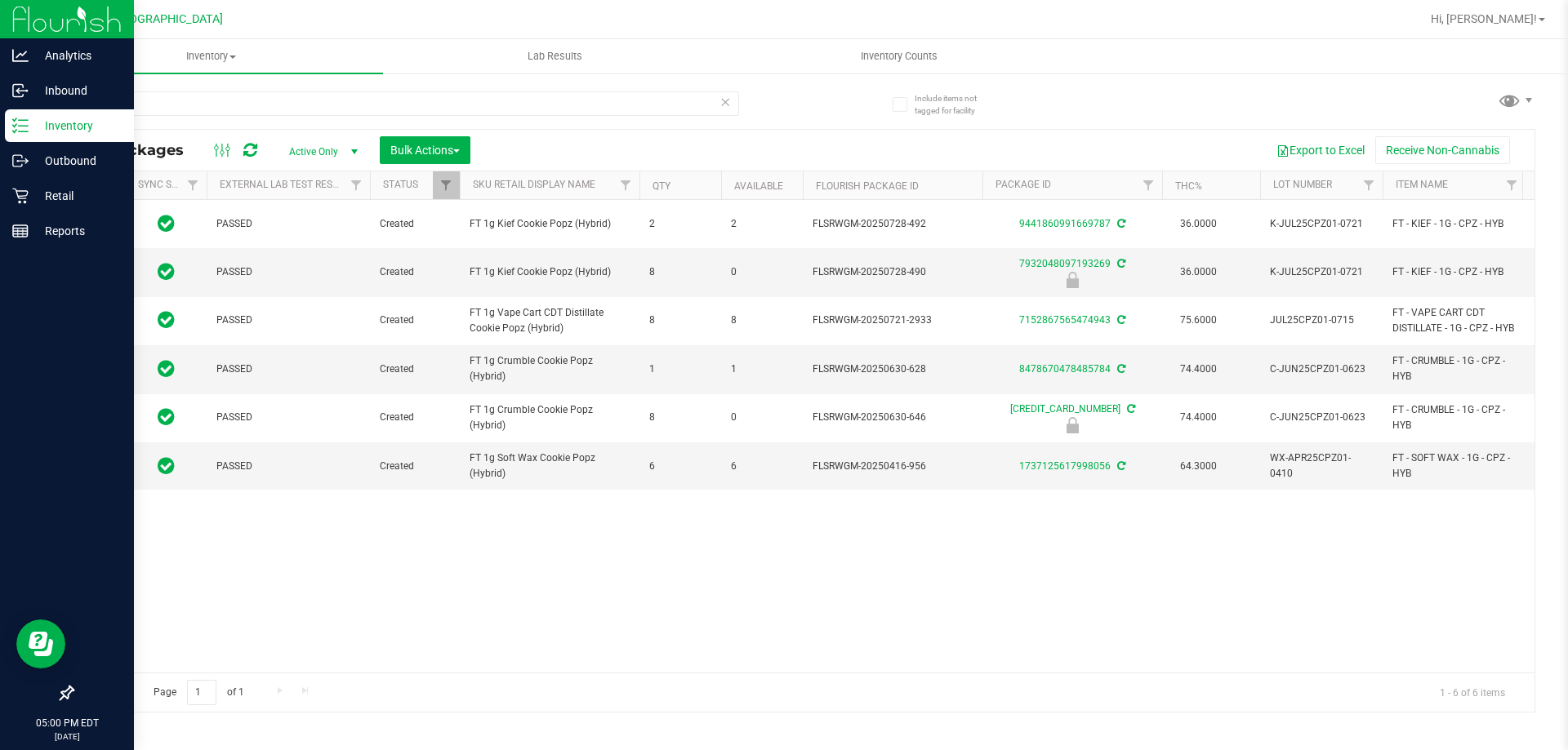
scroll to position [0, 71]
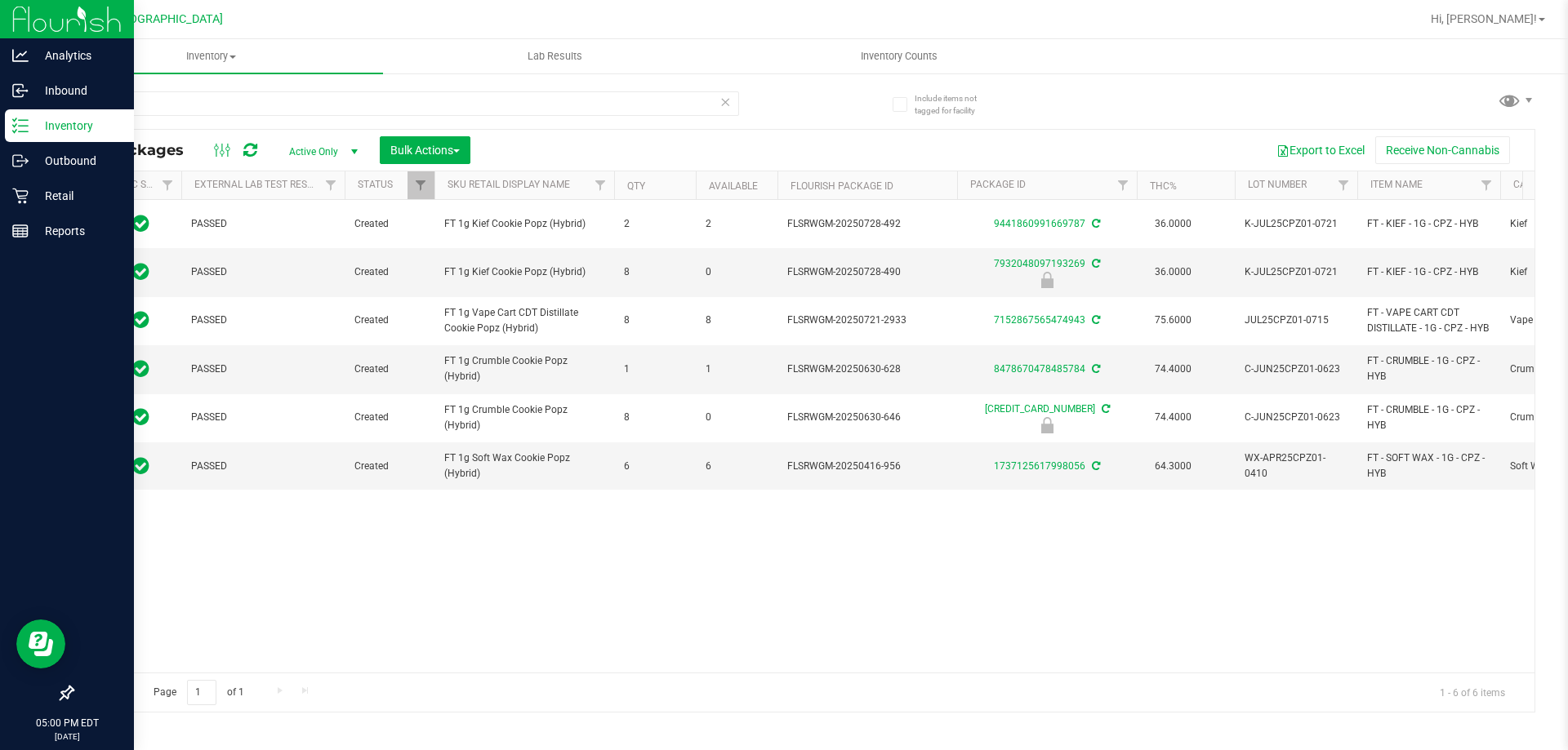
drag, startPoint x: 1119, startPoint y: 540, endPoint x: 1167, endPoint y: 538, distance: 48.0
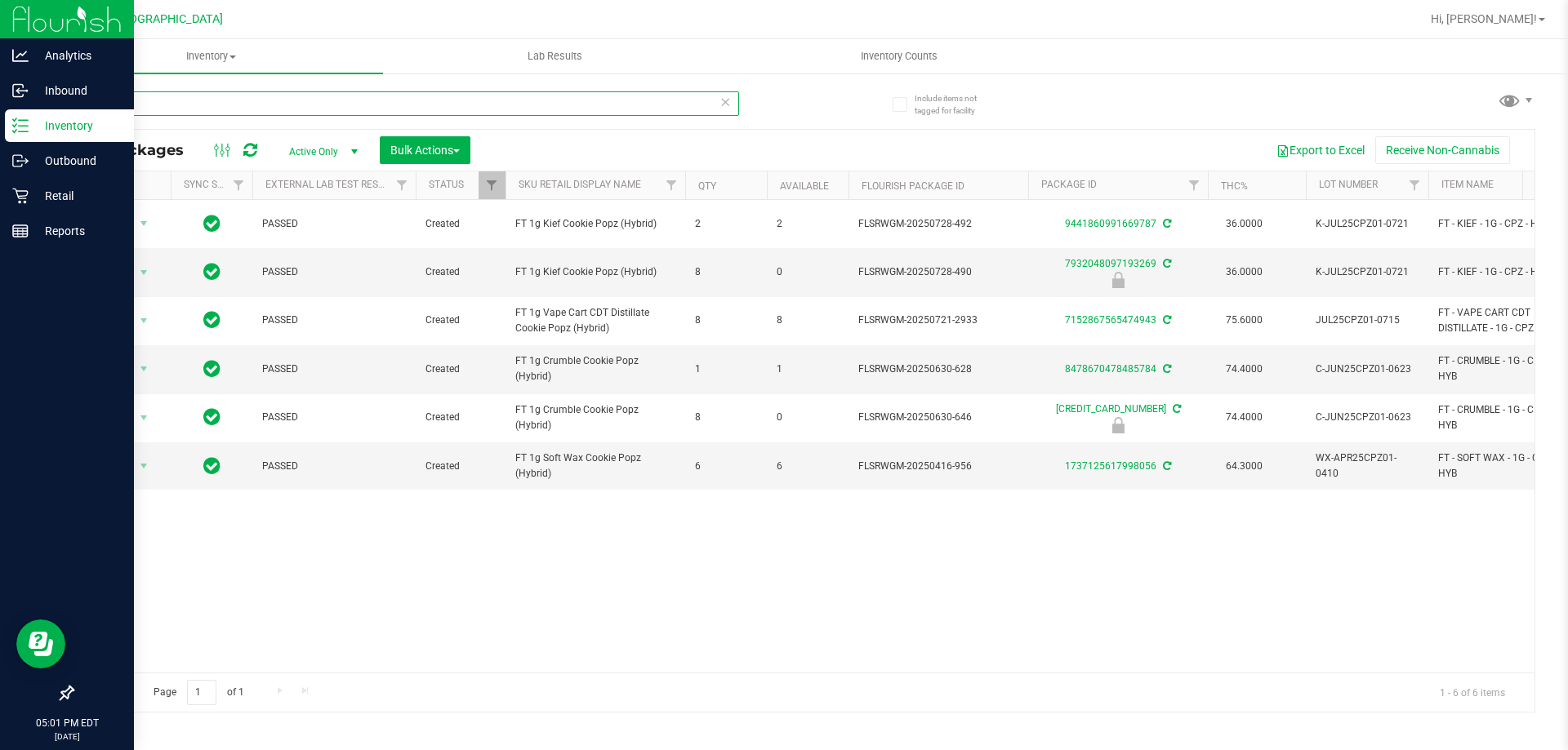
click at [210, 108] on input "cpz" at bounding box center [405, 103] width 668 height 25
type input "rpb"
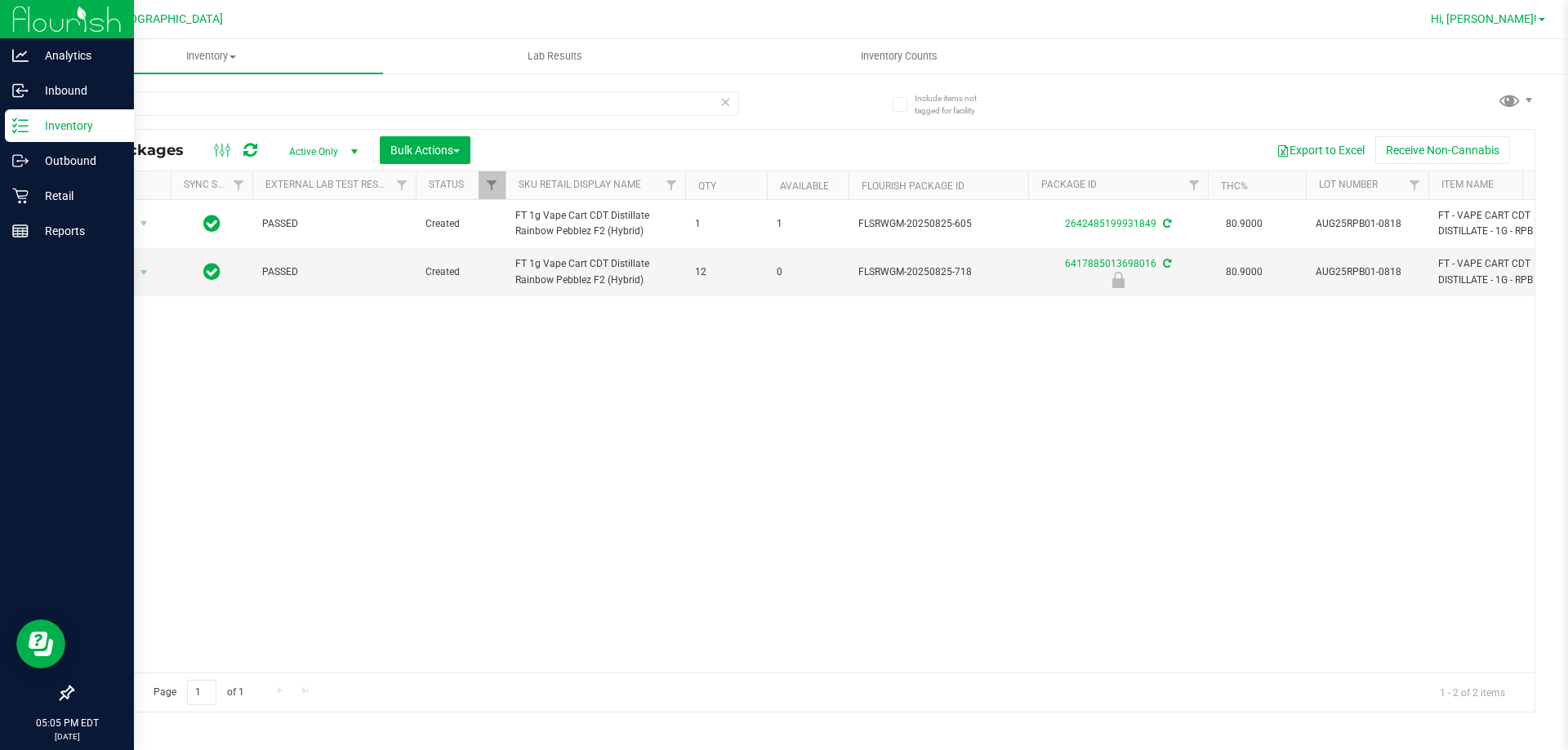
click at [1528, 11] on link "Hi, [PERSON_NAME]!" at bounding box center [1489, 19] width 128 height 17
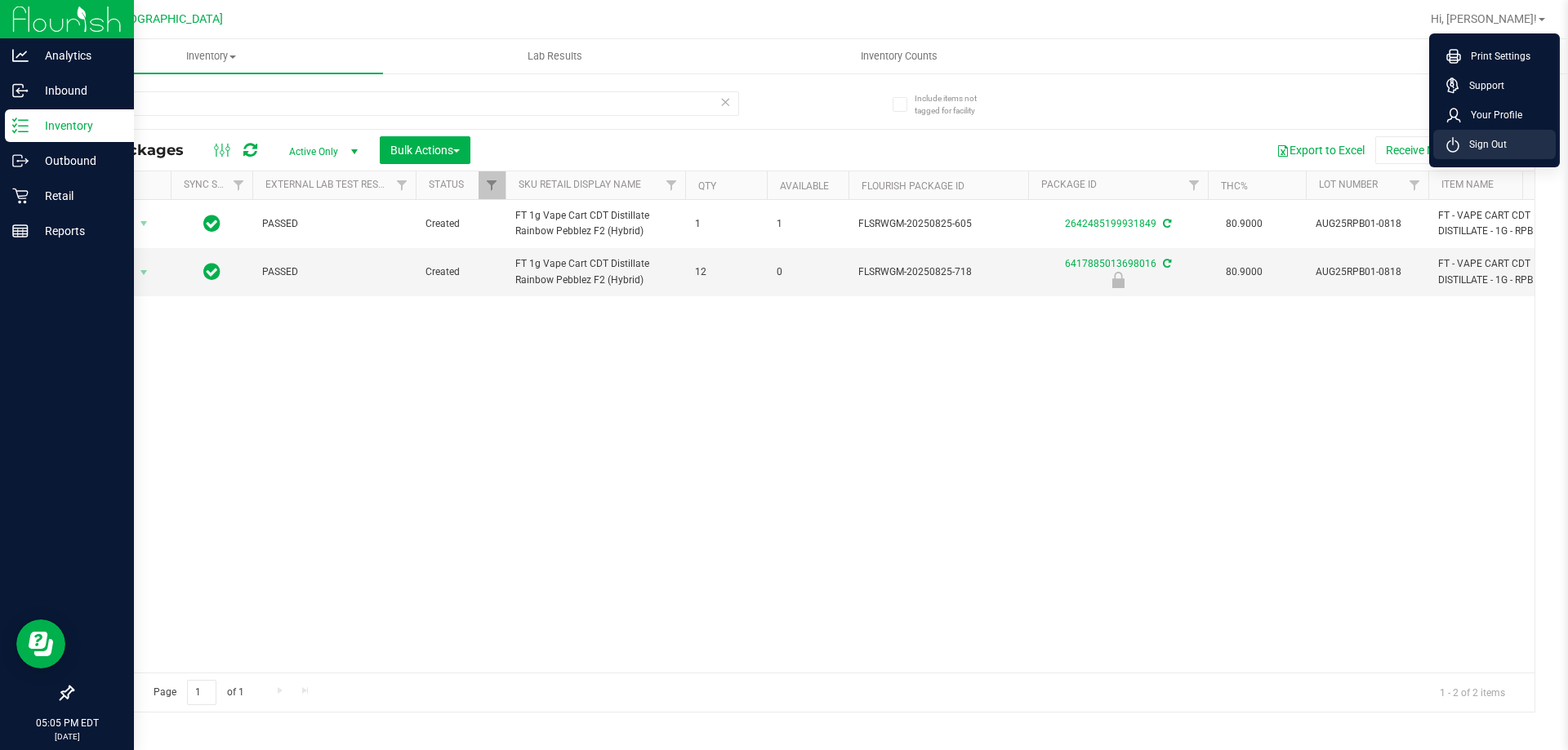
click at [1501, 148] on span "Sign Out" at bounding box center [1484, 144] width 48 height 16
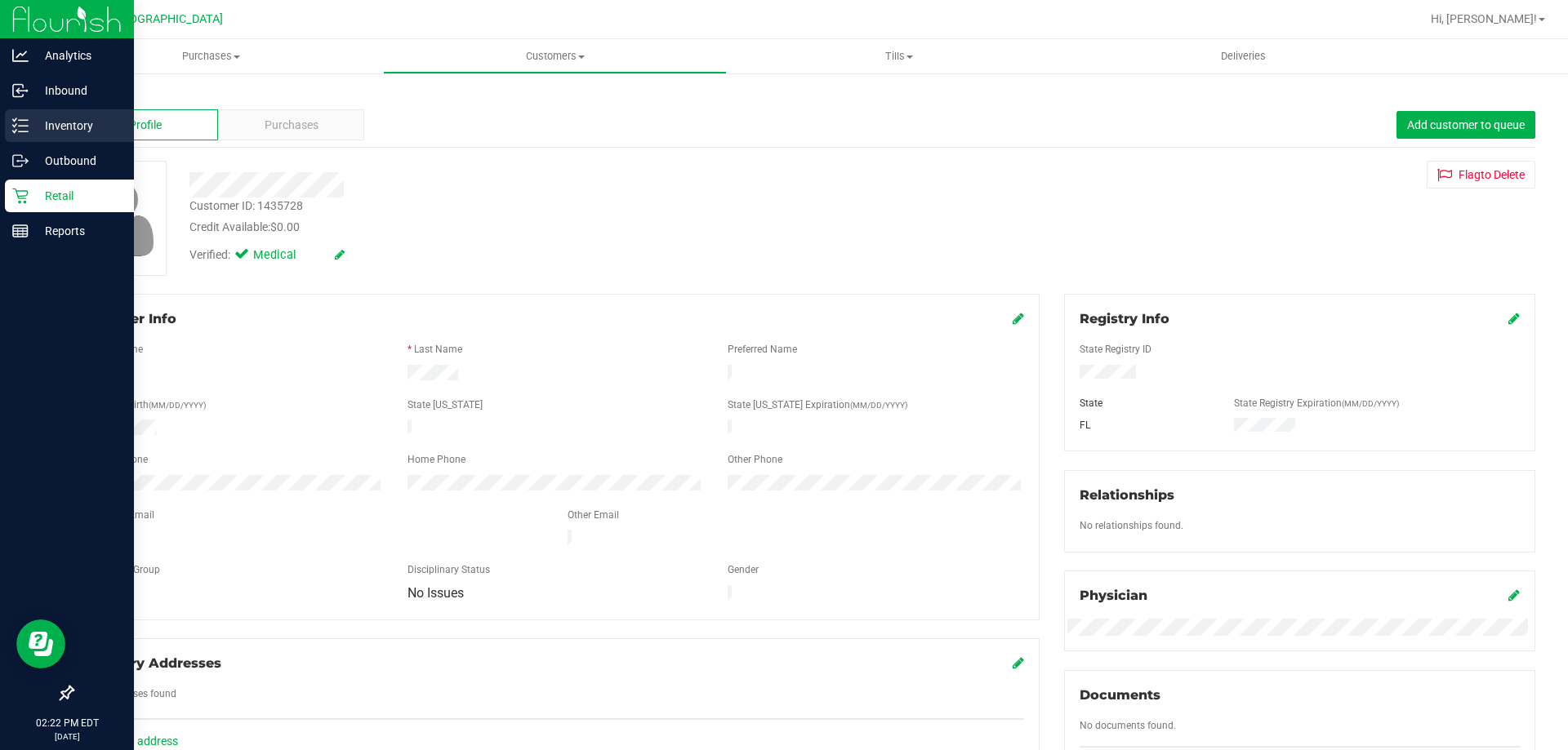
click at [68, 123] on p "Inventory" at bounding box center [78, 125] width 98 height 20
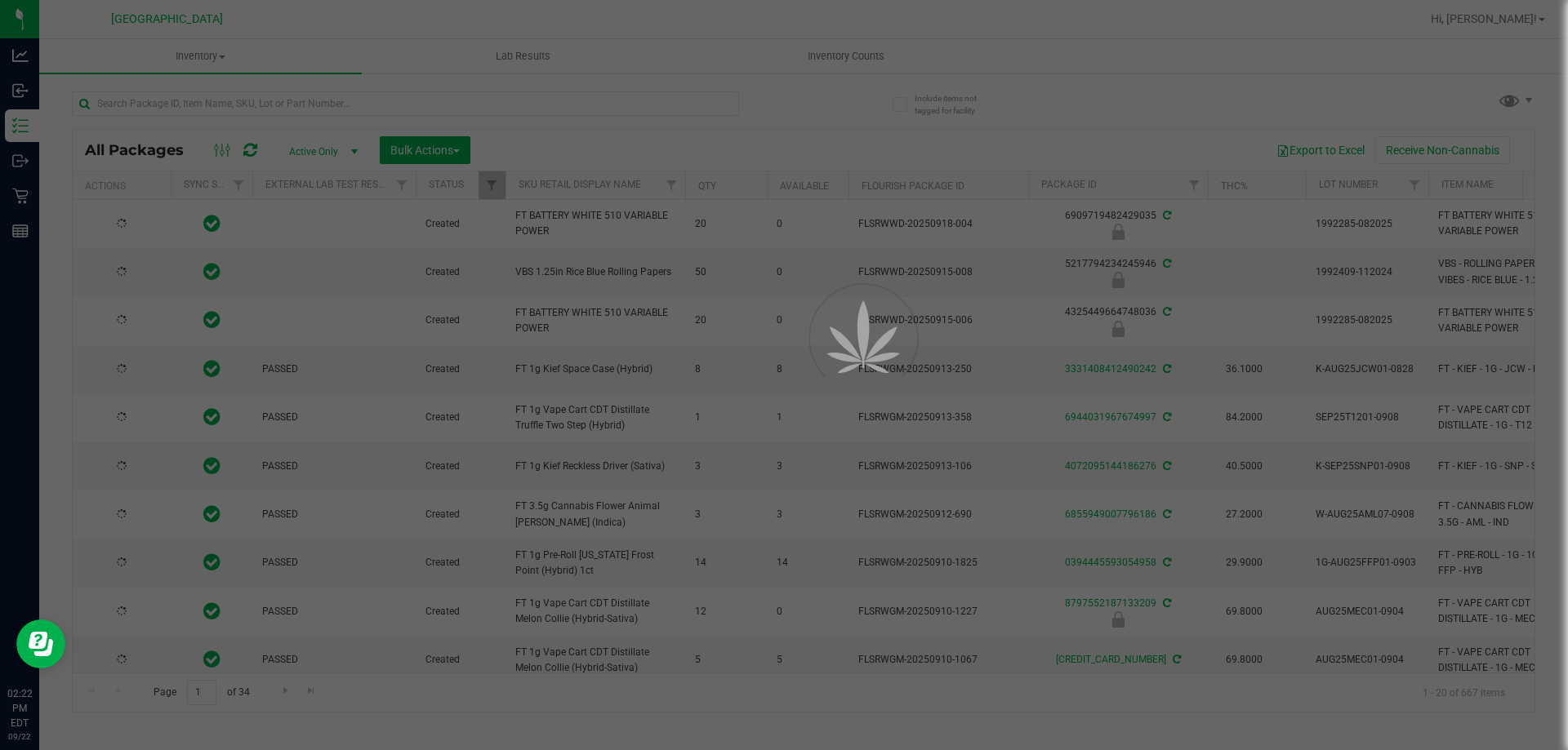
click at [341, 97] on div at bounding box center [784, 375] width 1568 height 750
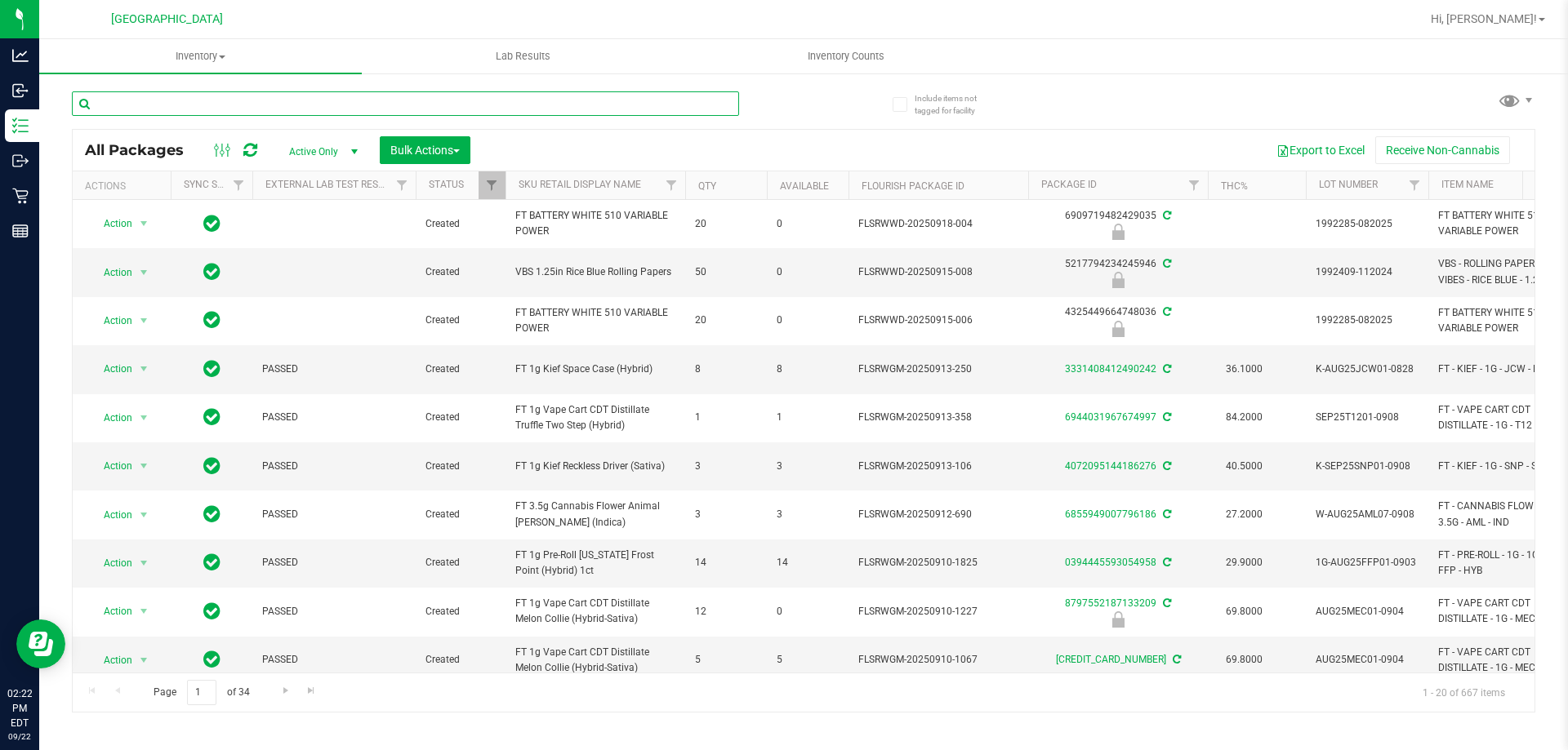
click at [315, 100] on input "text" at bounding box center [405, 103] width 668 height 25
type input "milk chocolate"
